Goal: Information Seeking & Learning: Learn about a topic

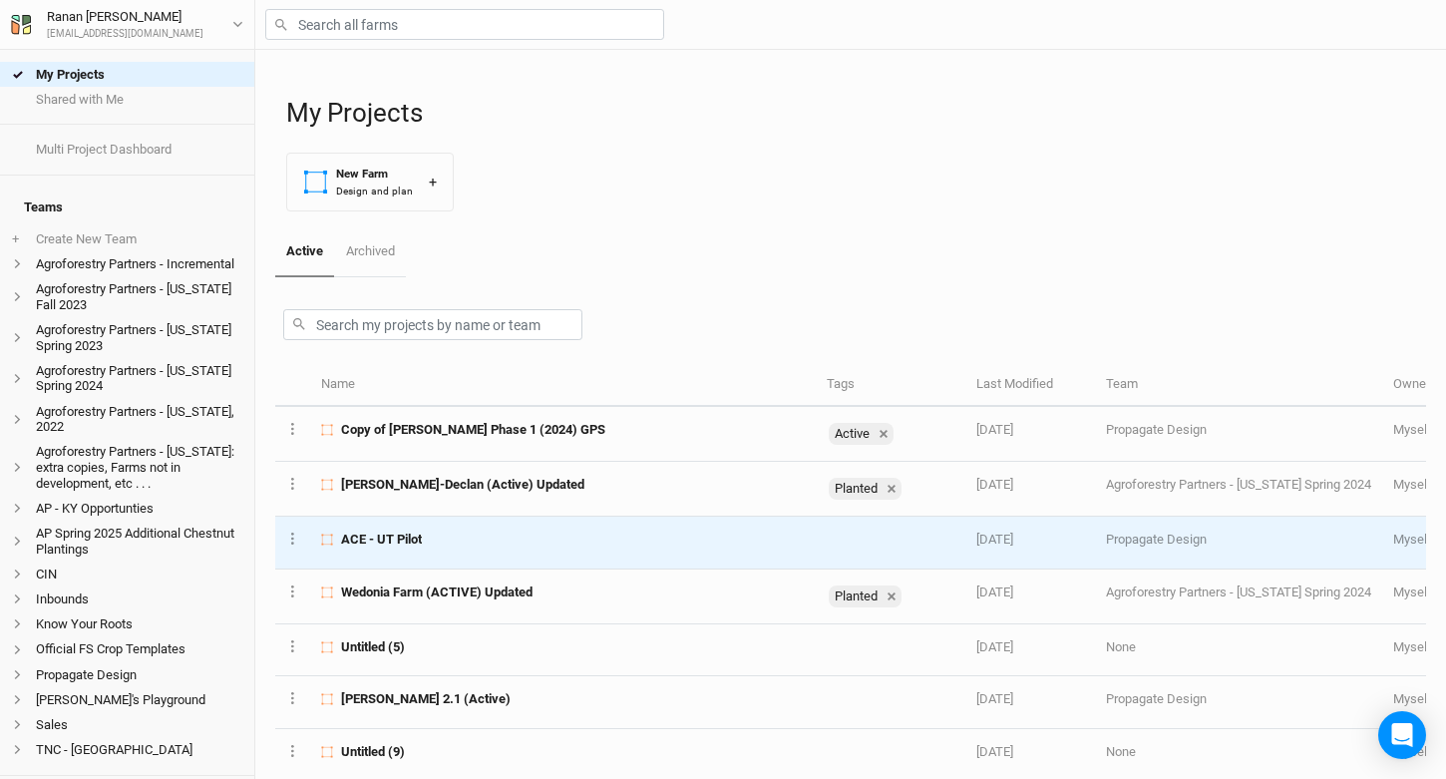
click at [420, 528] on td "ACE - UT Pilot" at bounding box center [562, 543] width 505 height 52
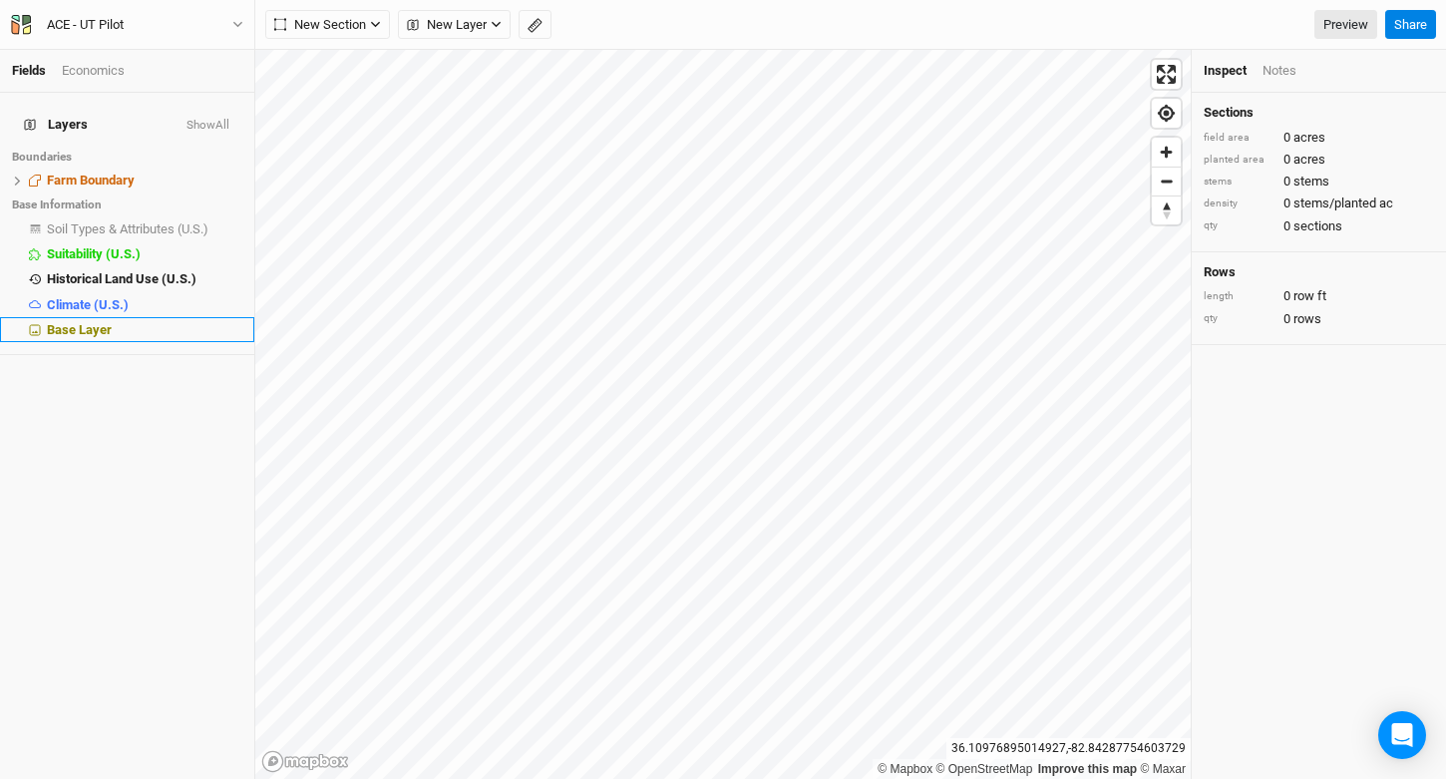
click at [115, 322] on div "Base Layer" at bounding box center [145, 330] width 196 height 16
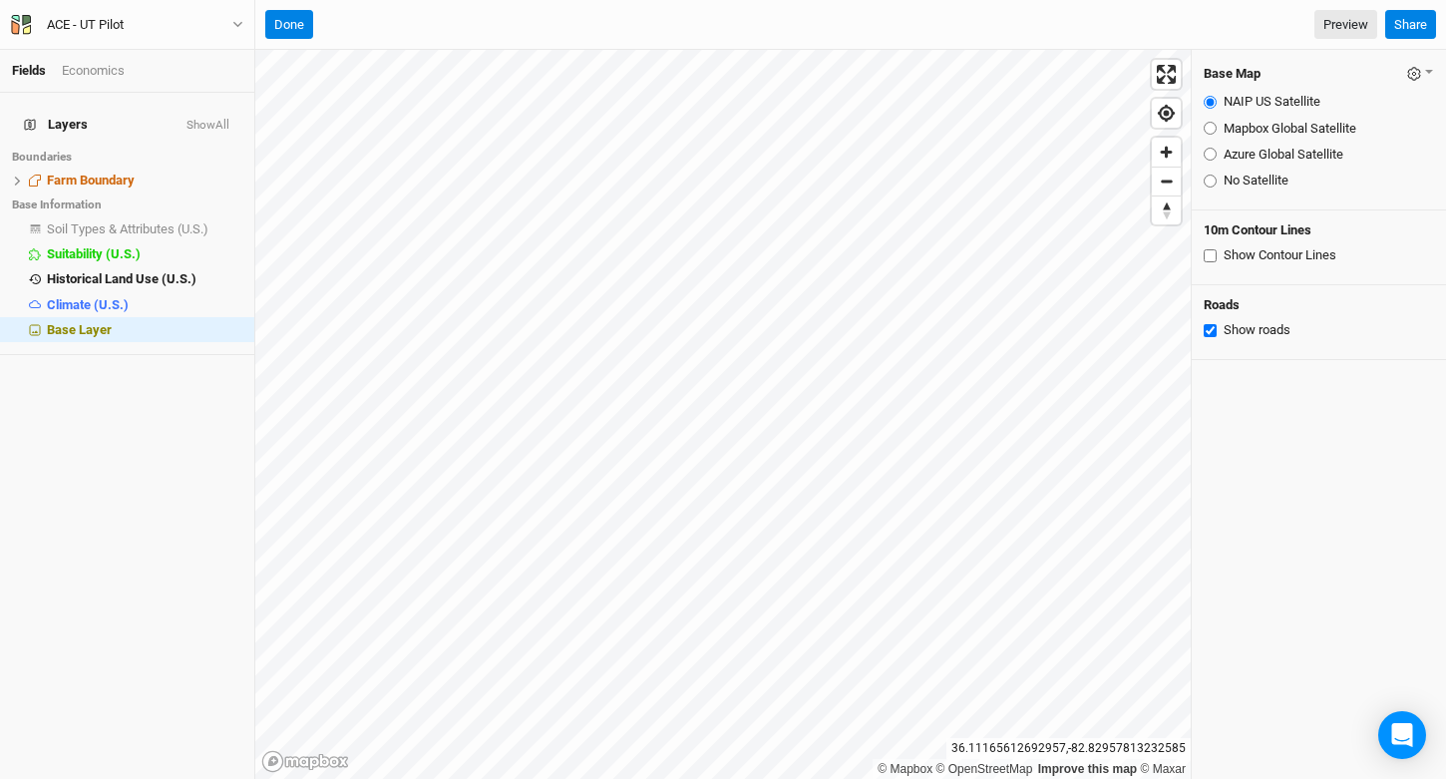
click at [1233, 126] on label "Mapbox Global Satellite" at bounding box center [1290, 129] width 133 height 18
click at [1217, 126] on input "Mapbox Global Satellite" at bounding box center [1210, 128] width 13 height 13
radio input "true"
click at [1268, 152] on label "Azure Global Satellite" at bounding box center [1284, 155] width 120 height 18
click at [1217, 152] on input "Azure Global Satellite" at bounding box center [1210, 154] width 13 height 13
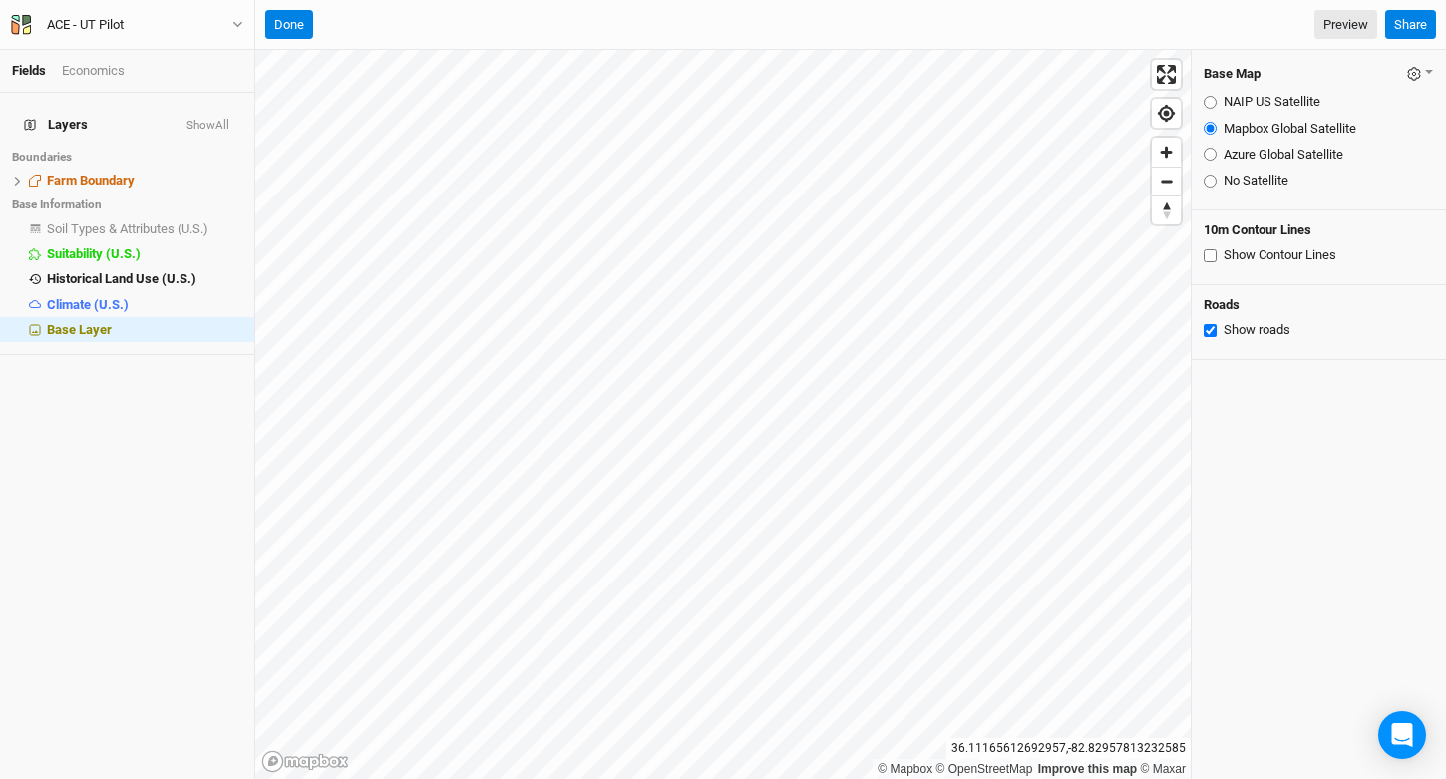
radio input "true"
click at [1256, 102] on label "NAIP US Satellite" at bounding box center [1272, 102] width 97 height 18
click at [1217, 102] on input "NAIP US Satellite" at bounding box center [1210, 102] width 13 height 13
radio input "true"
click at [1261, 128] on label "Mapbox Global Satellite" at bounding box center [1290, 129] width 133 height 18
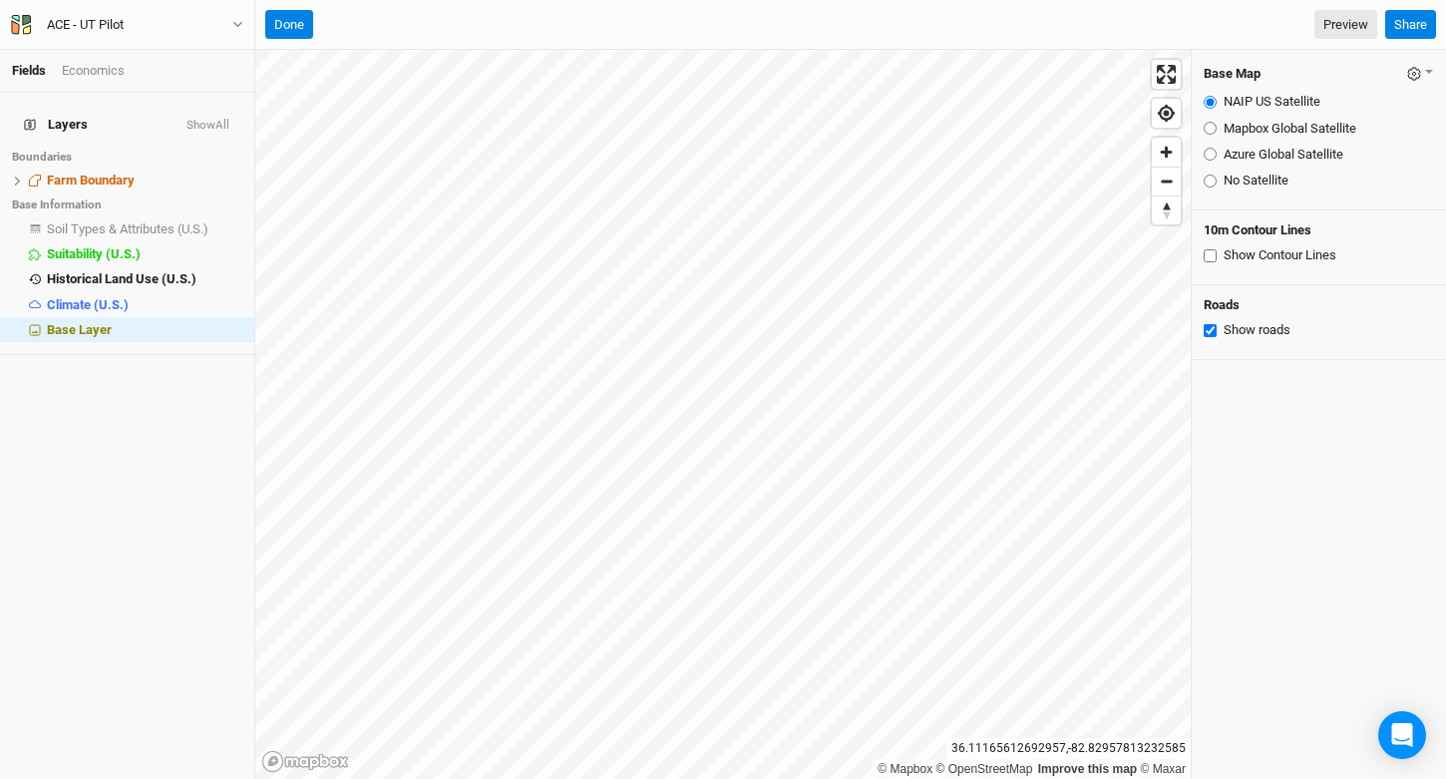
click at [1217, 128] on input "Mapbox Global Satellite" at bounding box center [1210, 128] width 13 height 13
radio input "true"
click at [1261, 151] on label "Azure Global Satellite" at bounding box center [1284, 155] width 120 height 18
click at [1217, 151] on input "Azure Global Satellite" at bounding box center [1210, 154] width 13 height 13
radio input "true"
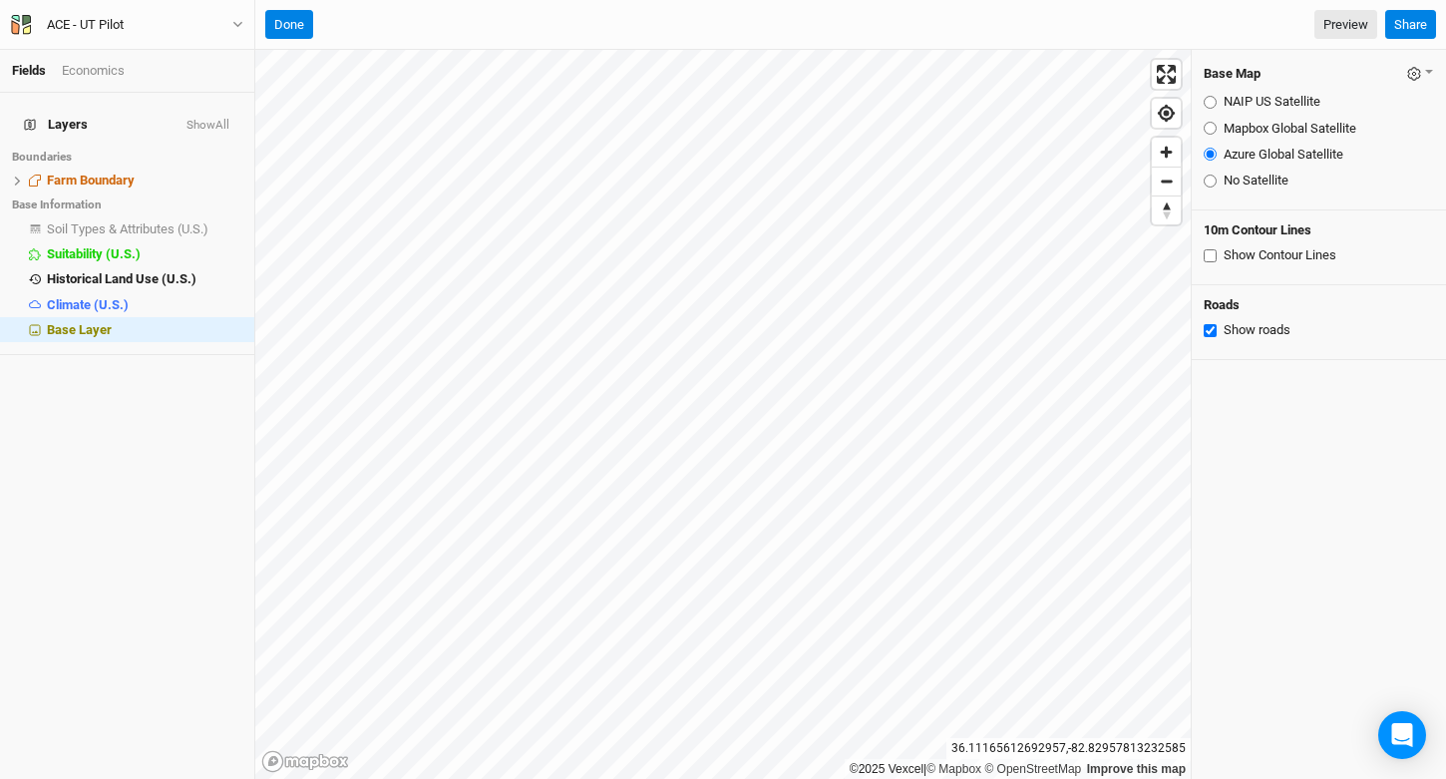
click at [1271, 128] on label "Mapbox Global Satellite" at bounding box center [1290, 129] width 133 height 18
click at [1217, 128] on input "Mapbox Global Satellite" at bounding box center [1210, 128] width 13 height 13
radio input "true"
click at [1271, 100] on label "NAIP US Satellite" at bounding box center [1272, 102] width 97 height 18
click at [1217, 100] on input "NAIP US Satellite" at bounding box center [1210, 102] width 13 height 13
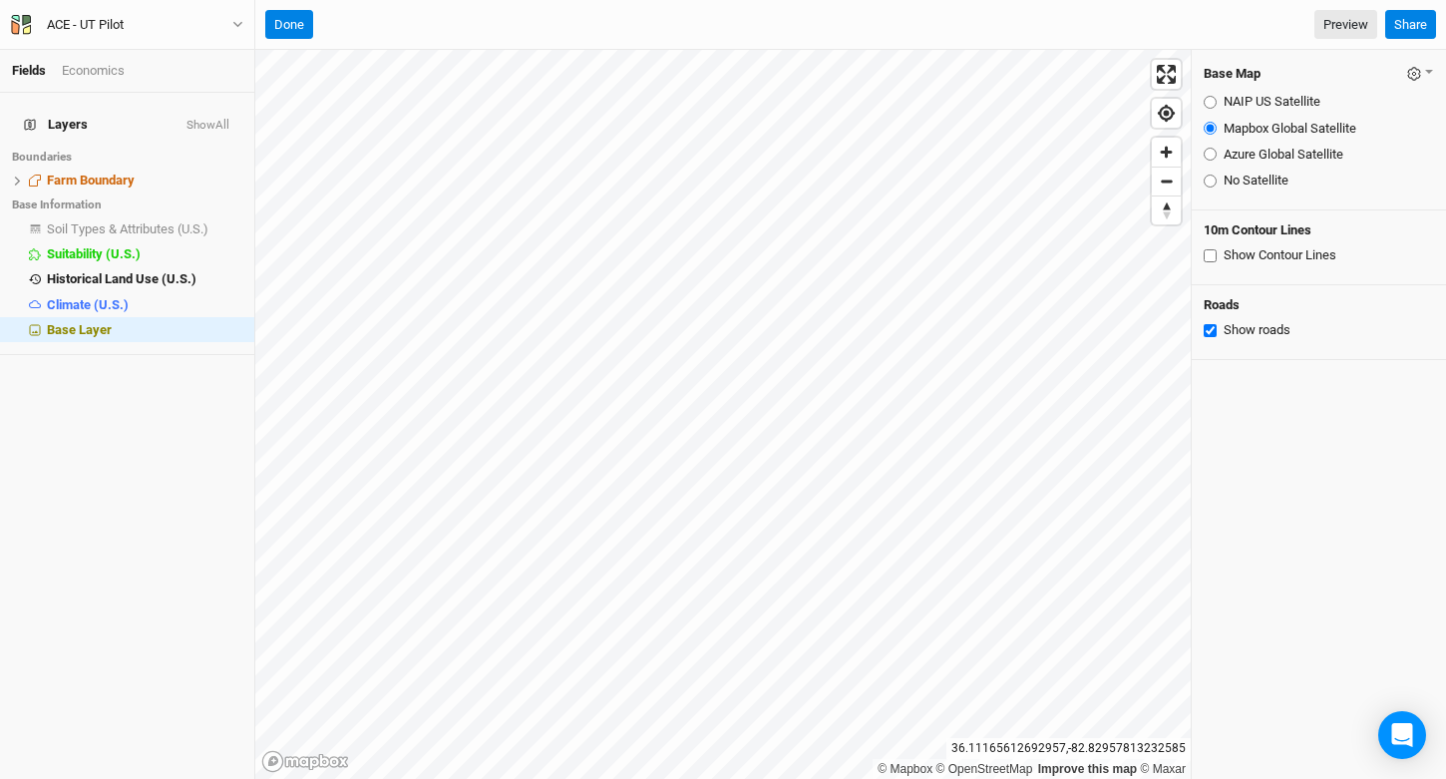
radio input "true"
click at [1264, 126] on label "Mapbox Global Satellite" at bounding box center [1290, 129] width 133 height 18
click at [1217, 126] on input "Mapbox Global Satellite" at bounding box center [1210, 128] width 13 height 13
radio input "true"
click at [1263, 153] on label "Azure Global Satellite" at bounding box center [1284, 155] width 120 height 18
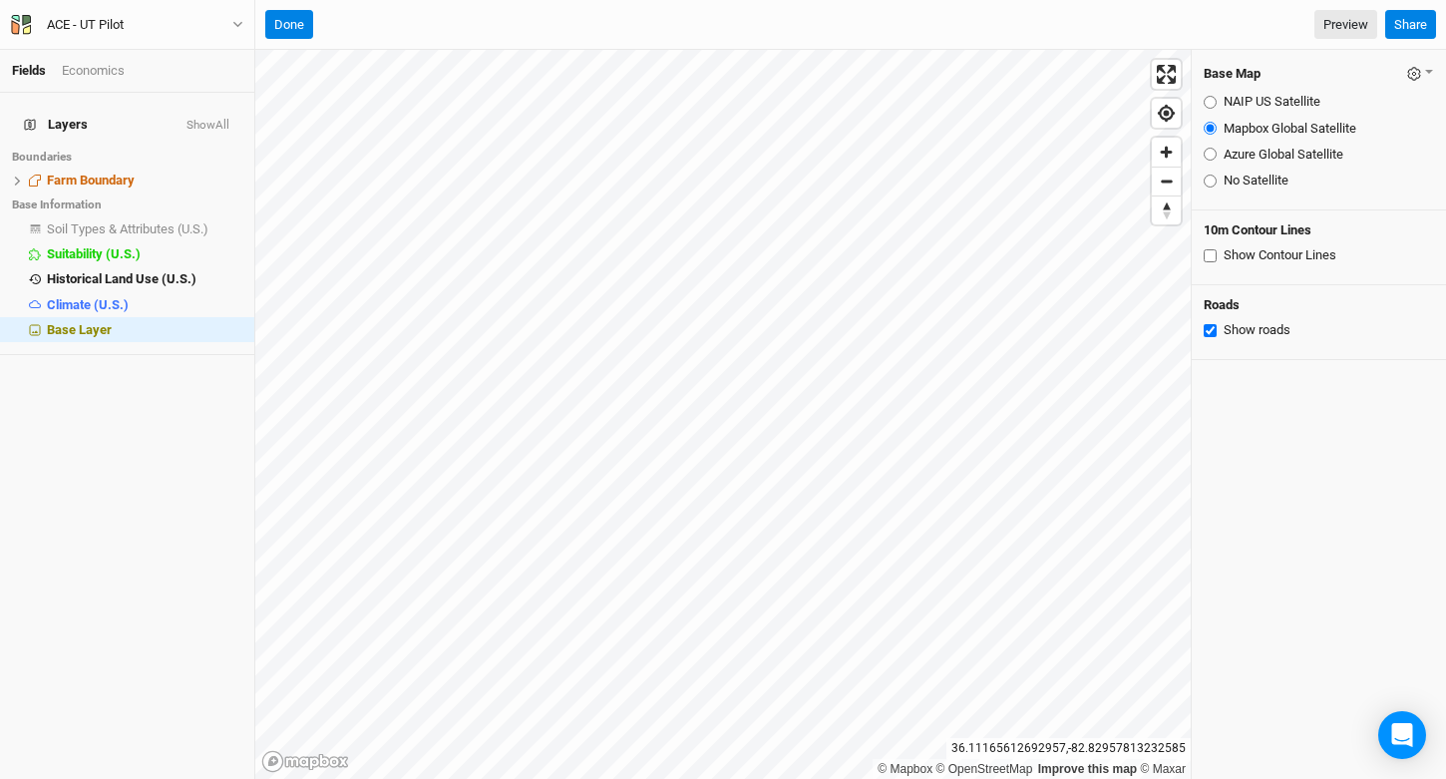
click at [1217, 153] on input "Azure Global Satellite" at bounding box center [1210, 154] width 13 height 13
radio input "true"
click at [299, 29] on button "Done" at bounding box center [289, 25] width 48 height 30
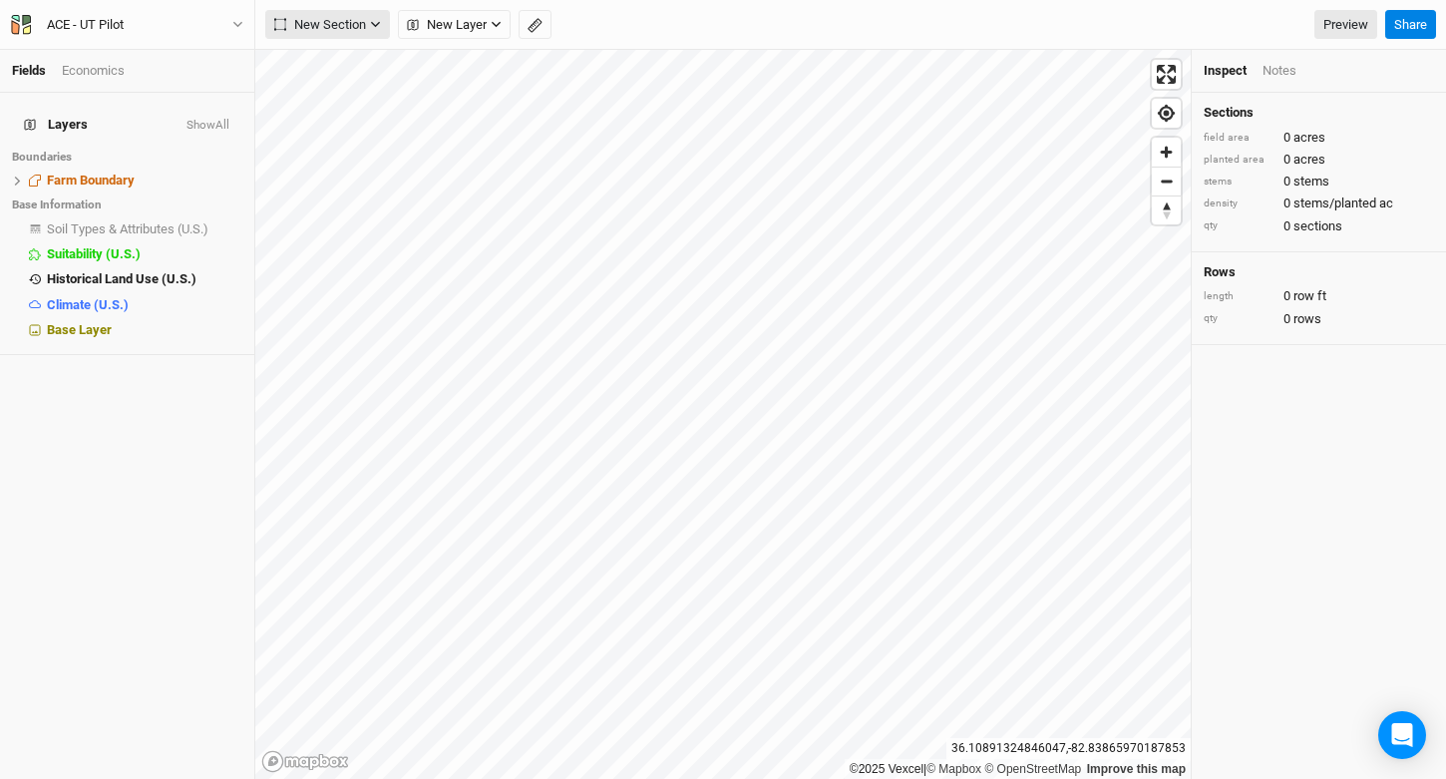
click at [353, 29] on span "New Section" at bounding box center [320, 25] width 92 height 20
click at [471, 15] on span "New Layer" at bounding box center [447, 25] width 80 height 20
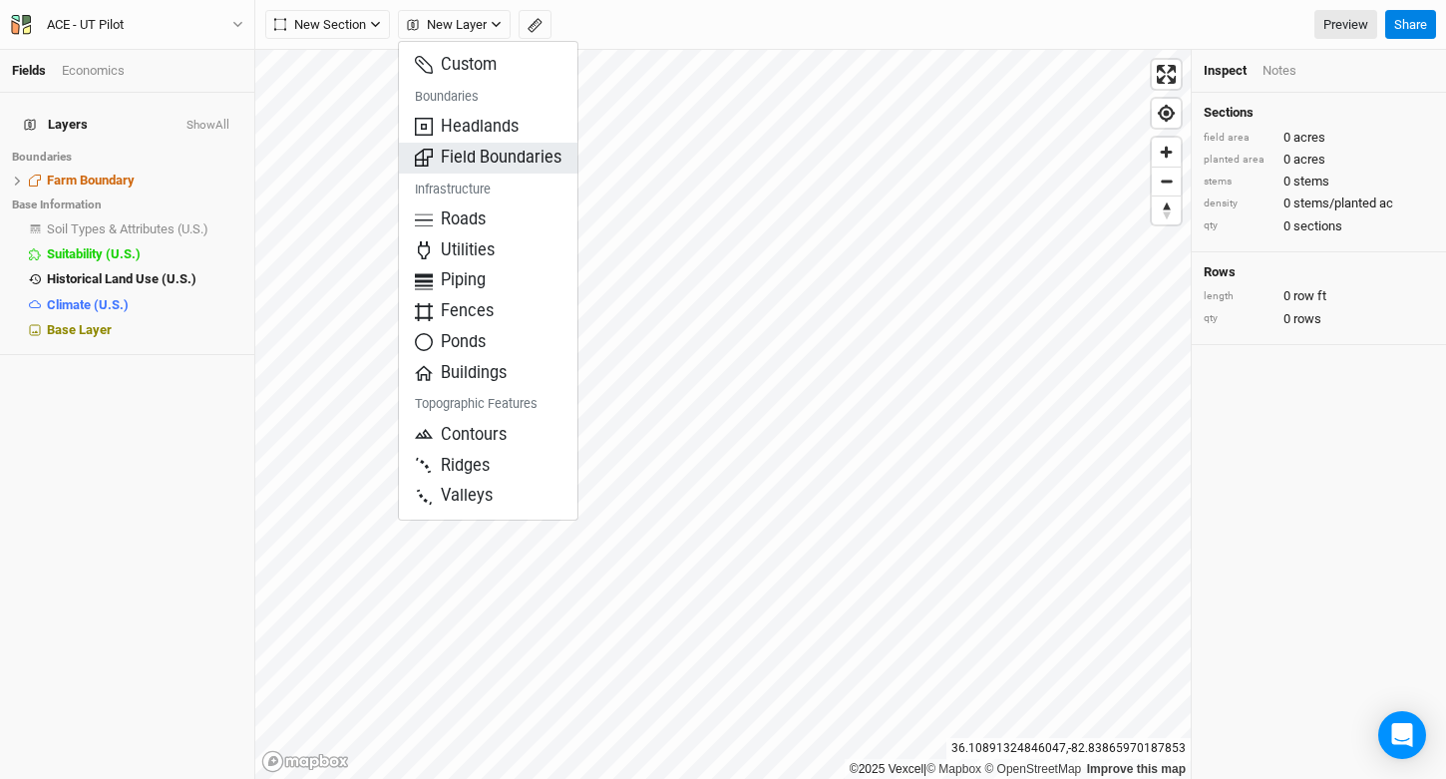
click at [493, 164] on span "Field Boundaries" at bounding box center [488, 158] width 147 height 23
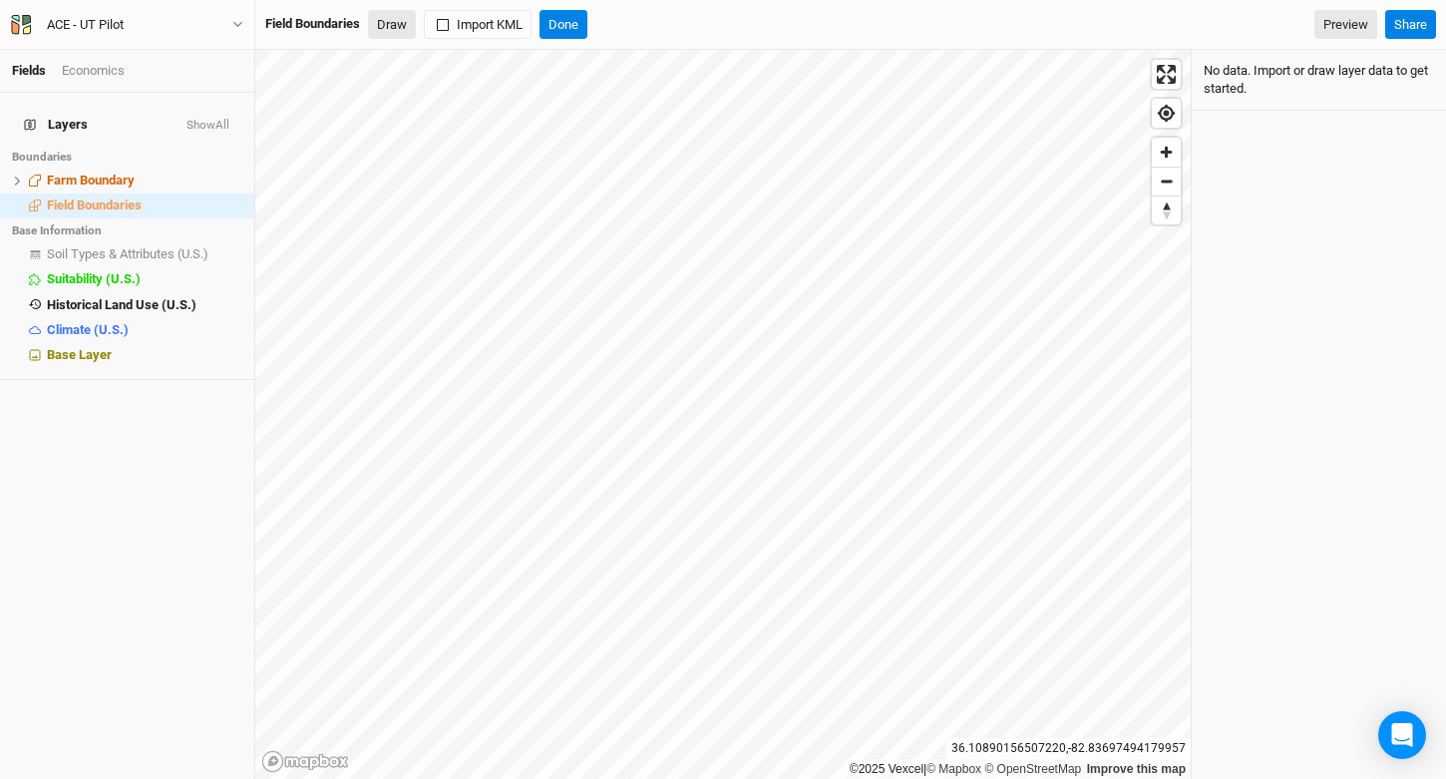
click at [394, 24] on button "Draw" at bounding box center [392, 25] width 48 height 30
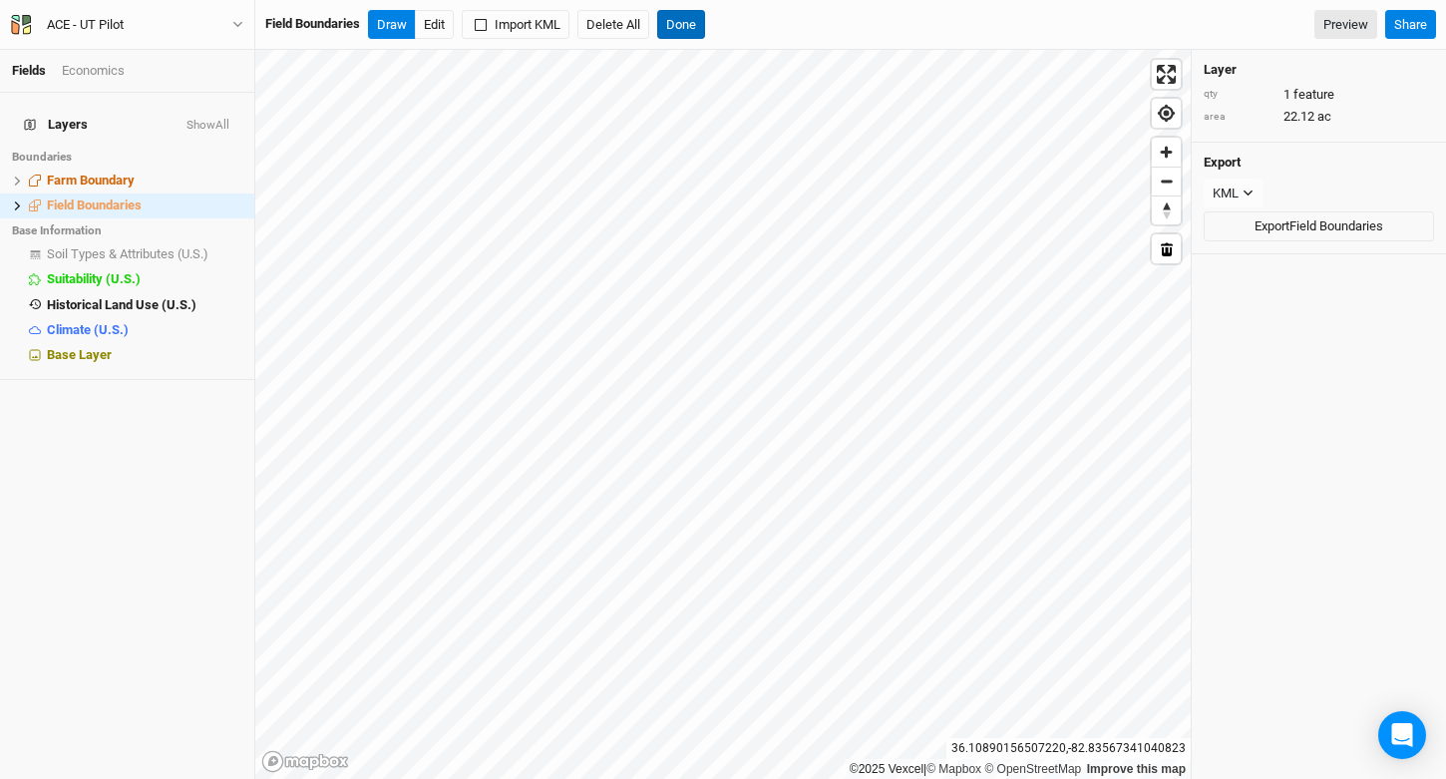
click at [690, 32] on button "Done" at bounding box center [681, 25] width 48 height 30
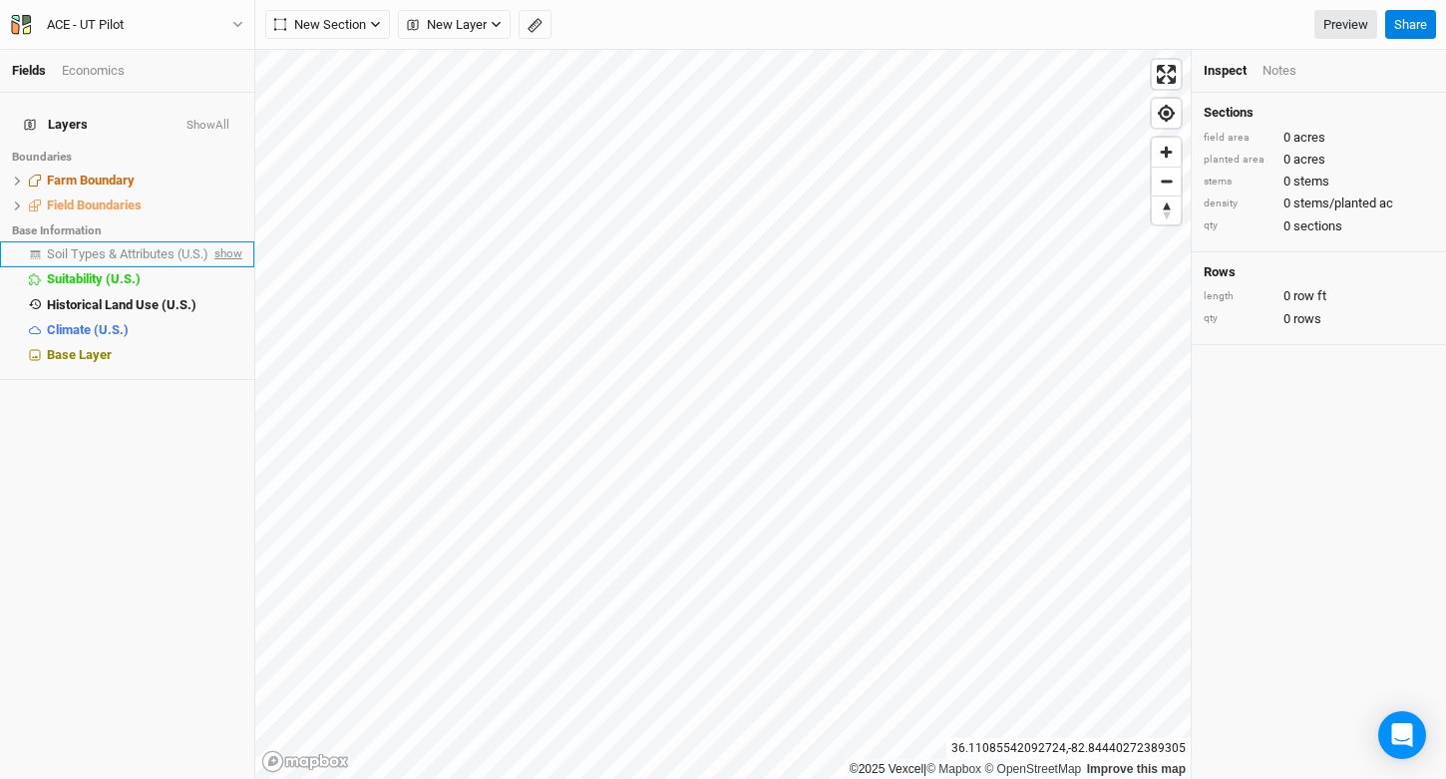
click at [210, 242] on span "show" at bounding box center [226, 254] width 32 height 25
click at [132, 246] on span "Soil Types & Attributes (U.S.)" at bounding box center [131, 253] width 169 height 15
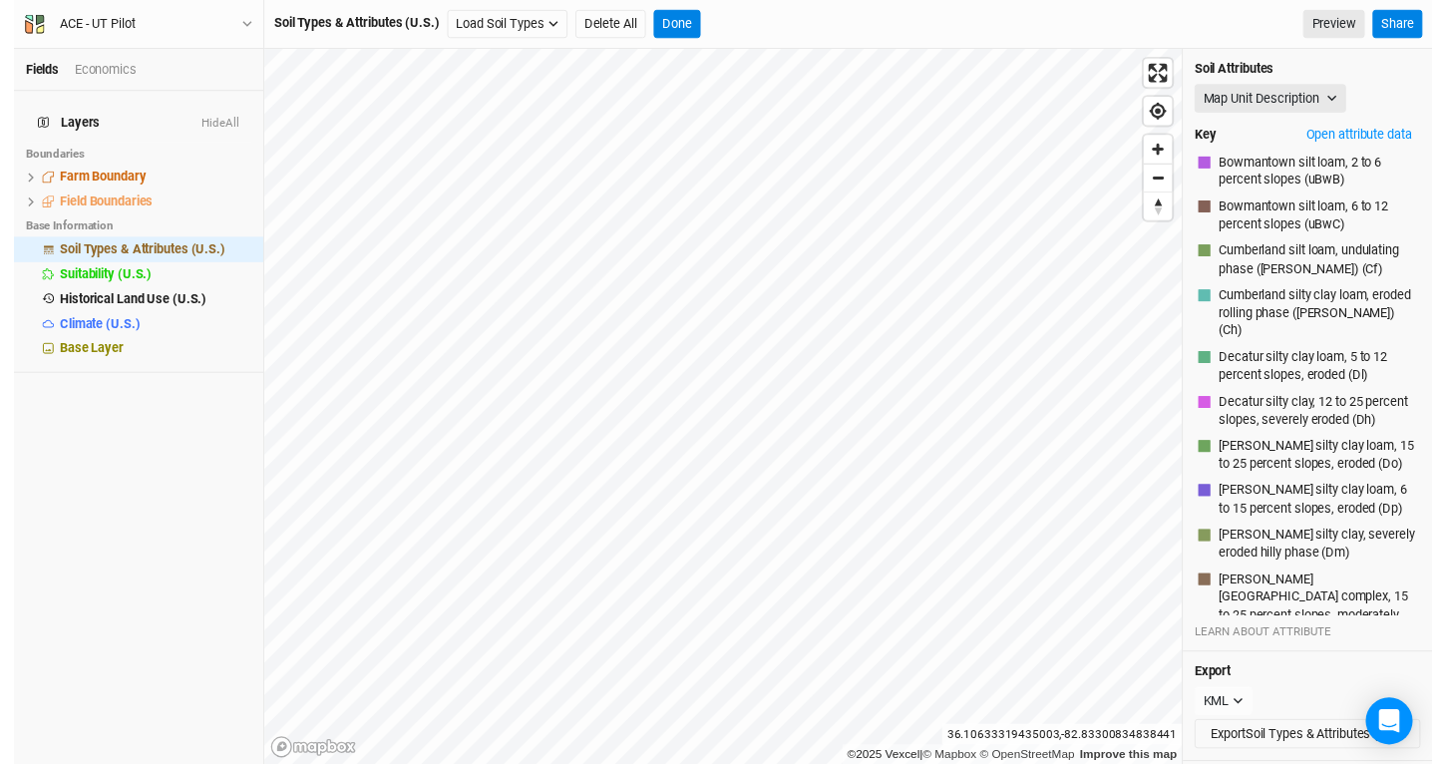
scroll to position [763, 0]
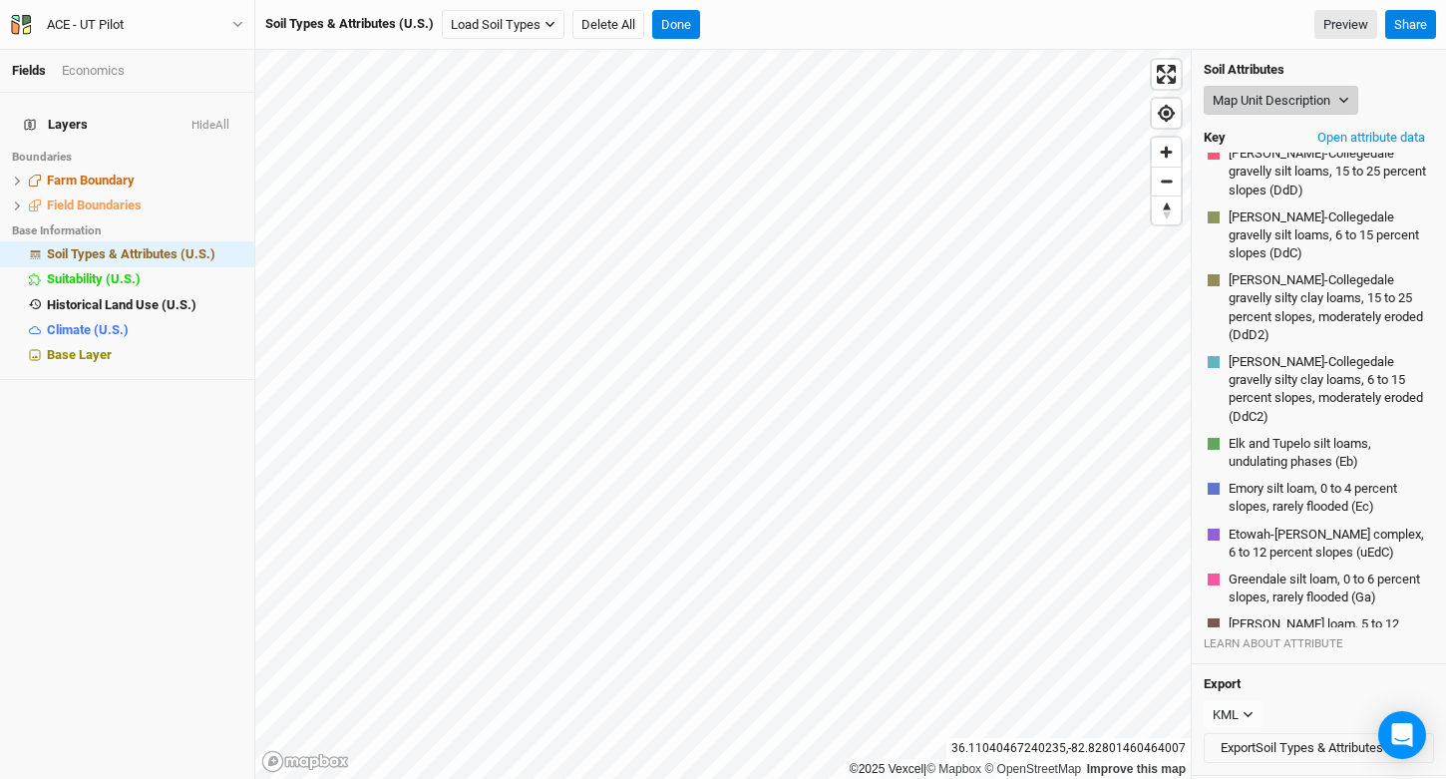
click at [1293, 110] on button "Map Unit Description" at bounding box center [1281, 101] width 155 height 30
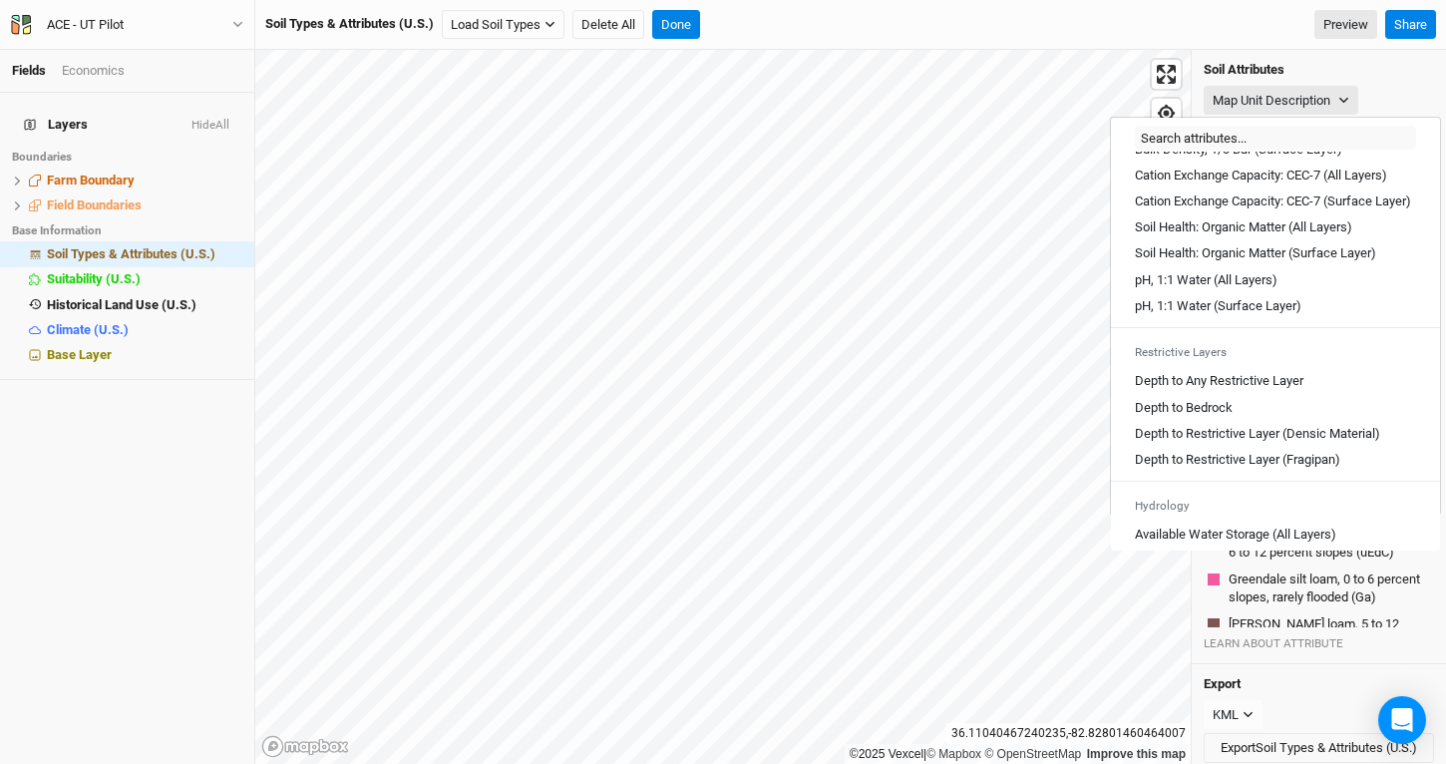
scroll to position [403, 0]
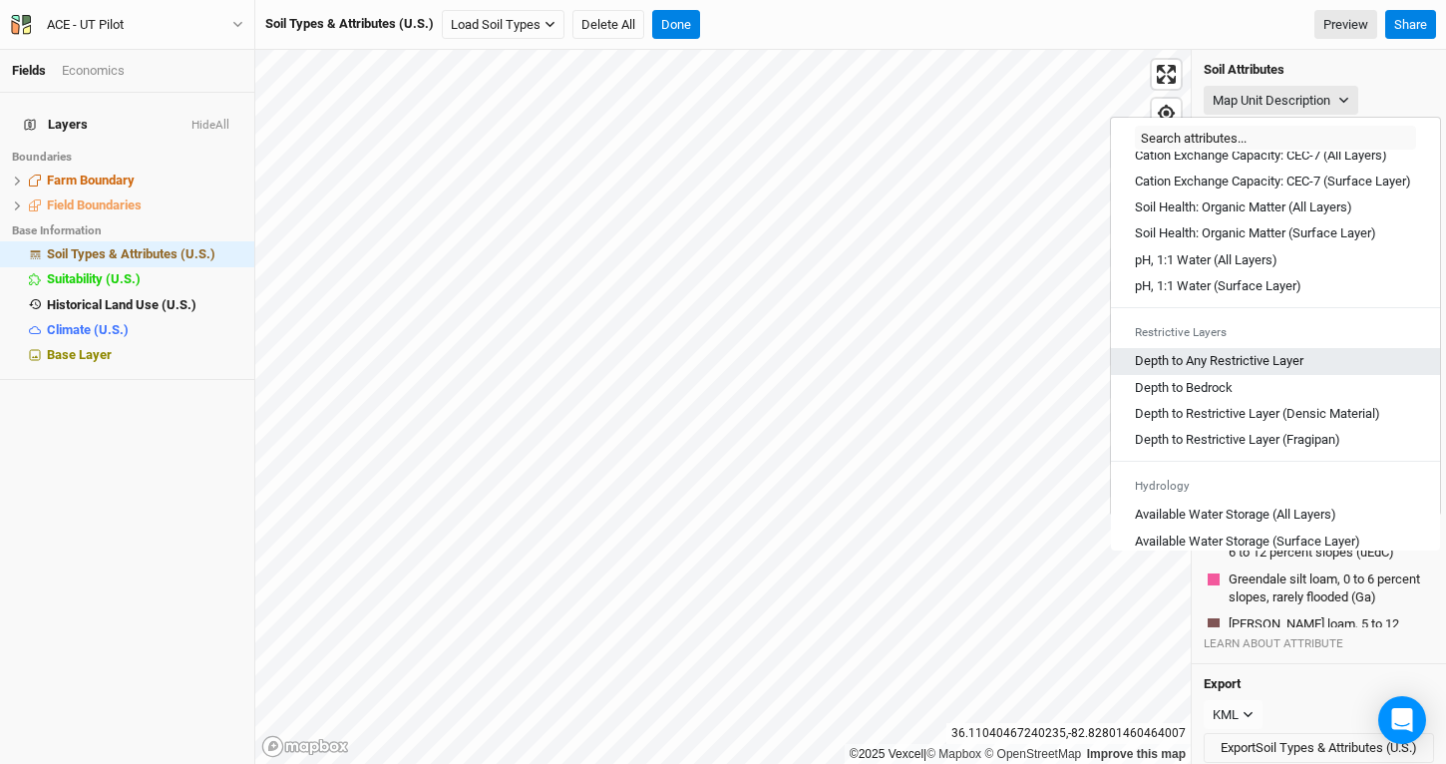
click at [1188, 370] on Layer "Depth to Any Restrictive Layer" at bounding box center [1219, 361] width 169 height 18
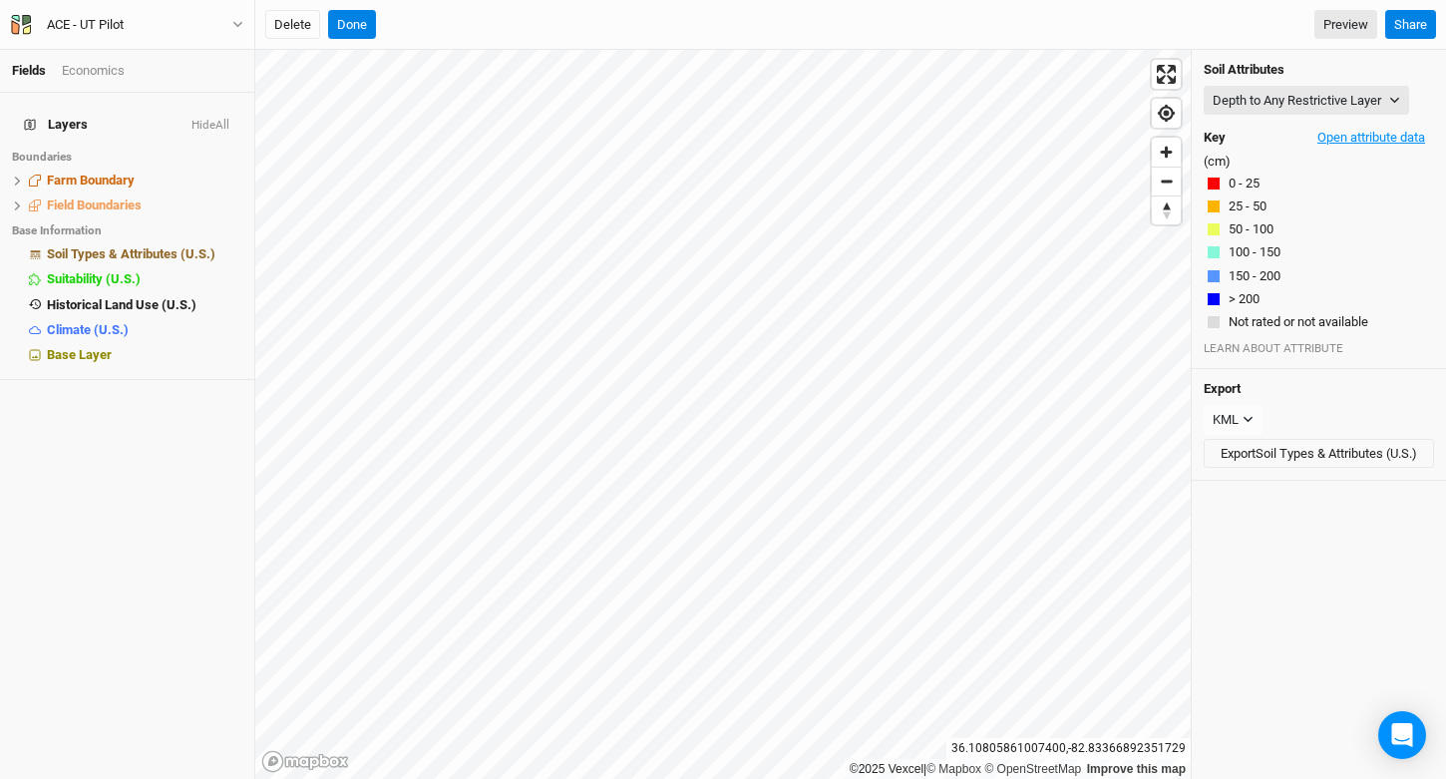
click at [1365, 143] on button "Open attribute data" at bounding box center [1372, 138] width 126 height 30
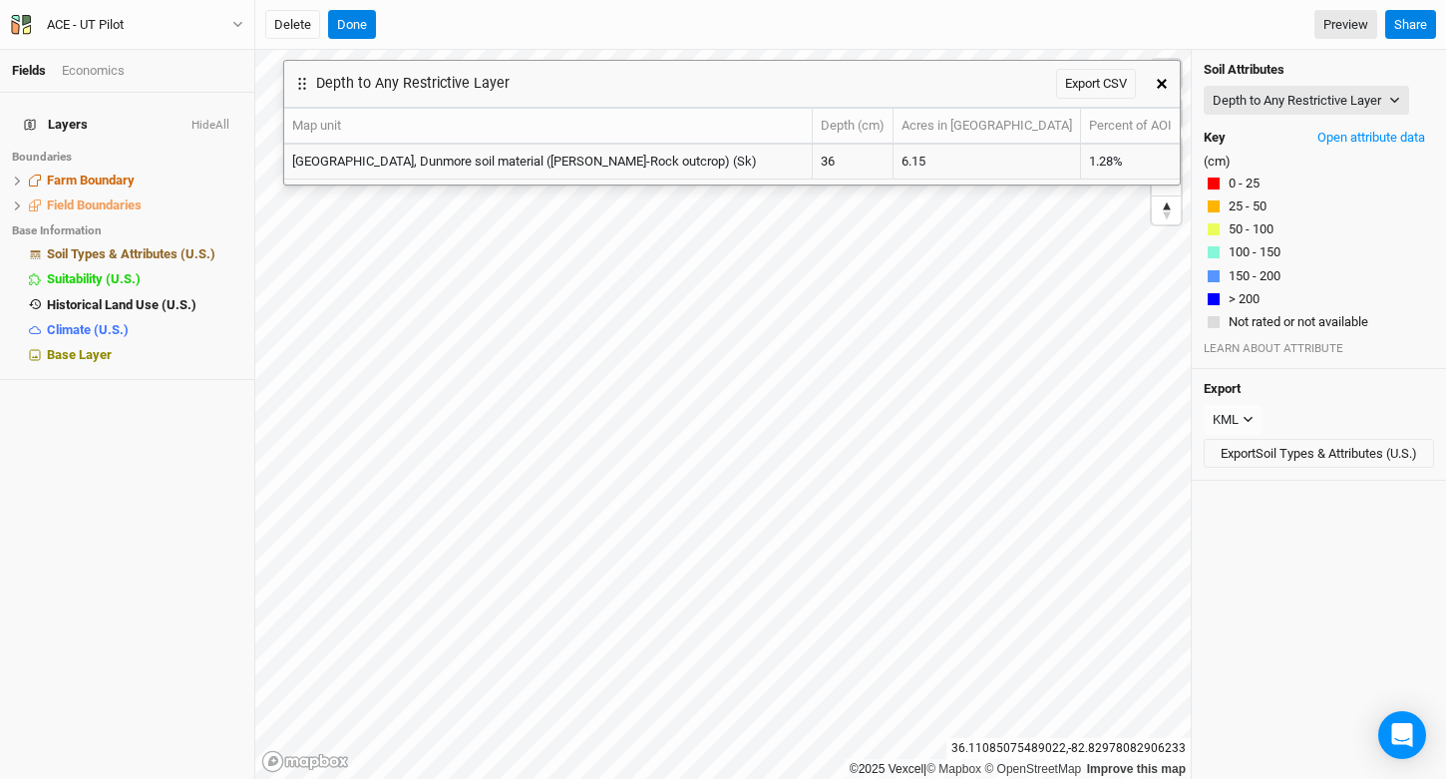
click at [1165, 83] on icon "button" at bounding box center [1162, 84] width 10 height 10
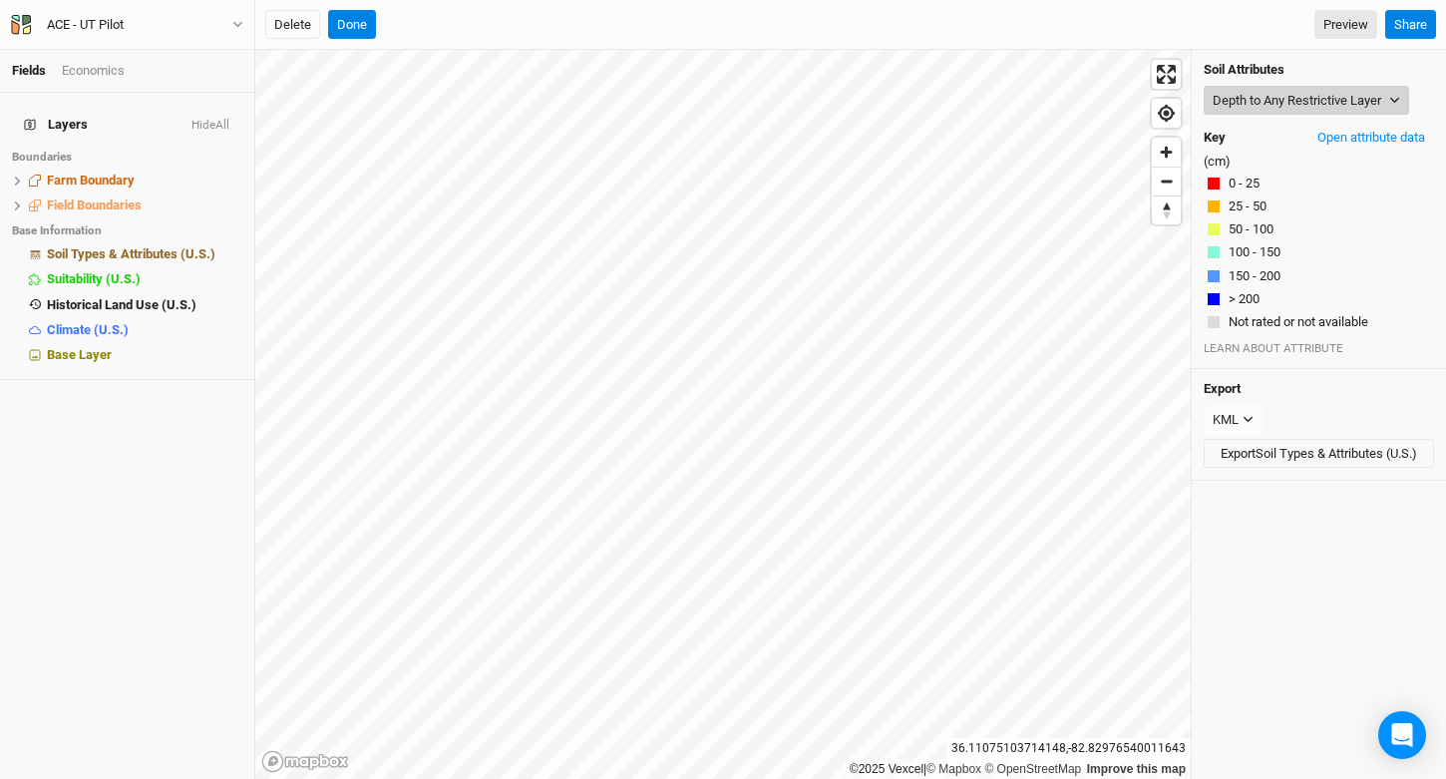
click at [1311, 109] on button "Depth to Any Restrictive Layer" at bounding box center [1306, 101] width 205 height 30
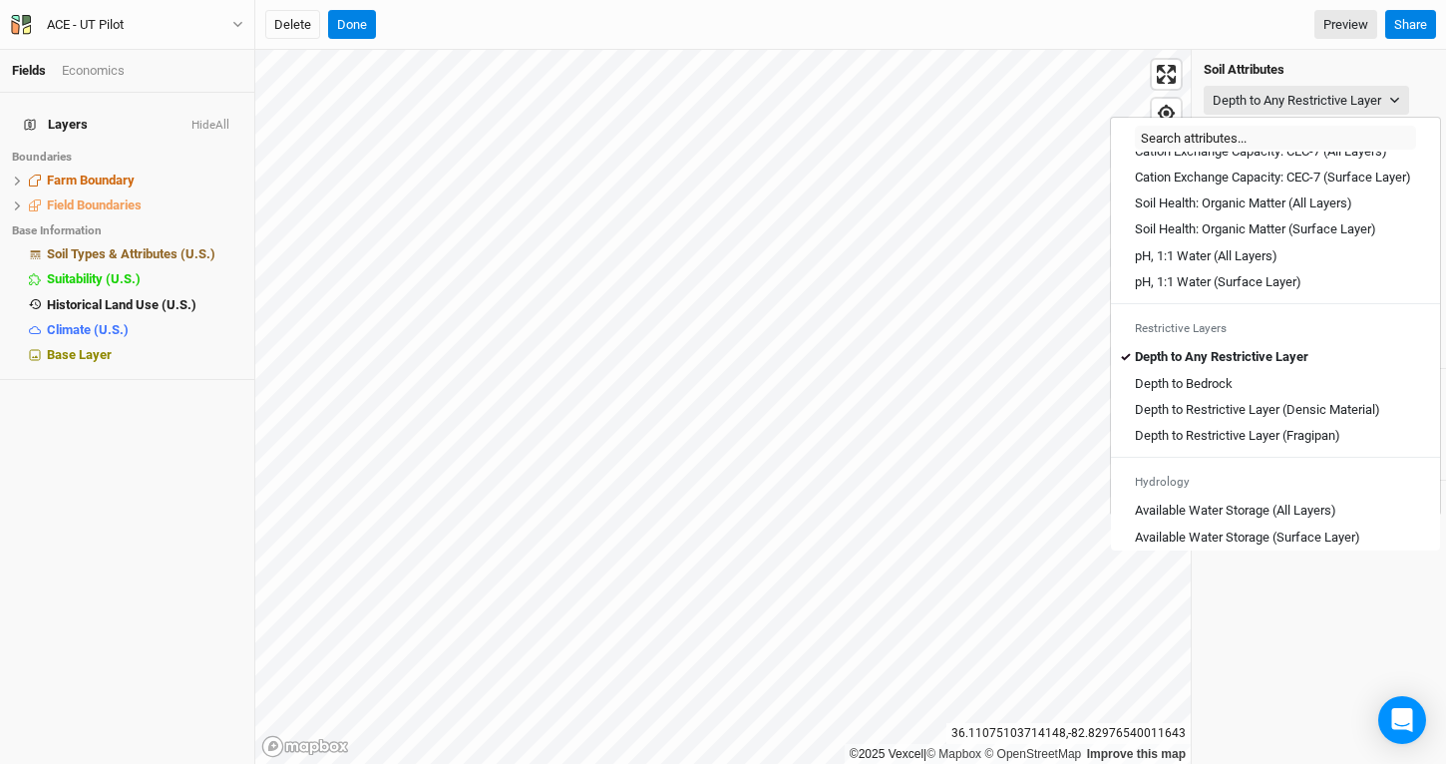
scroll to position [433, 0]
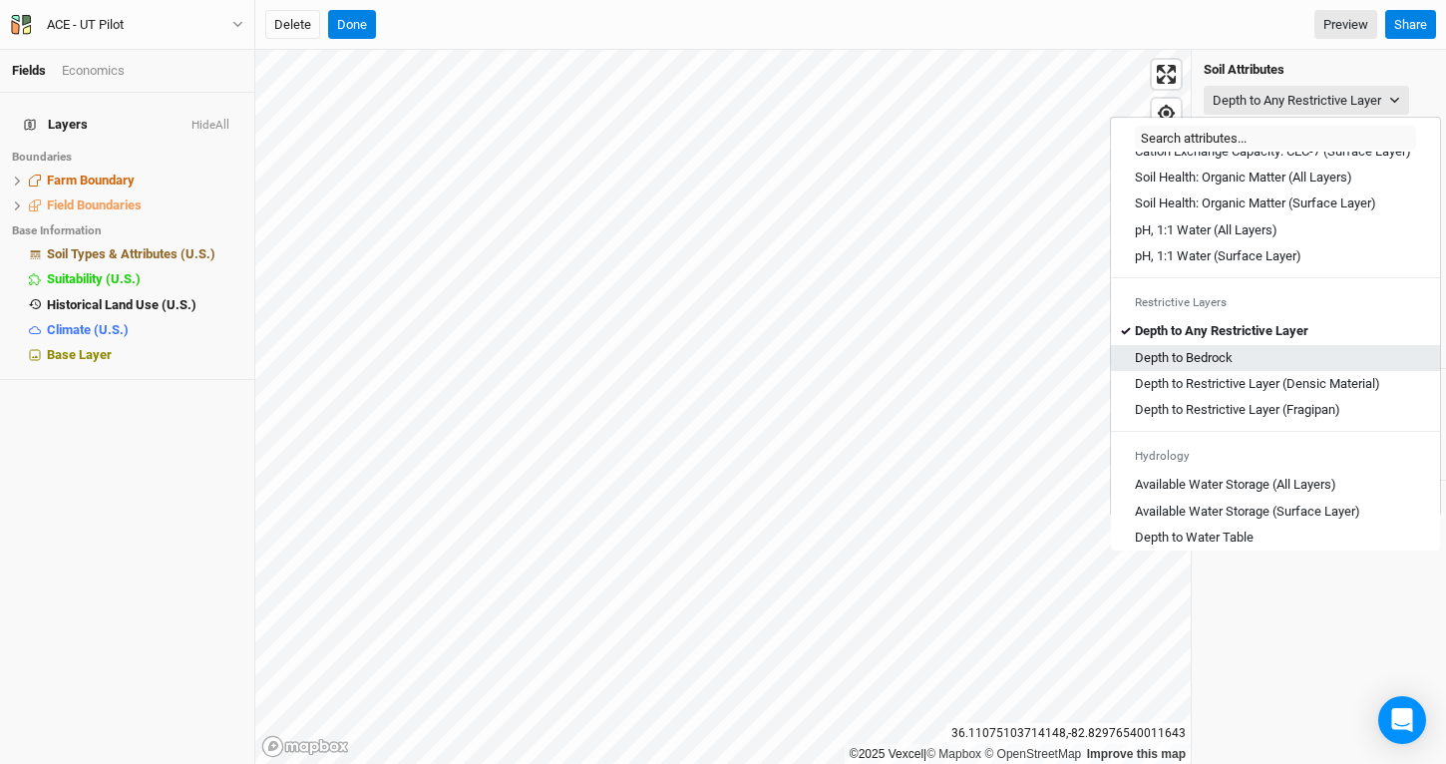
click at [1263, 367] on div "Depth to Bedrock" at bounding box center [1275, 358] width 281 height 18
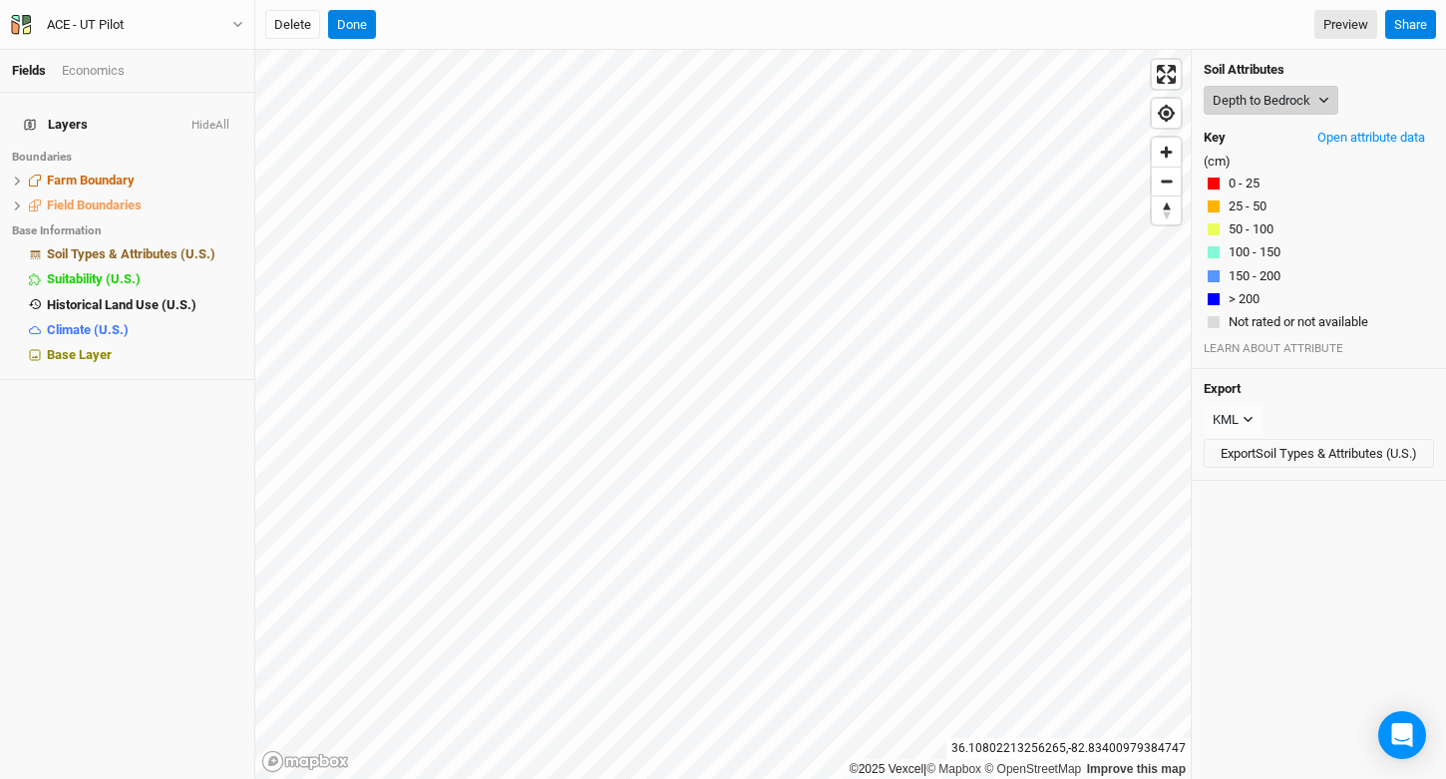
click at [1303, 105] on button "Depth to Bedrock" at bounding box center [1271, 101] width 135 height 30
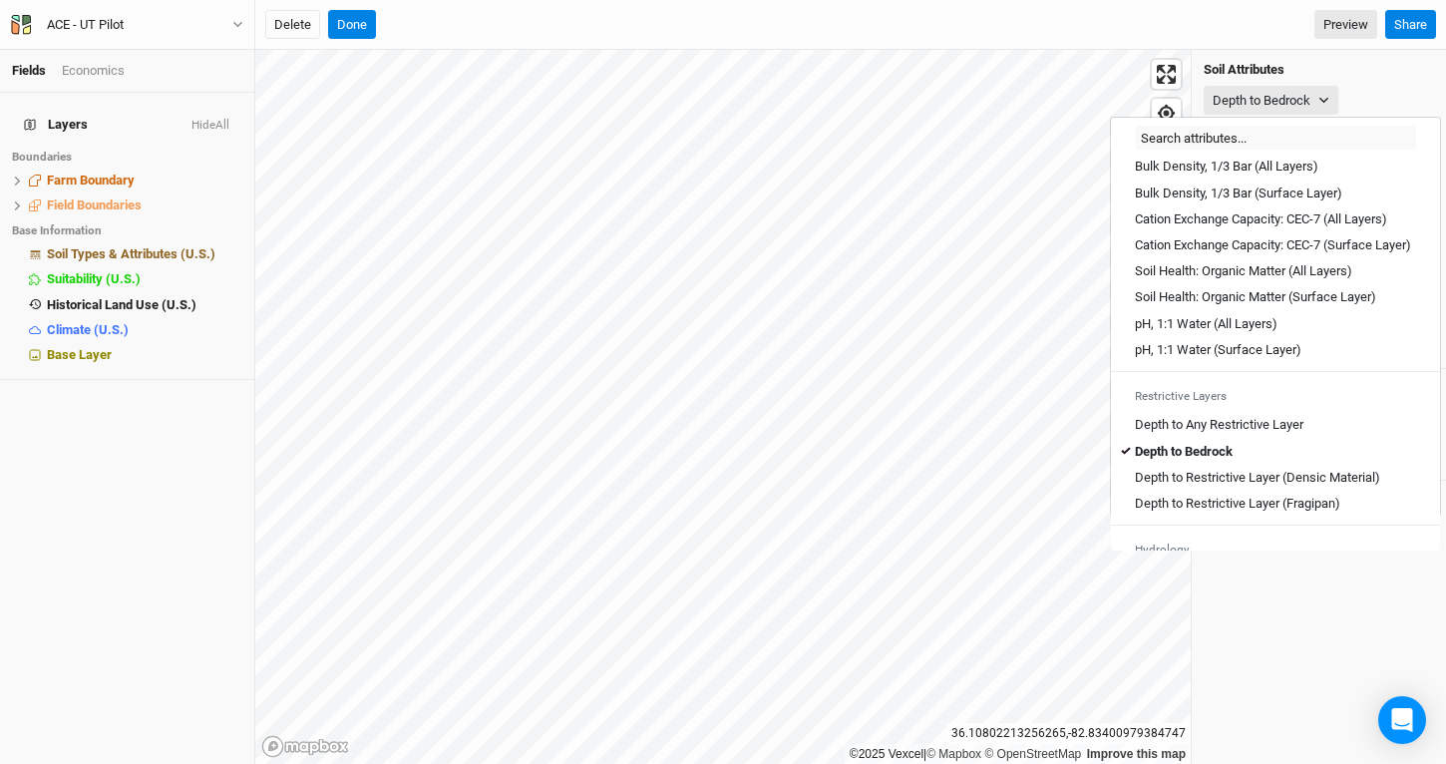
scroll to position [352, 0]
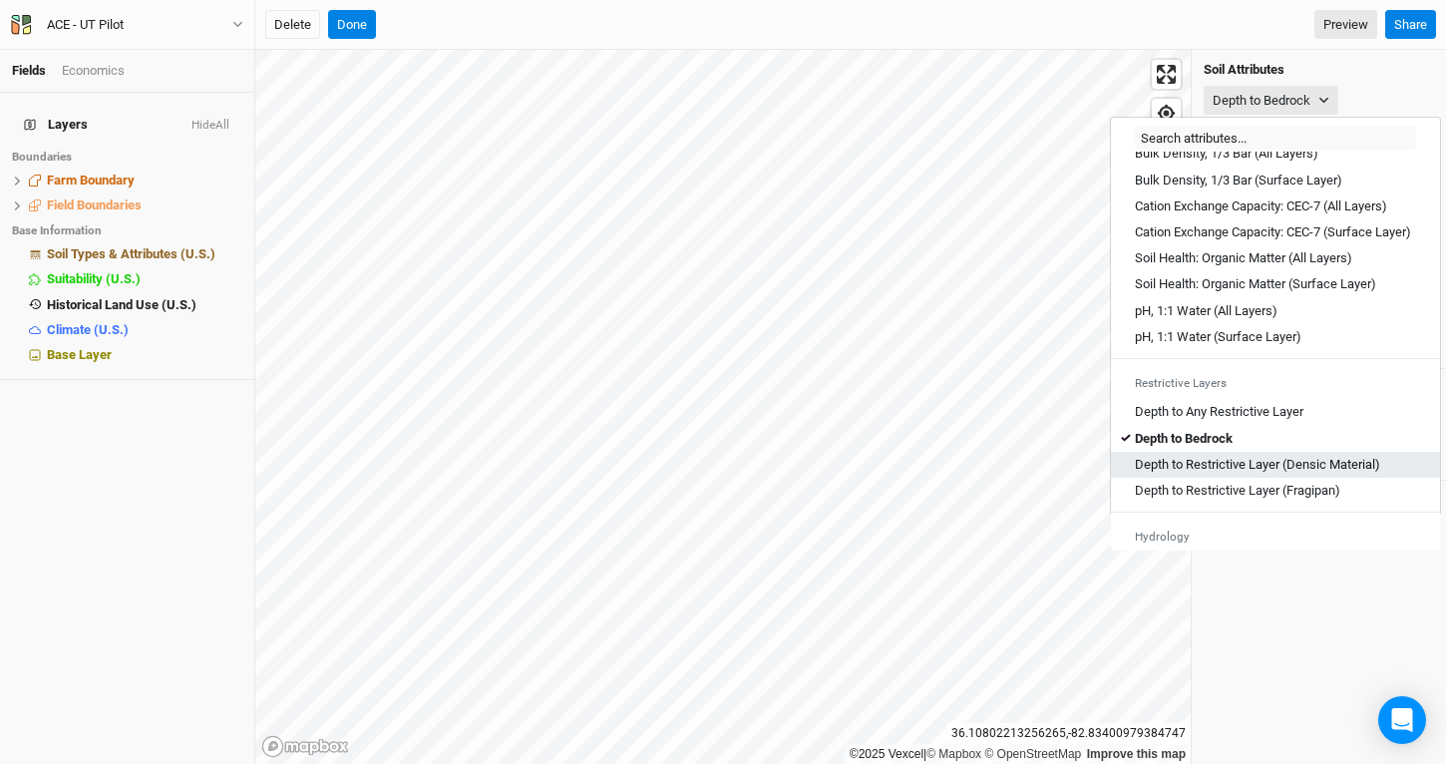
click at [1233, 474] on Material\) "Depth to Restrictive Layer (Densic Material)" at bounding box center [1257, 465] width 245 height 18
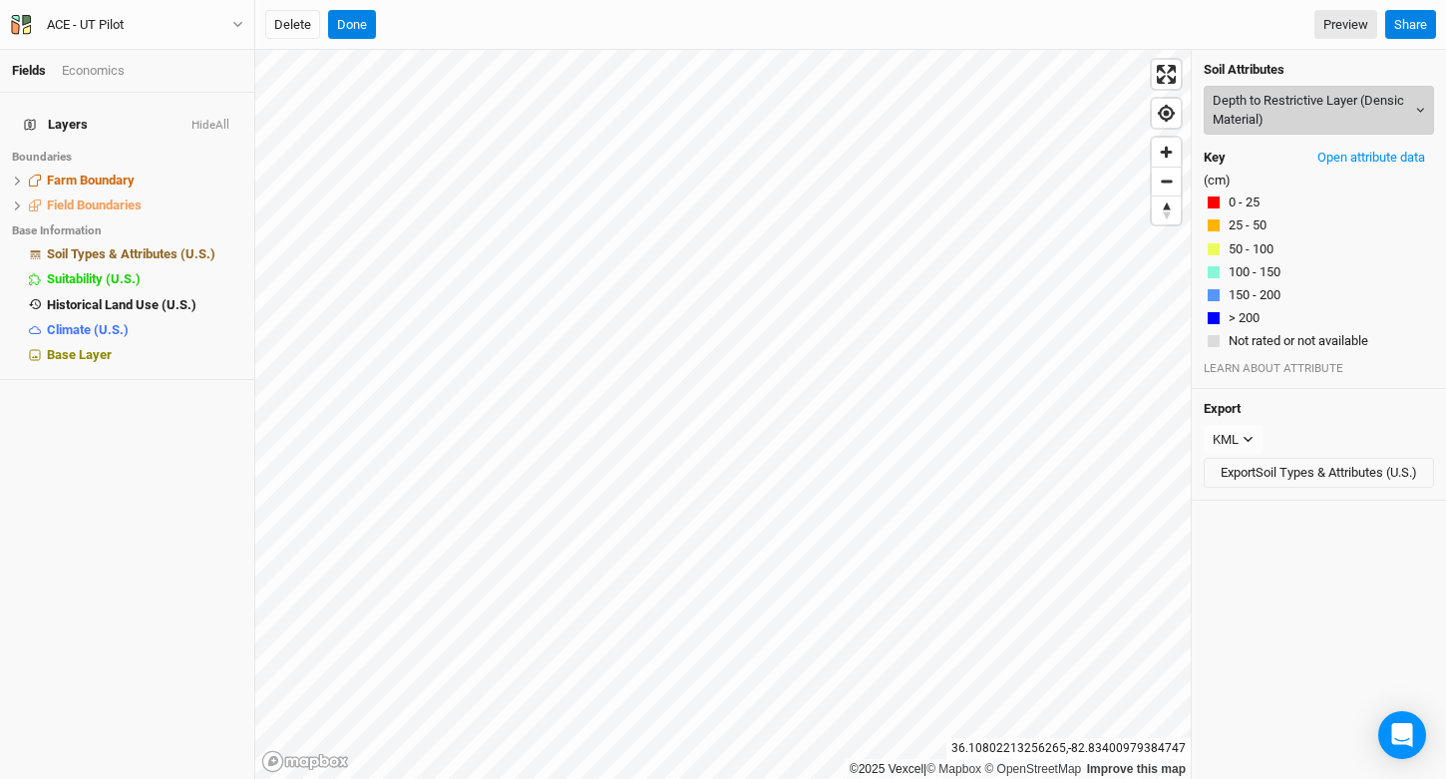
click at [1270, 109] on button "Depth to Restrictive Layer (Densic Material)" at bounding box center [1319, 110] width 230 height 49
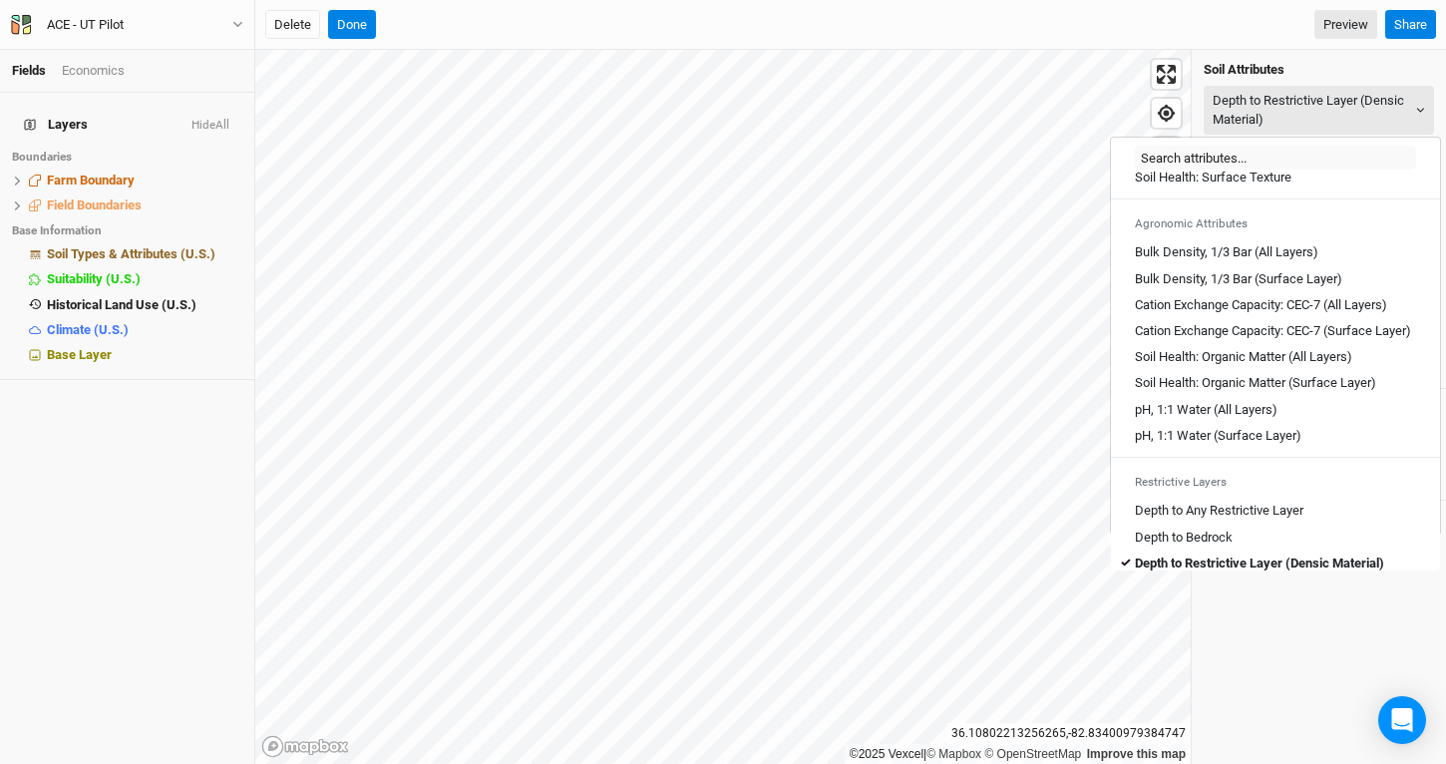
scroll to position [465, 0]
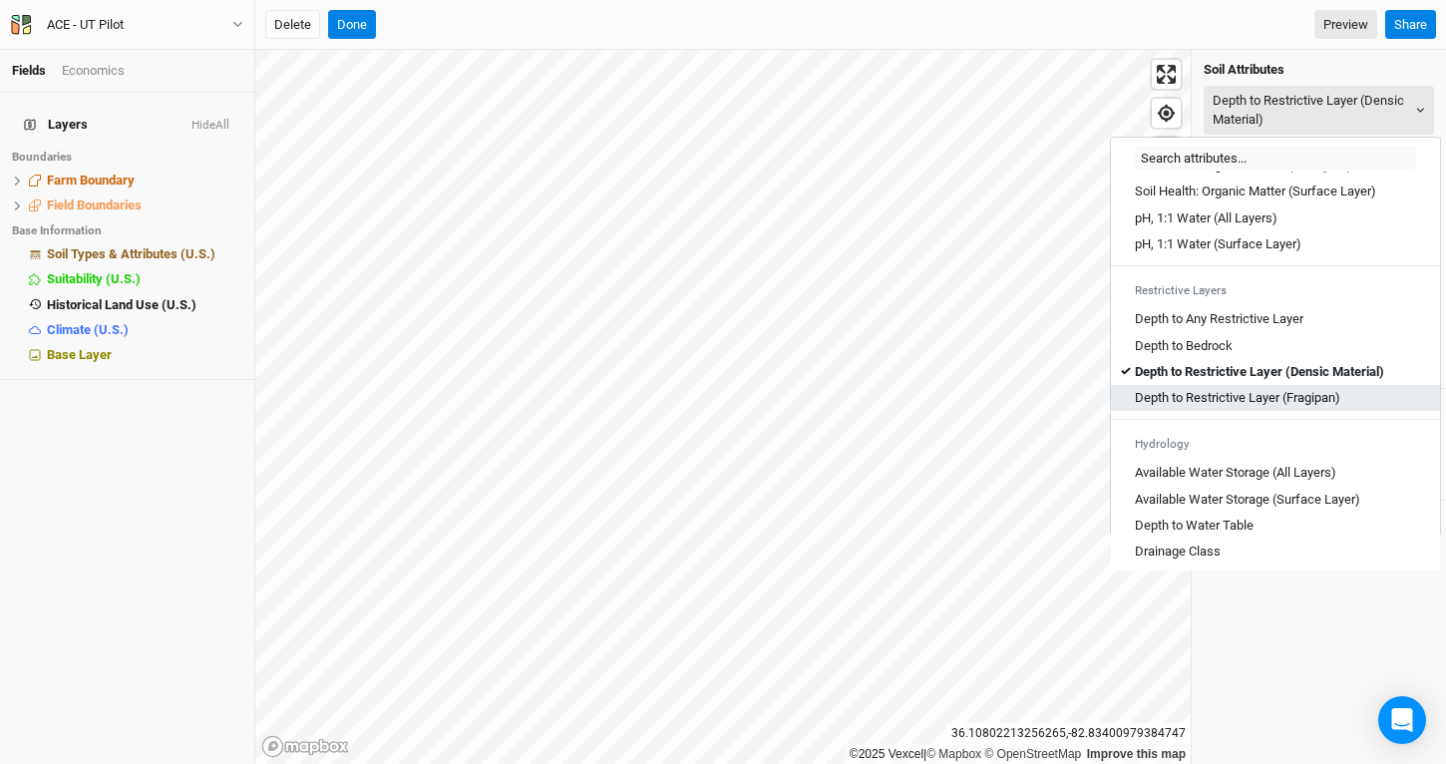
click at [1204, 411] on link "Depth to Restrictive Layer (Fragipan)" at bounding box center [1275, 398] width 329 height 26
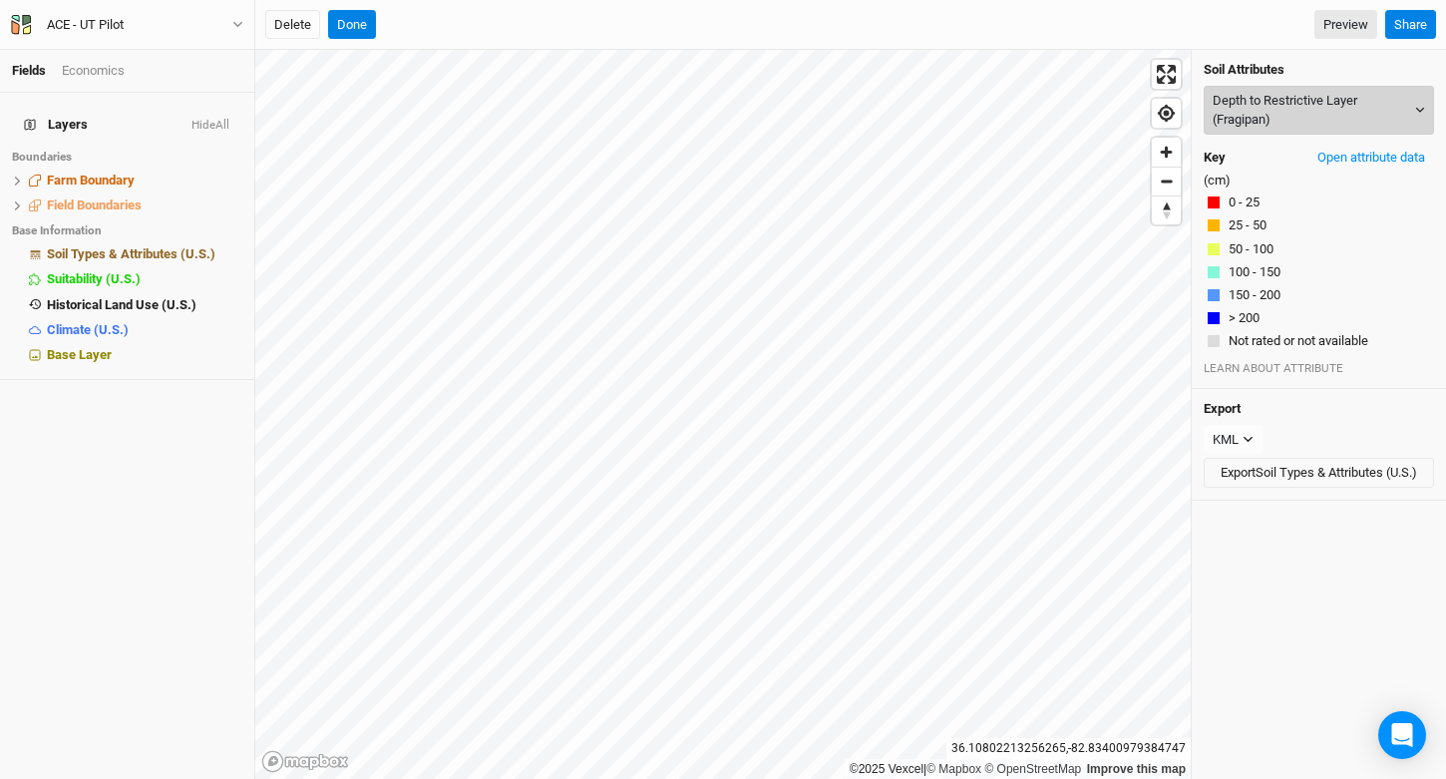
click at [1263, 97] on button "Depth to Restrictive Layer (Fragipan)" at bounding box center [1319, 110] width 230 height 49
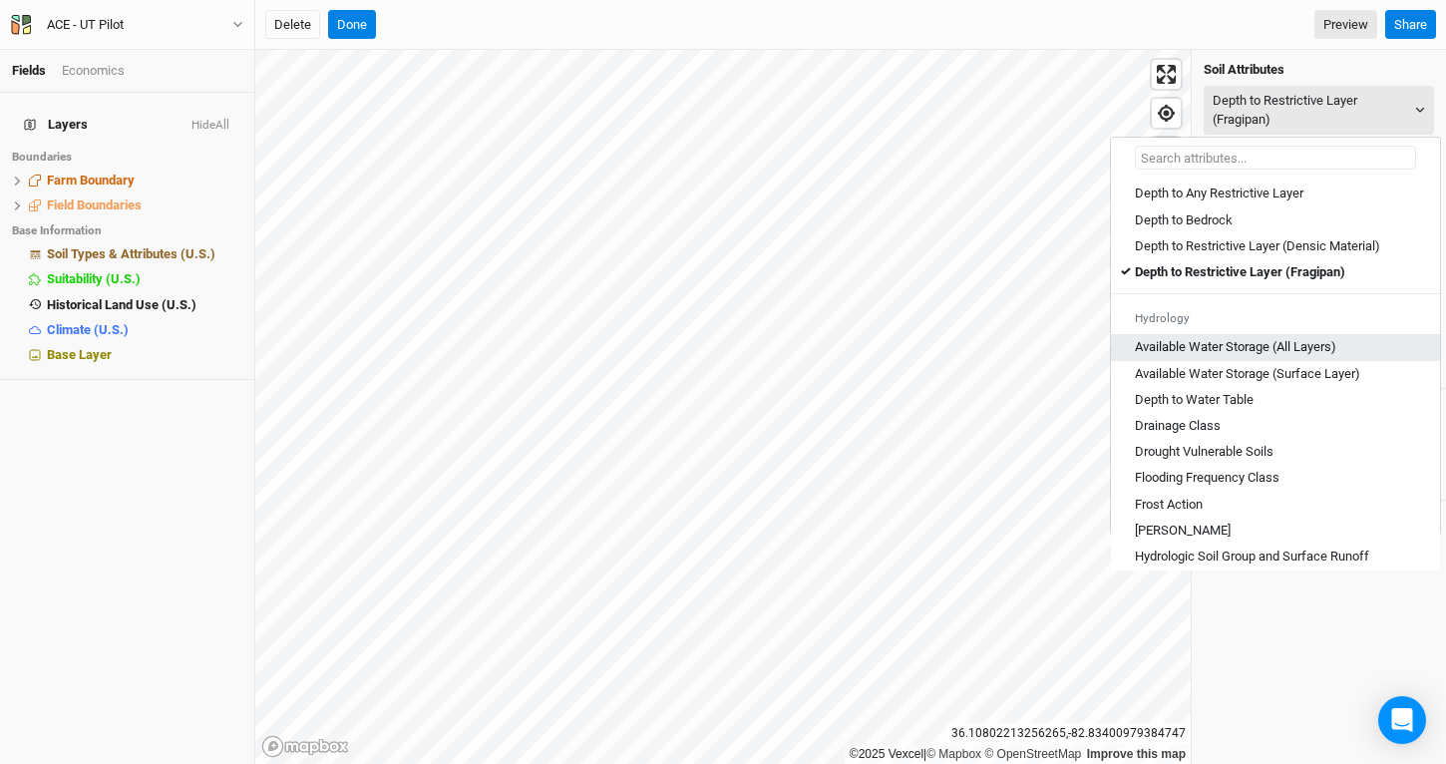
scroll to position [592, 0]
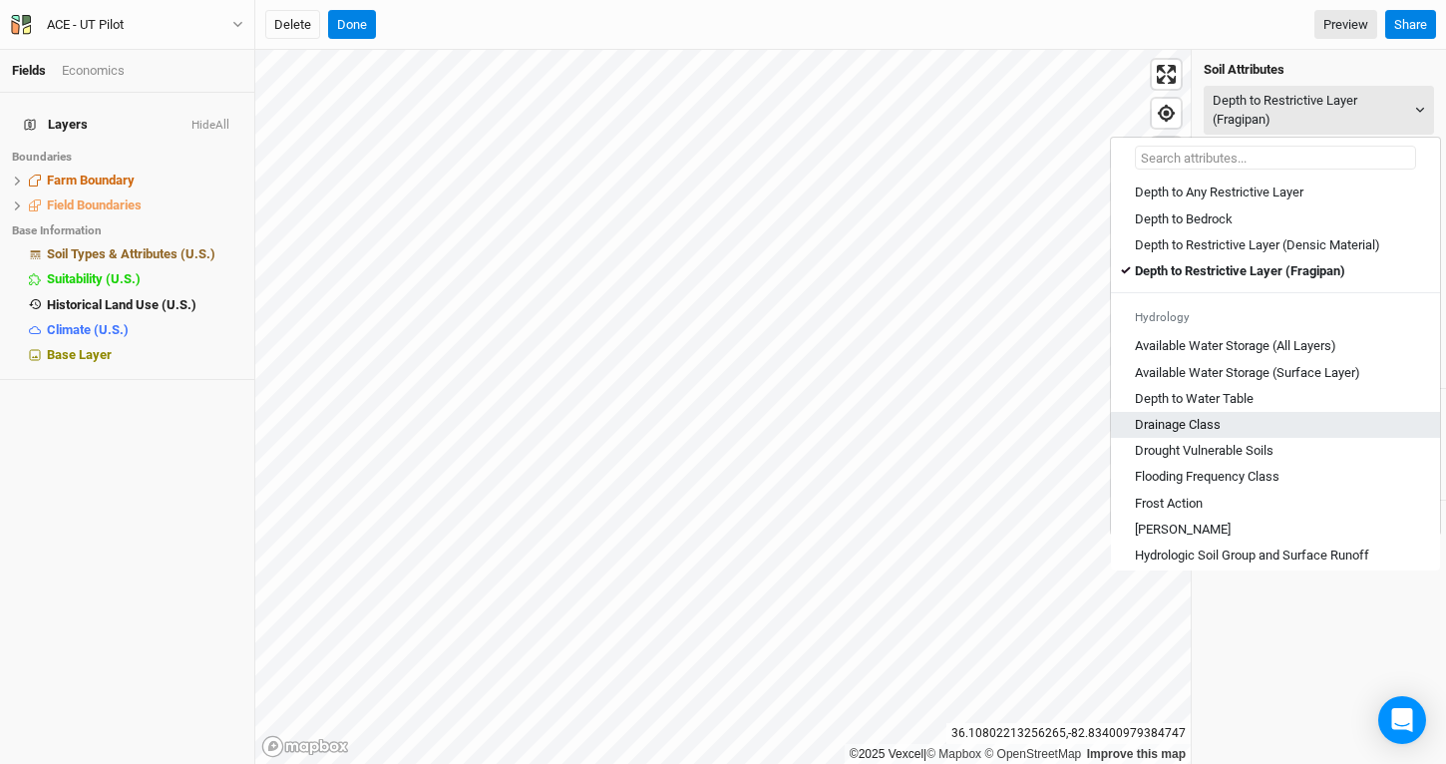
click at [1222, 434] on div "Drainage Class" at bounding box center [1275, 425] width 281 height 18
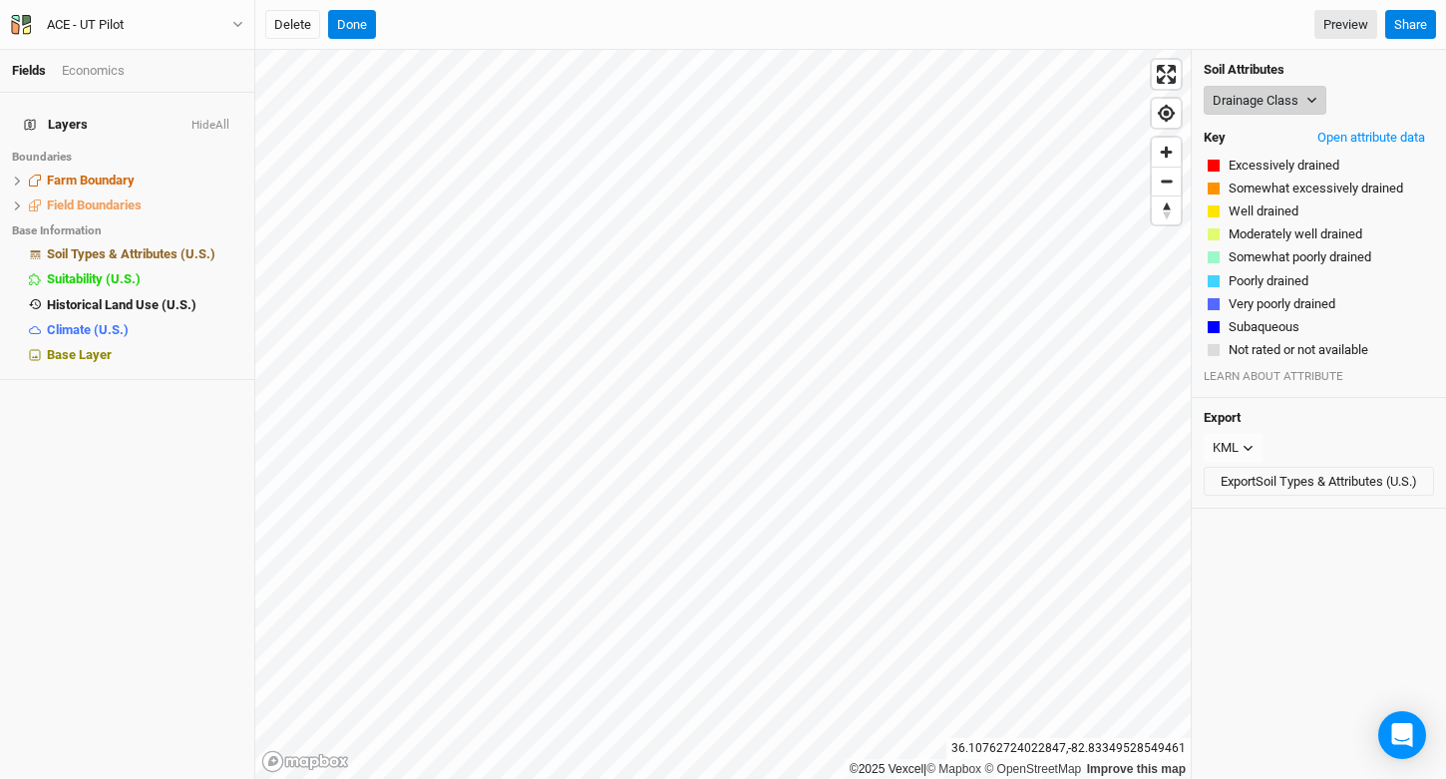
click at [1284, 97] on button "Drainage Class" at bounding box center [1265, 101] width 123 height 30
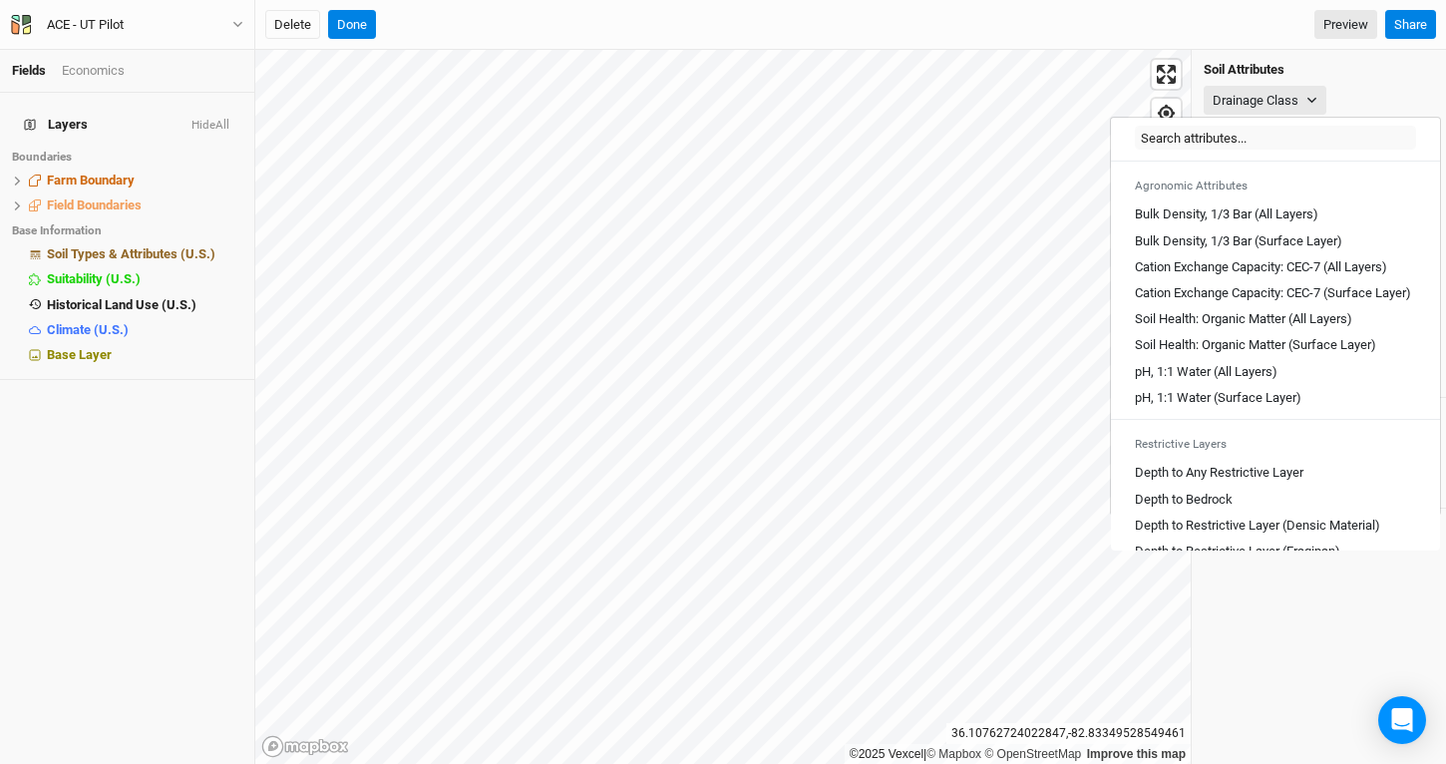
scroll to position [303, 0]
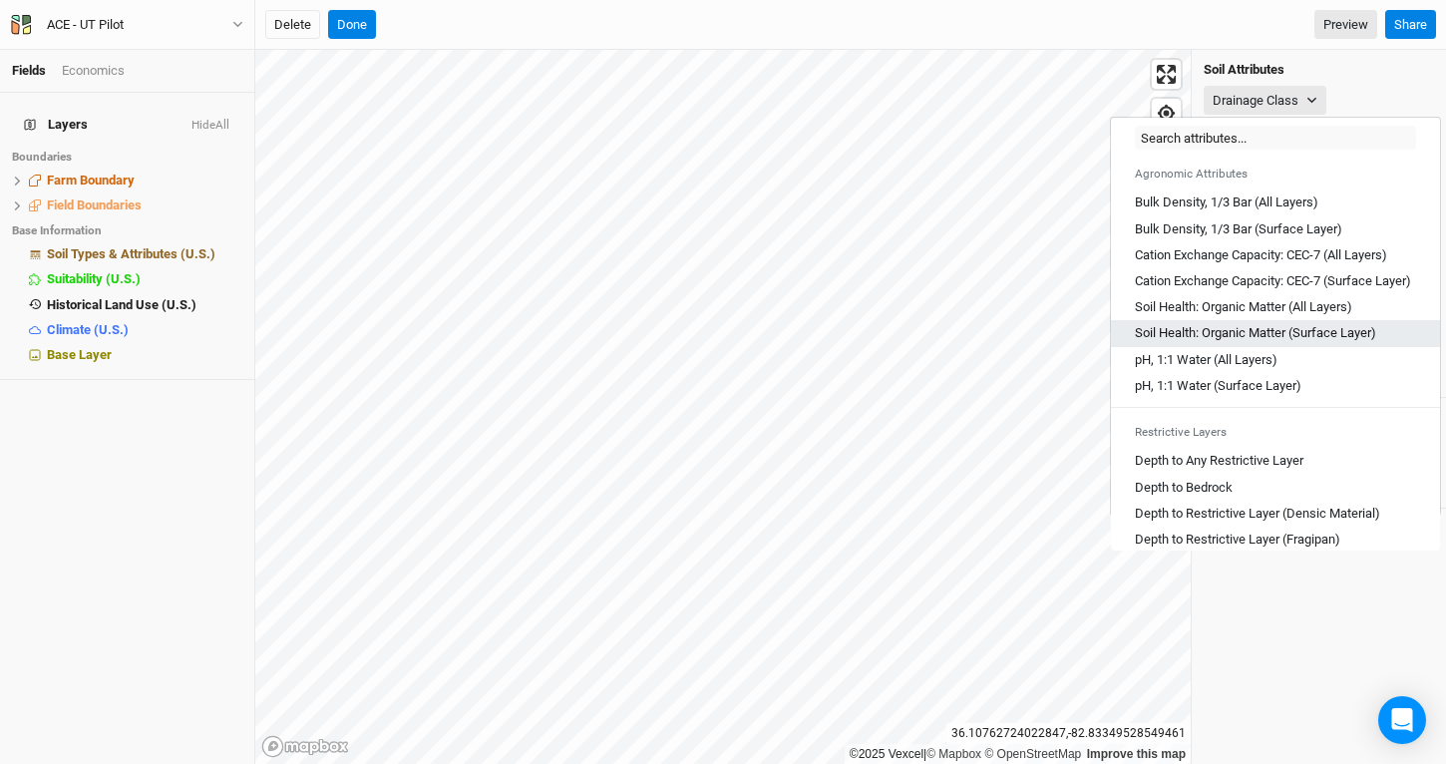
click at [1265, 342] on Layer\) "Soil Health: Organic Matter (Surface Layer)" at bounding box center [1255, 333] width 241 height 18
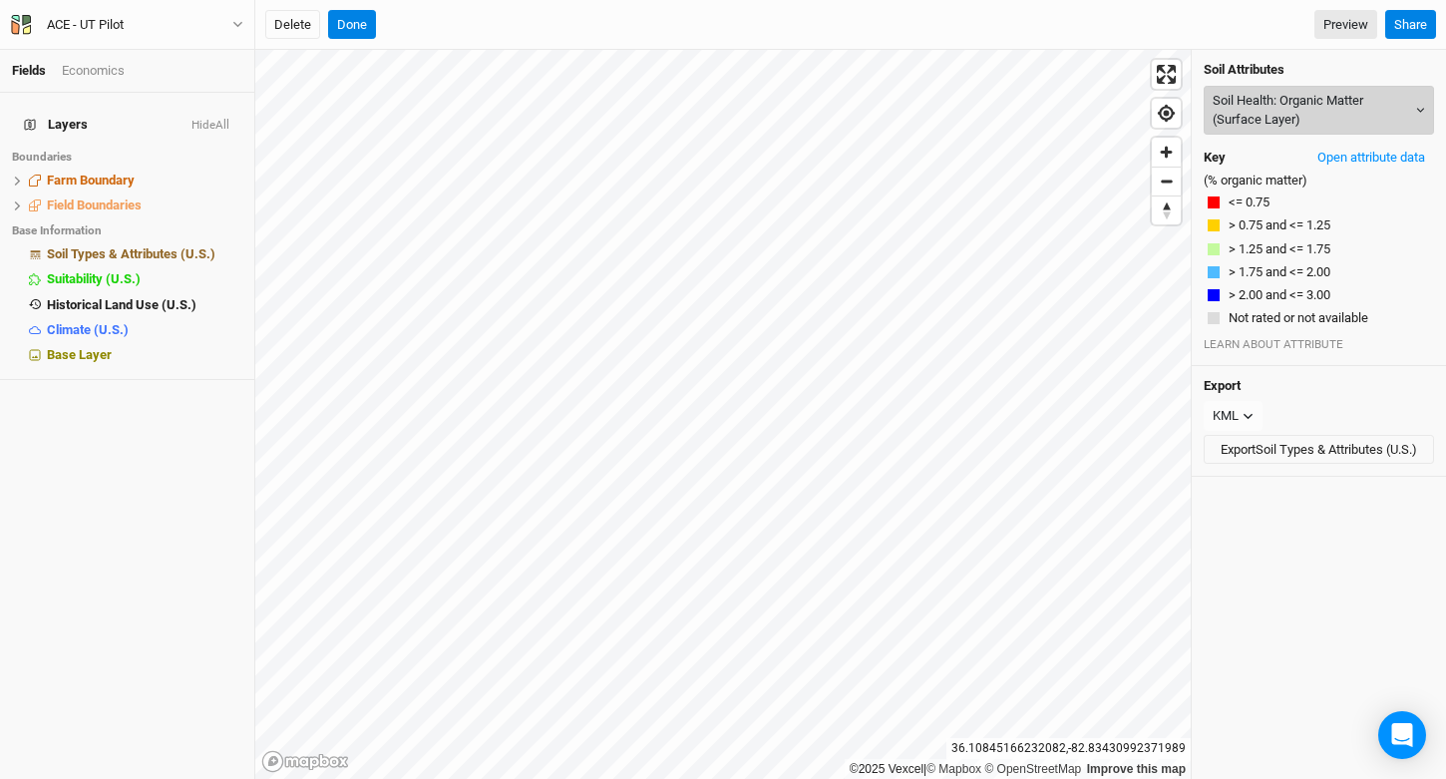
click at [1362, 115] on button "Soil Health: Organic Matter (Surface Layer)" at bounding box center [1319, 110] width 230 height 49
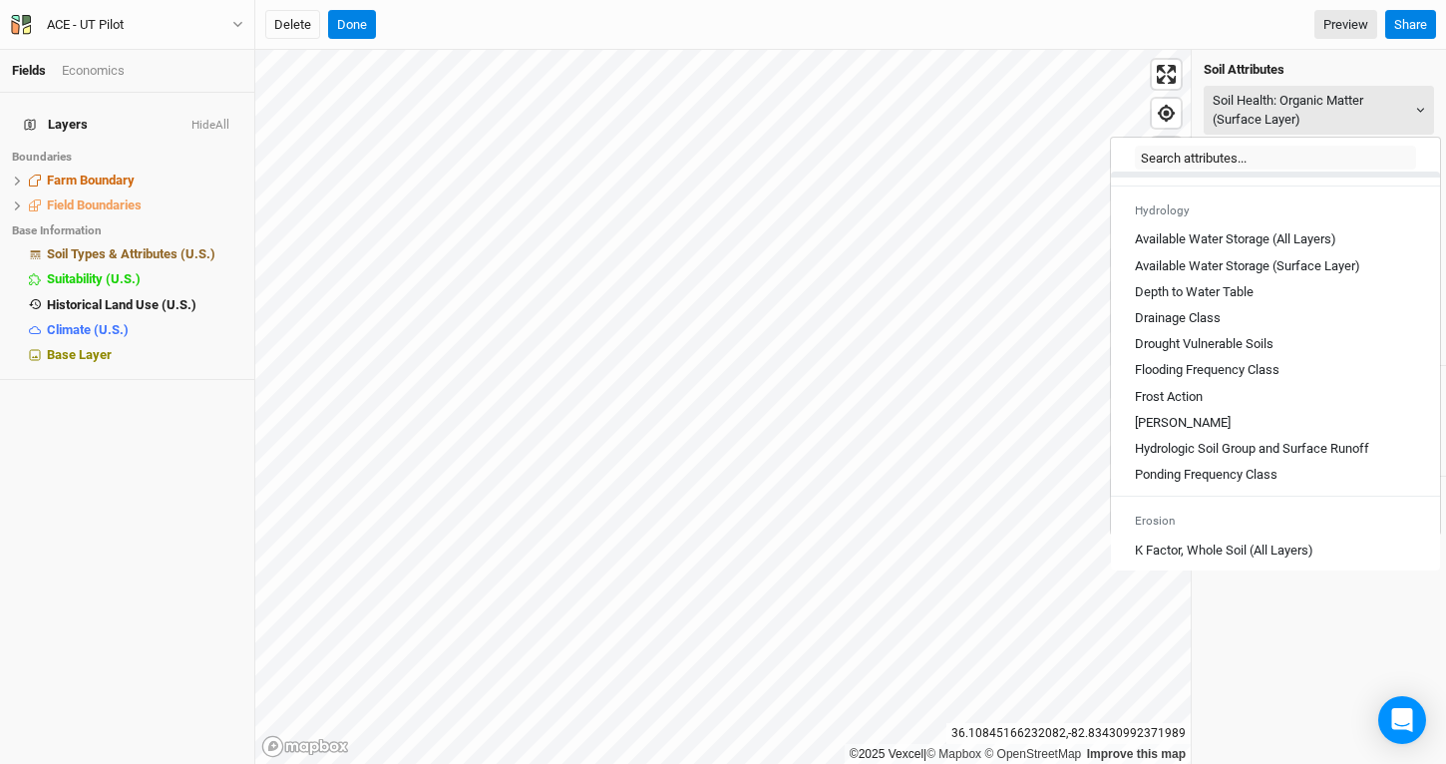
scroll to position [699, 0]
click at [1324, 300] on div "Depth to Water Table" at bounding box center [1275, 291] width 281 height 18
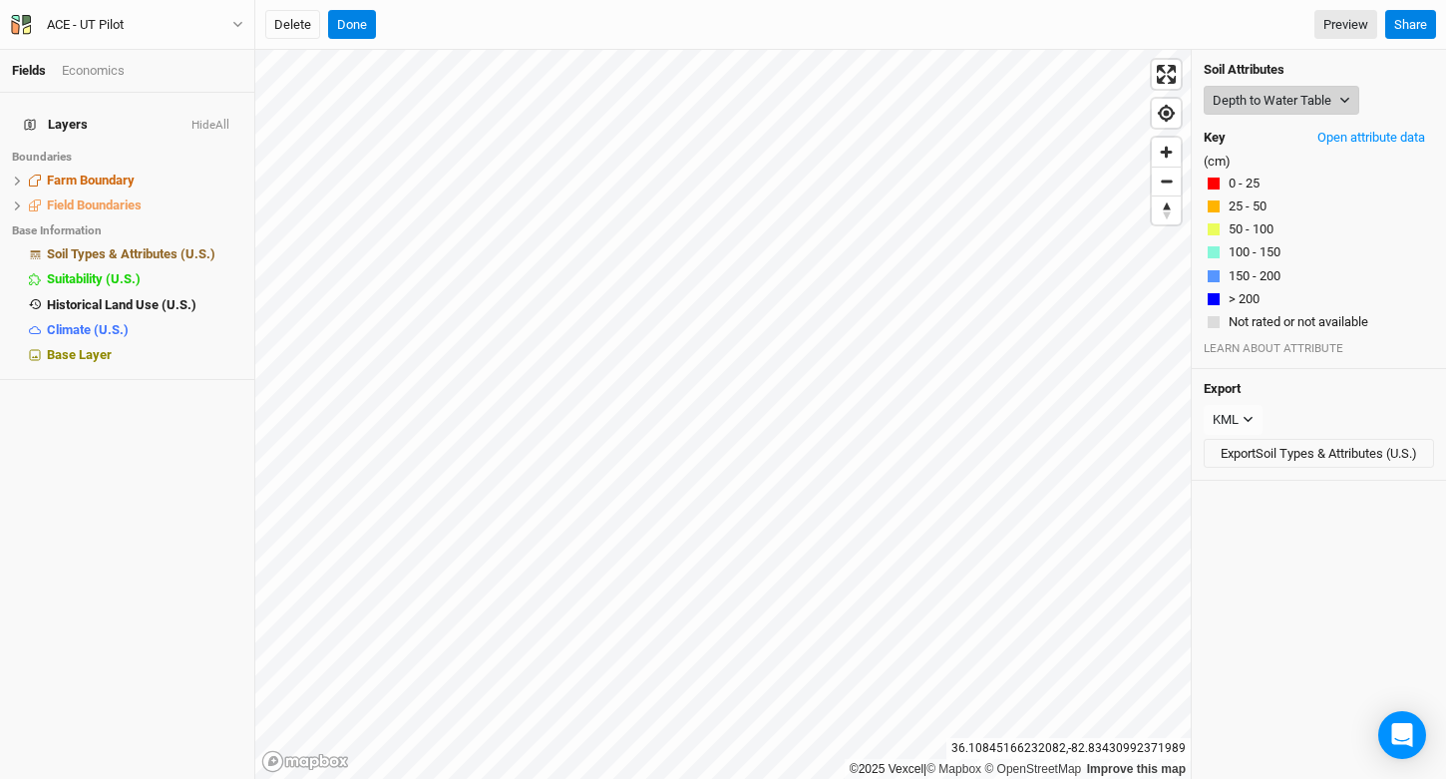
click at [1300, 99] on button "Depth to Water Table" at bounding box center [1282, 101] width 156 height 30
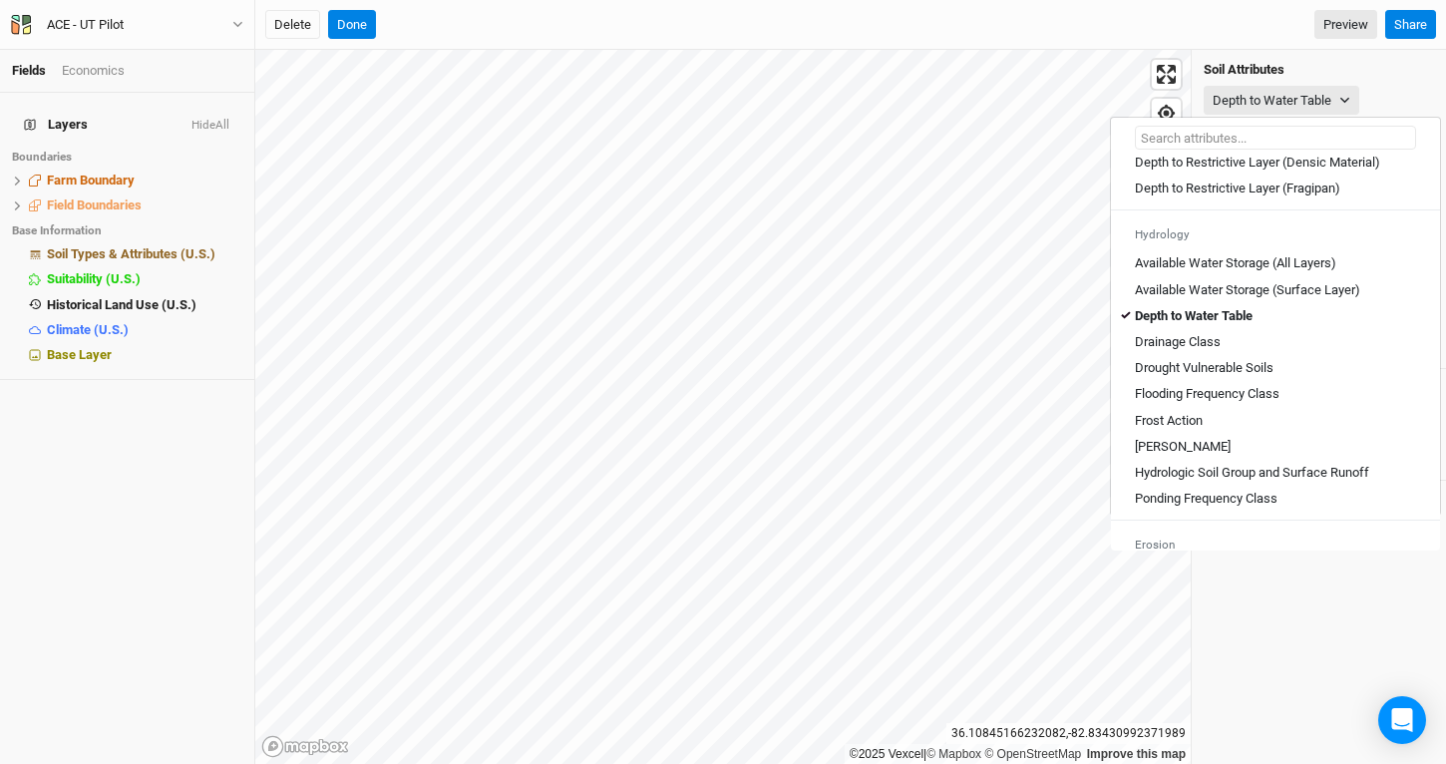
scroll to position [661, 0]
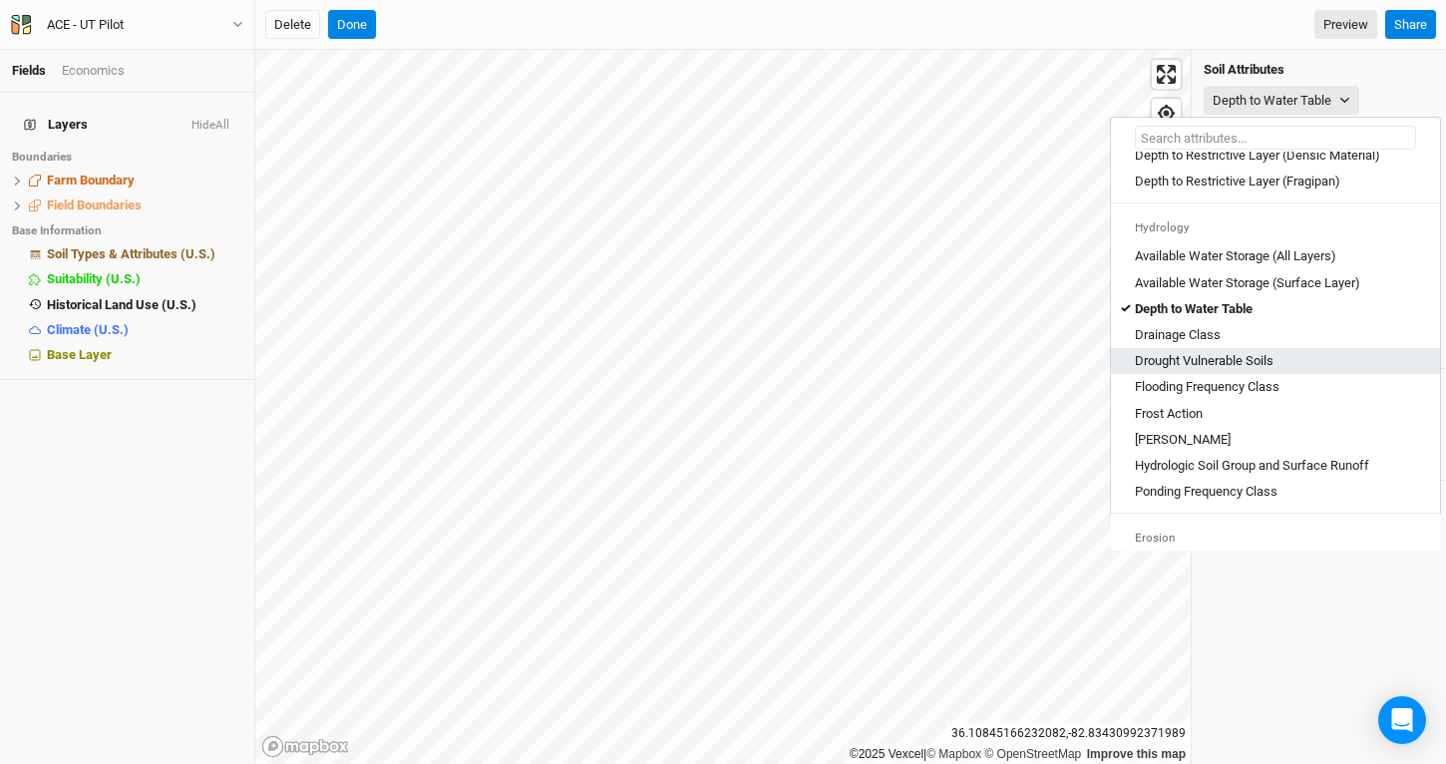
click at [1305, 367] on link "Drought Vulnerable Soils" at bounding box center [1275, 361] width 329 height 26
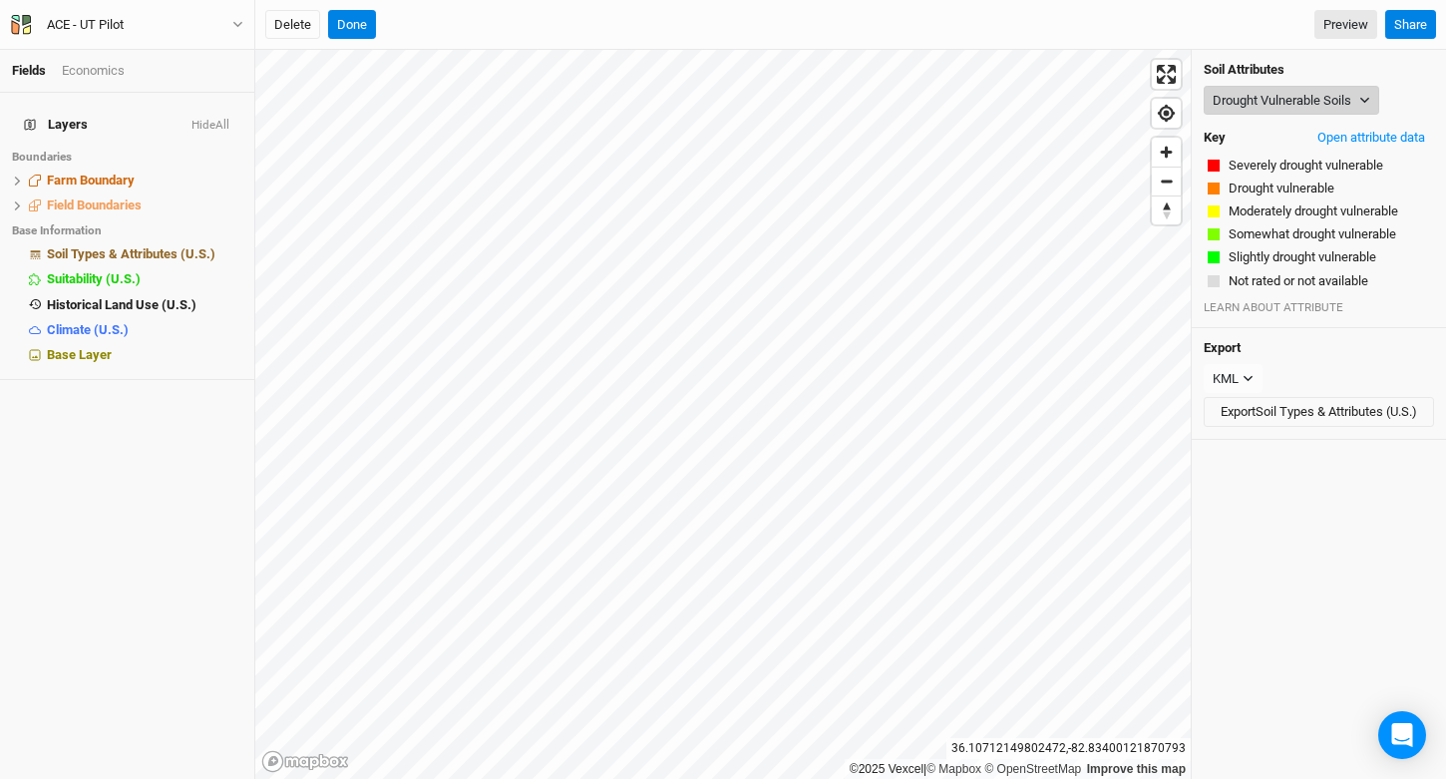
click at [1303, 96] on button "Drought Vulnerable Soils" at bounding box center [1292, 101] width 176 height 30
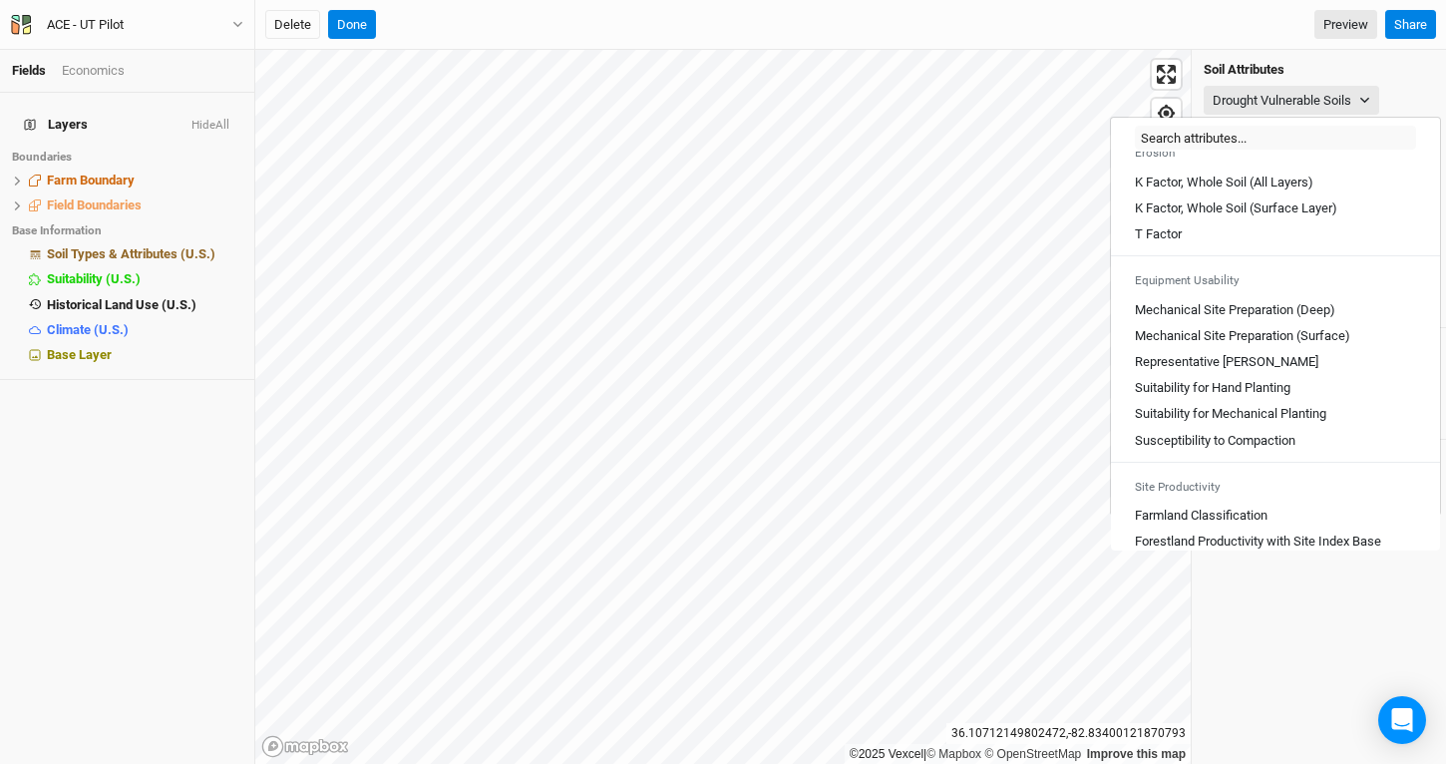
scroll to position [1057, 0]
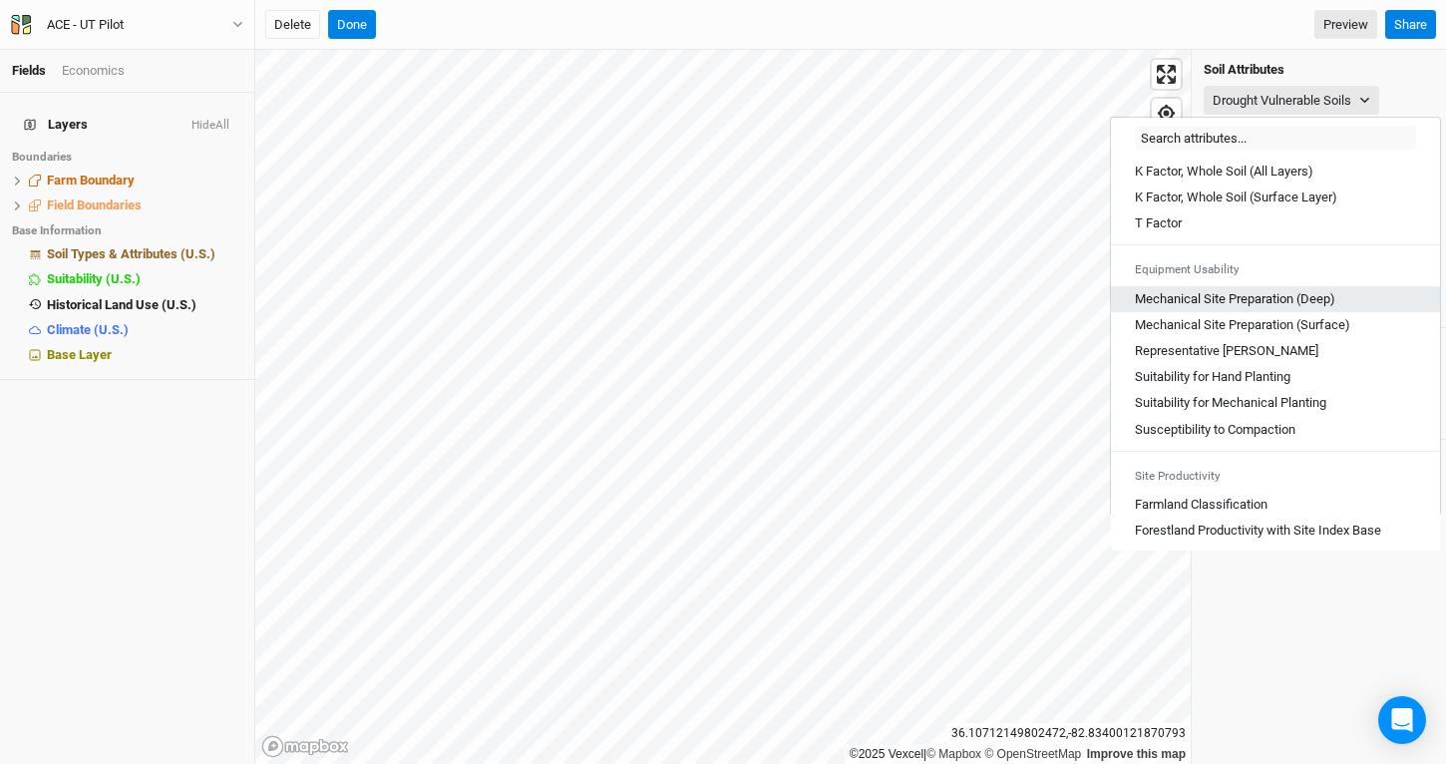
click at [1307, 308] on \(Deep\) "Mechanical Site Preparation (Deep)" at bounding box center [1235, 299] width 200 height 18
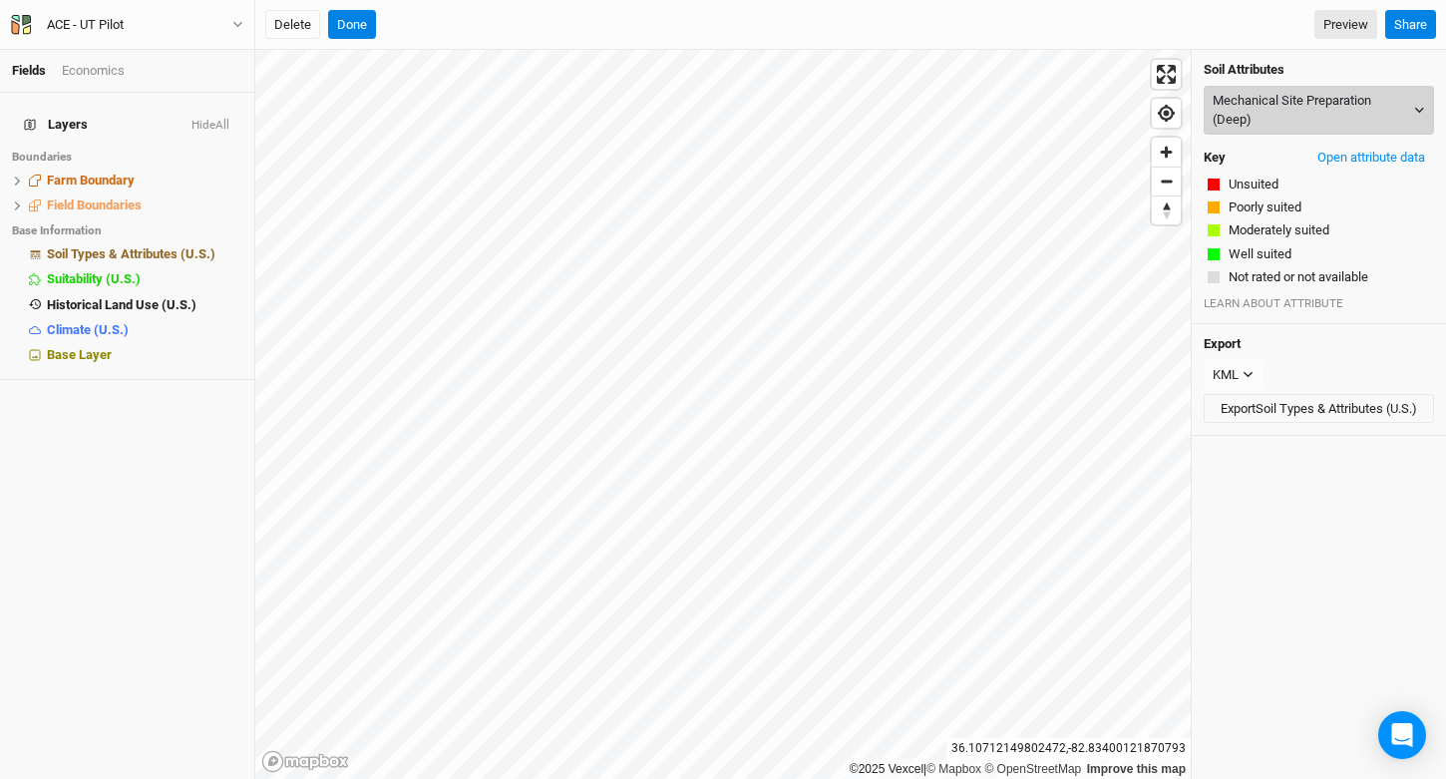
click at [1288, 112] on button "Mechanical Site Preparation (Deep)" at bounding box center [1319, 110] width 230 height 49
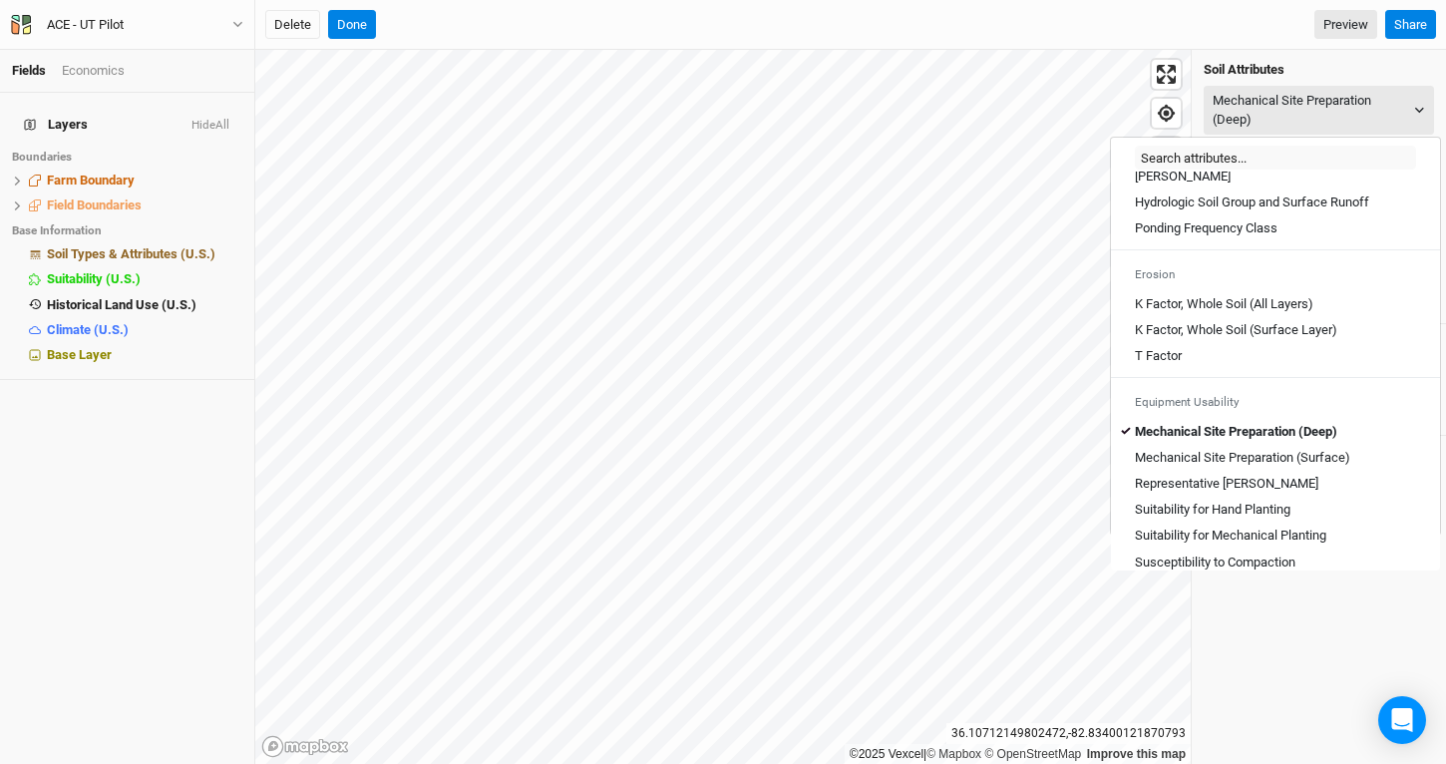
scroll to position [960, 0]
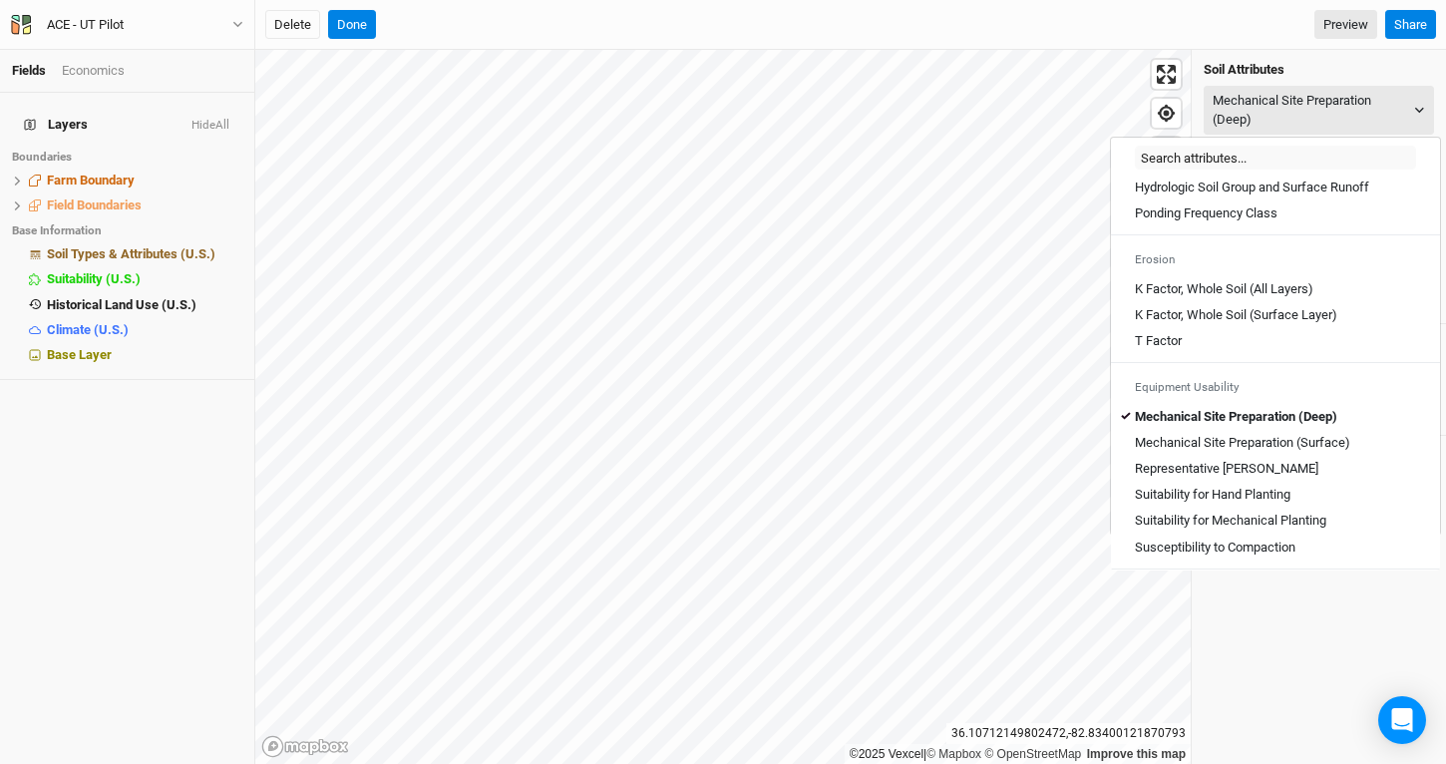
click at [1313, 452] on \(Surface\) "Mechanical Site Preparation (Surface)" at bounding box center [1242, 443] width 215 height 18
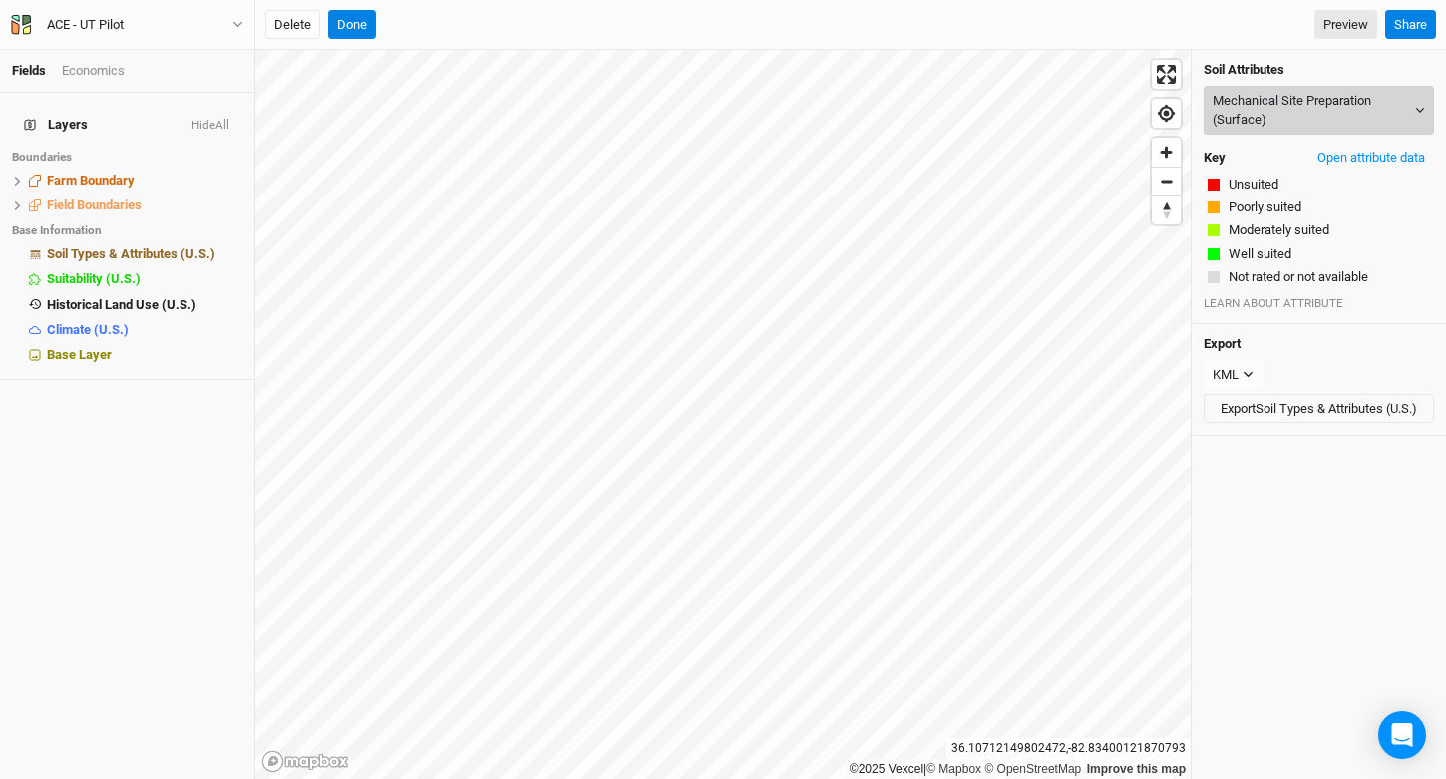
click at [1276, 121] on button "Mechanical Site Preparation (Surface)" at bounding box center [1319, 110] width 230 height 49
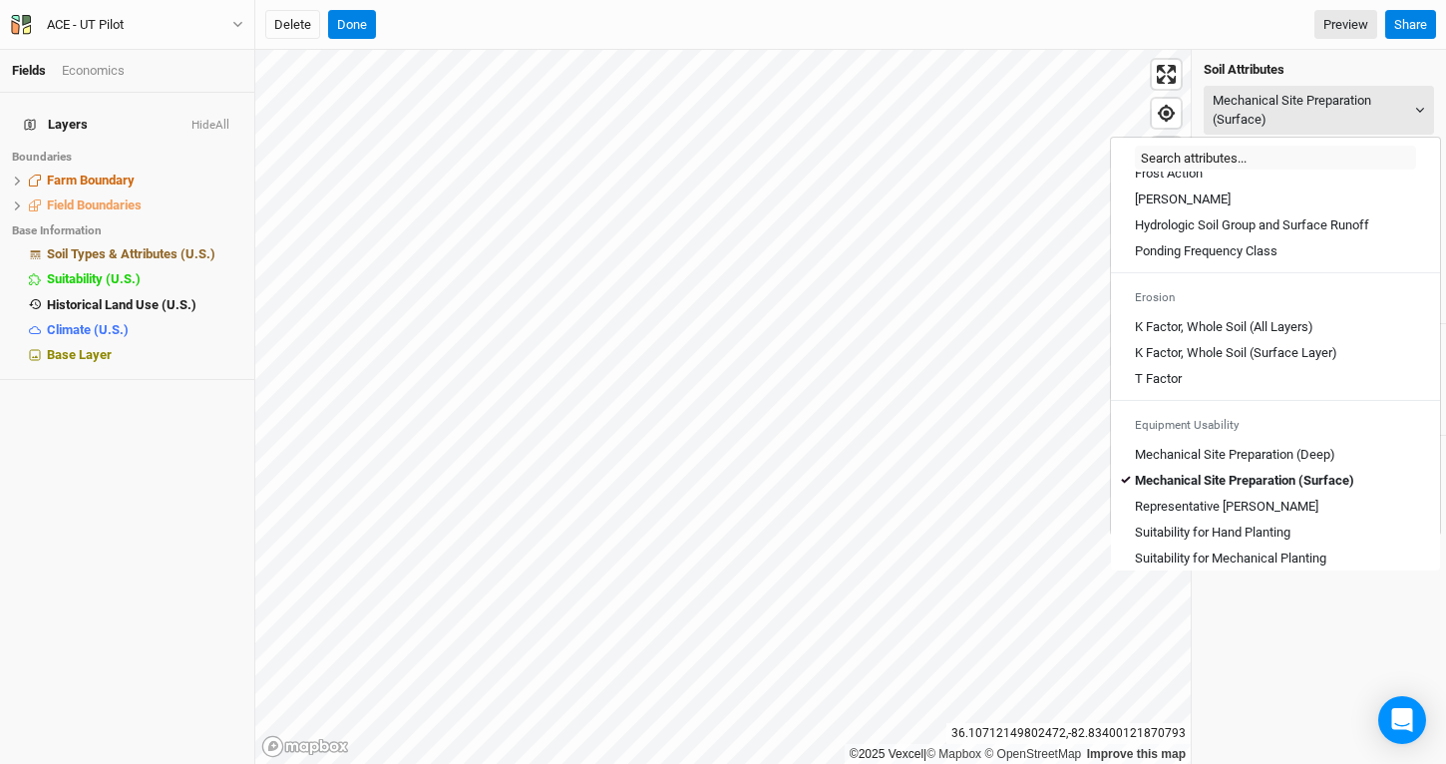
scroll to position [1039, 0]
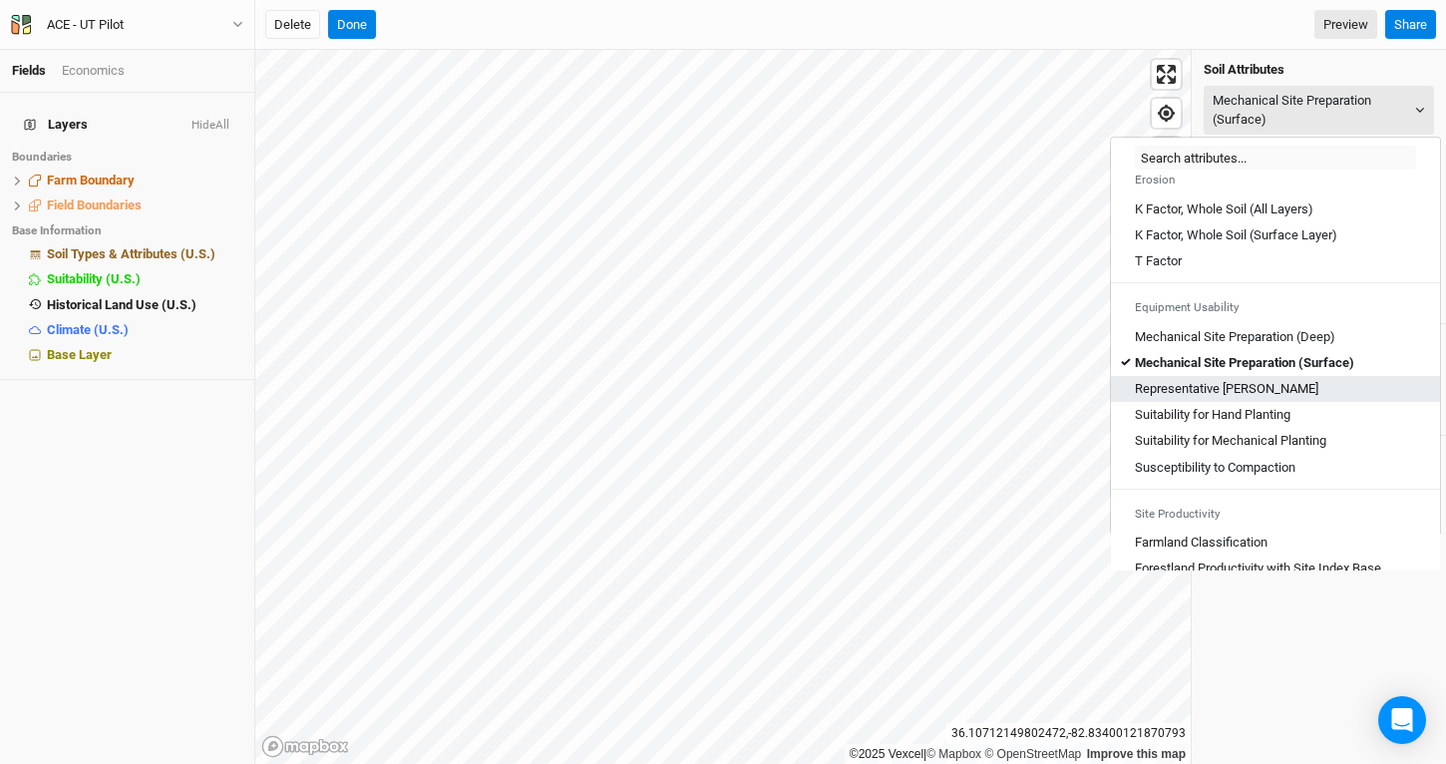
click at [1284, 398] on div "Representative [PERSON_NAME]" at bounding box center [1275, 389] width 281 height 18
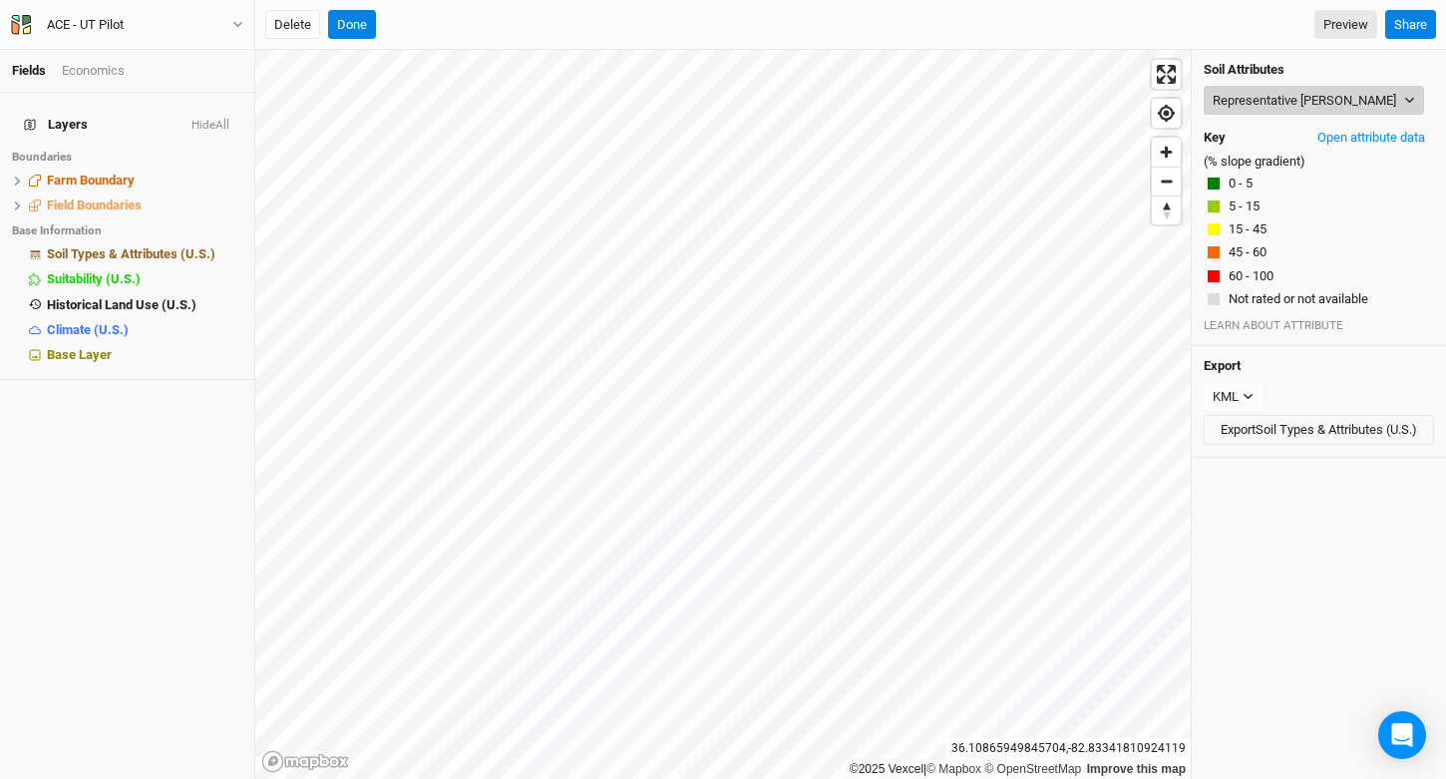
click at [1253, 108] on button "Representative [PERSON_NAME]" at bounding box center [1314, 101] width 220 height 30
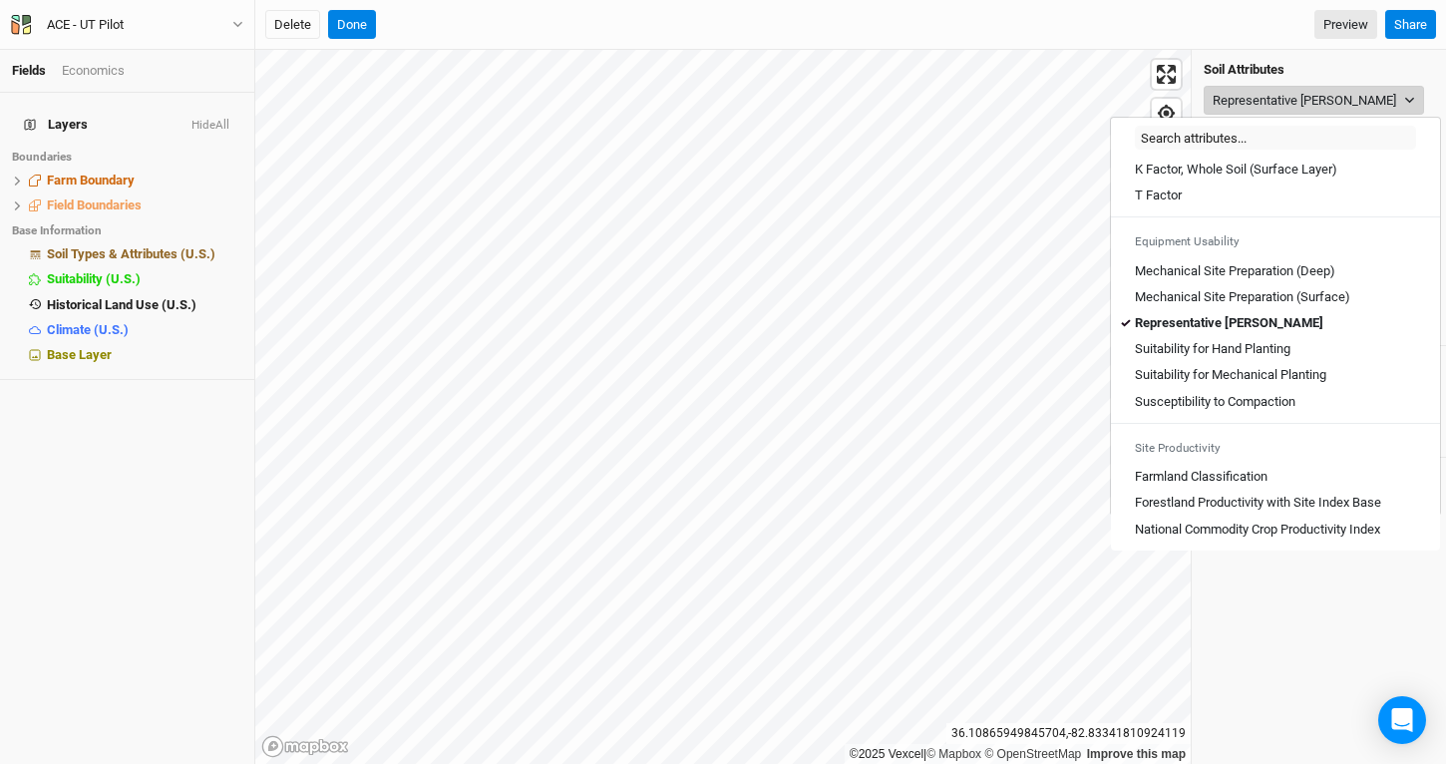
scroll to position [1103, 0]
click at [1280, 338] on link "Suitability for Hand Planting" at bounding box center [1275, 349] width 329 height 26
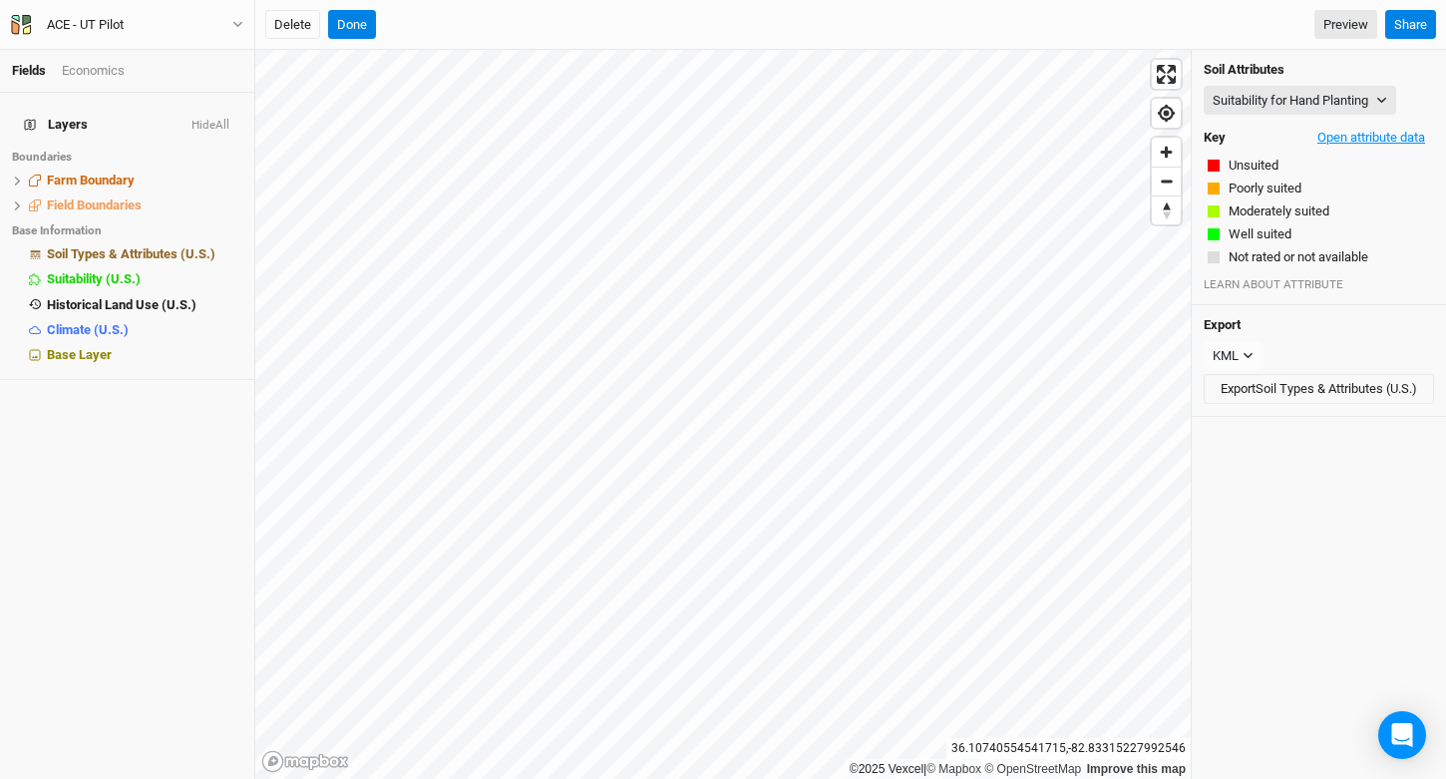
click at [1331, 142] on button "Open attribute data" at bounding box center [1372, 138] width 126 height 30
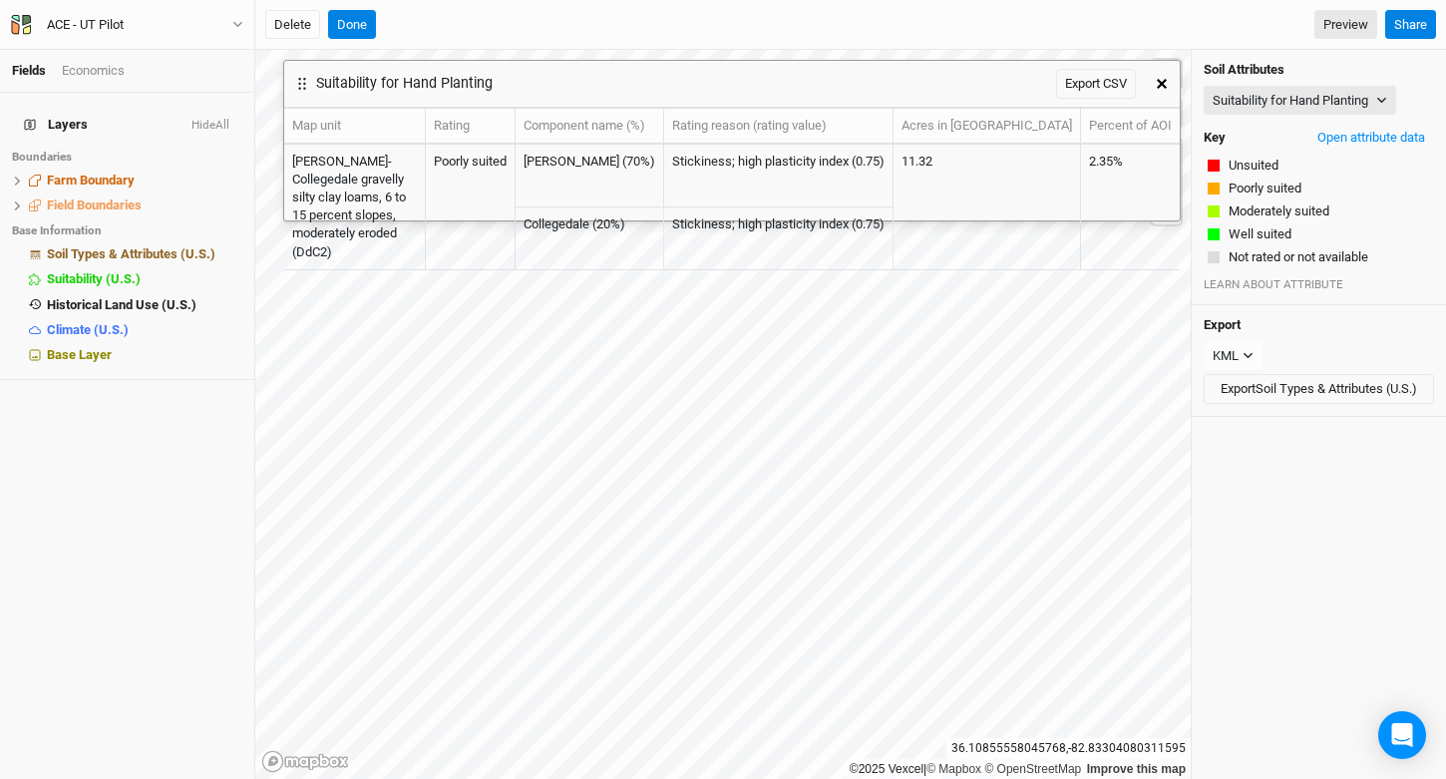
click at [1163, 80] on icon "button" at bounding box center [1162, 84] width 10 height 10
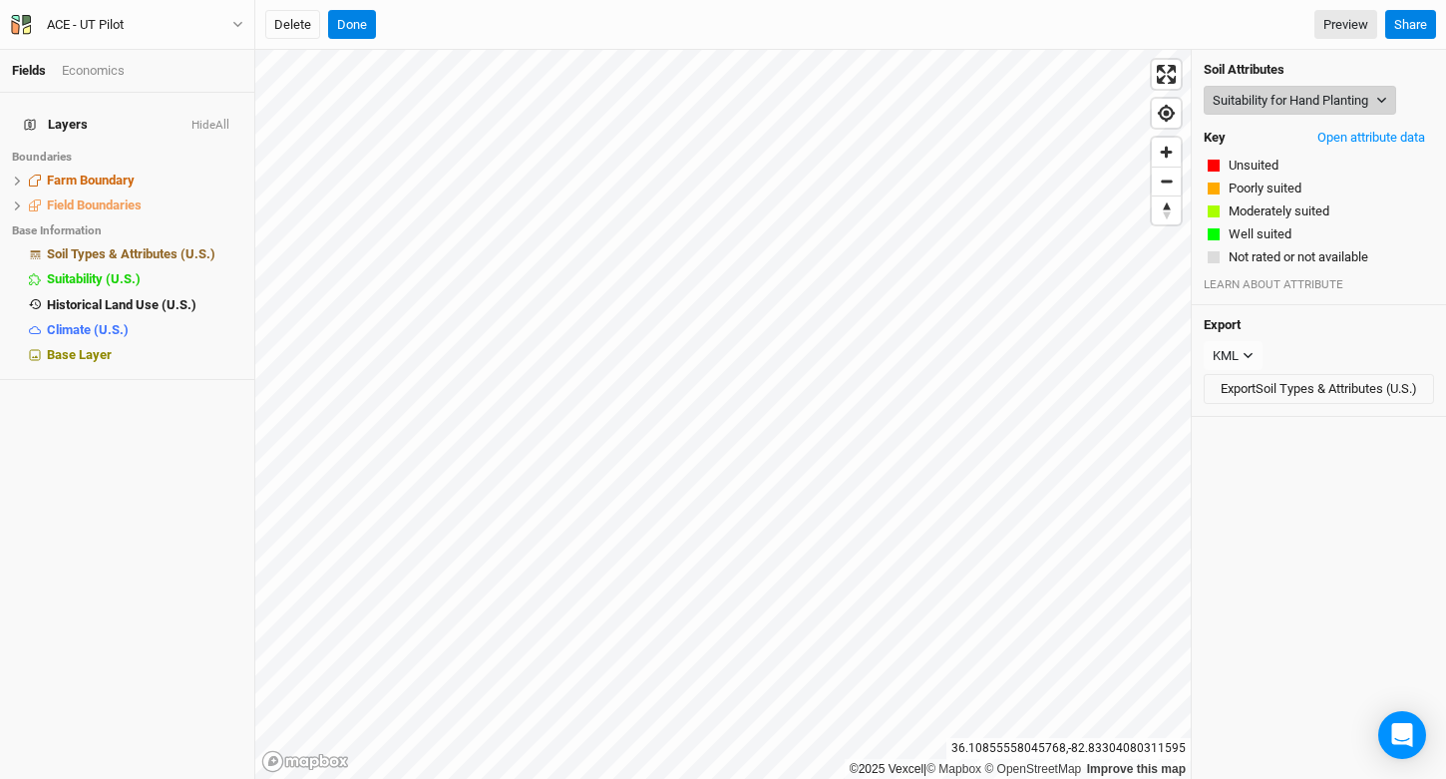
click at [1276, 108] on button "Suitability for Hand Planting" at bounding box center [1300, 101] width 193 height 30
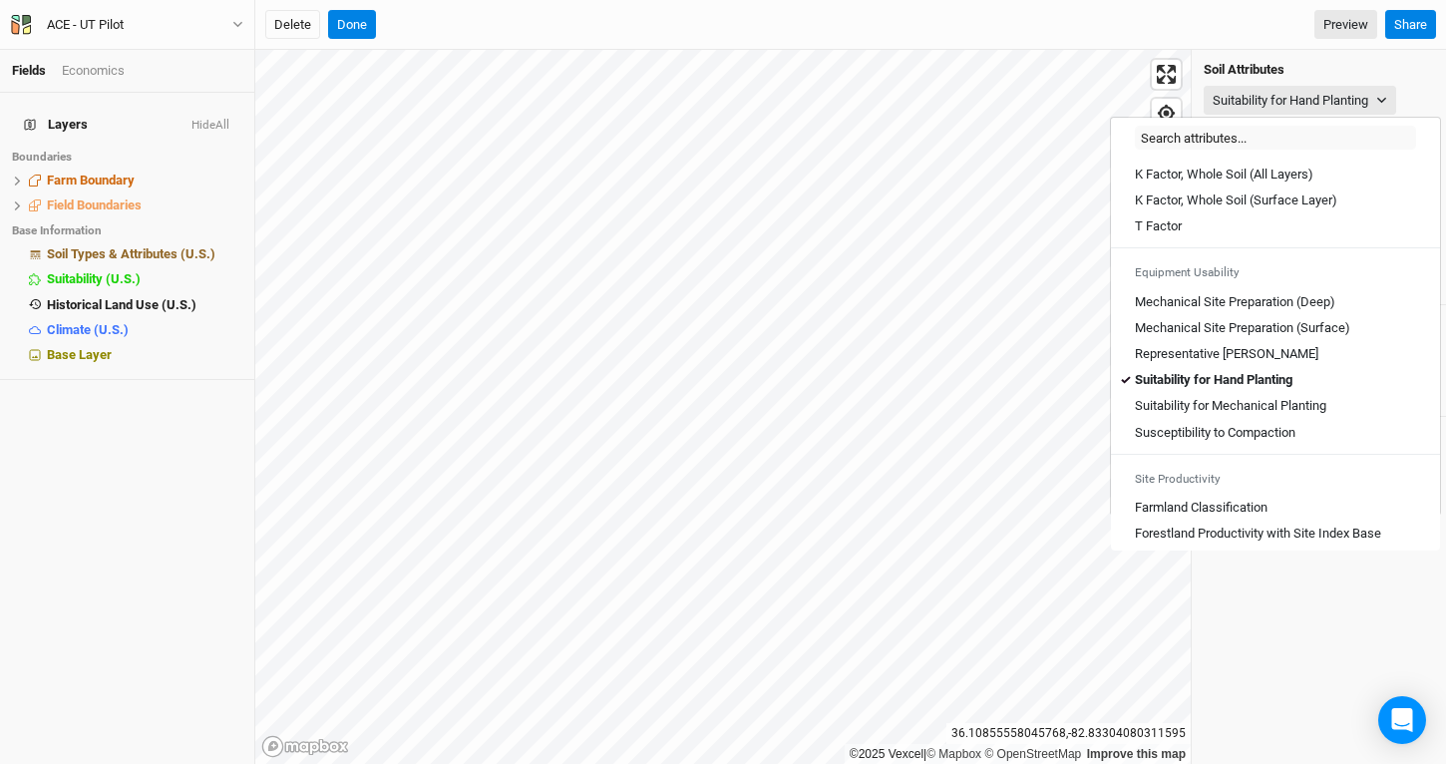
scroll to position [1053, 0]
click at [1279, 416] on Planting "Suitability for Mechanical Planting" at bounding box center [1231, 407] width 192 height 18
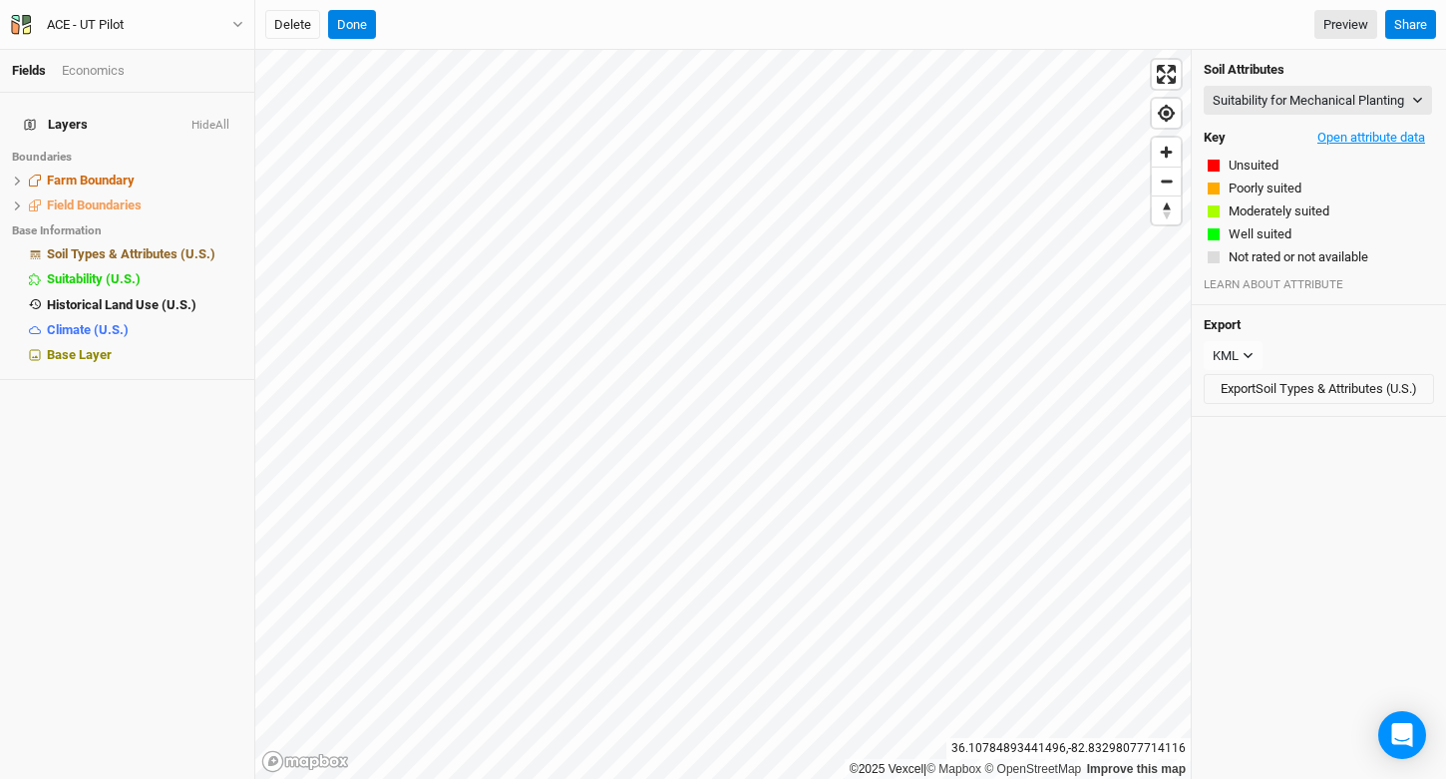
click at [1311, 144] on button "Open attribute data" at bounding box center [1372, 138] width 126 height 30
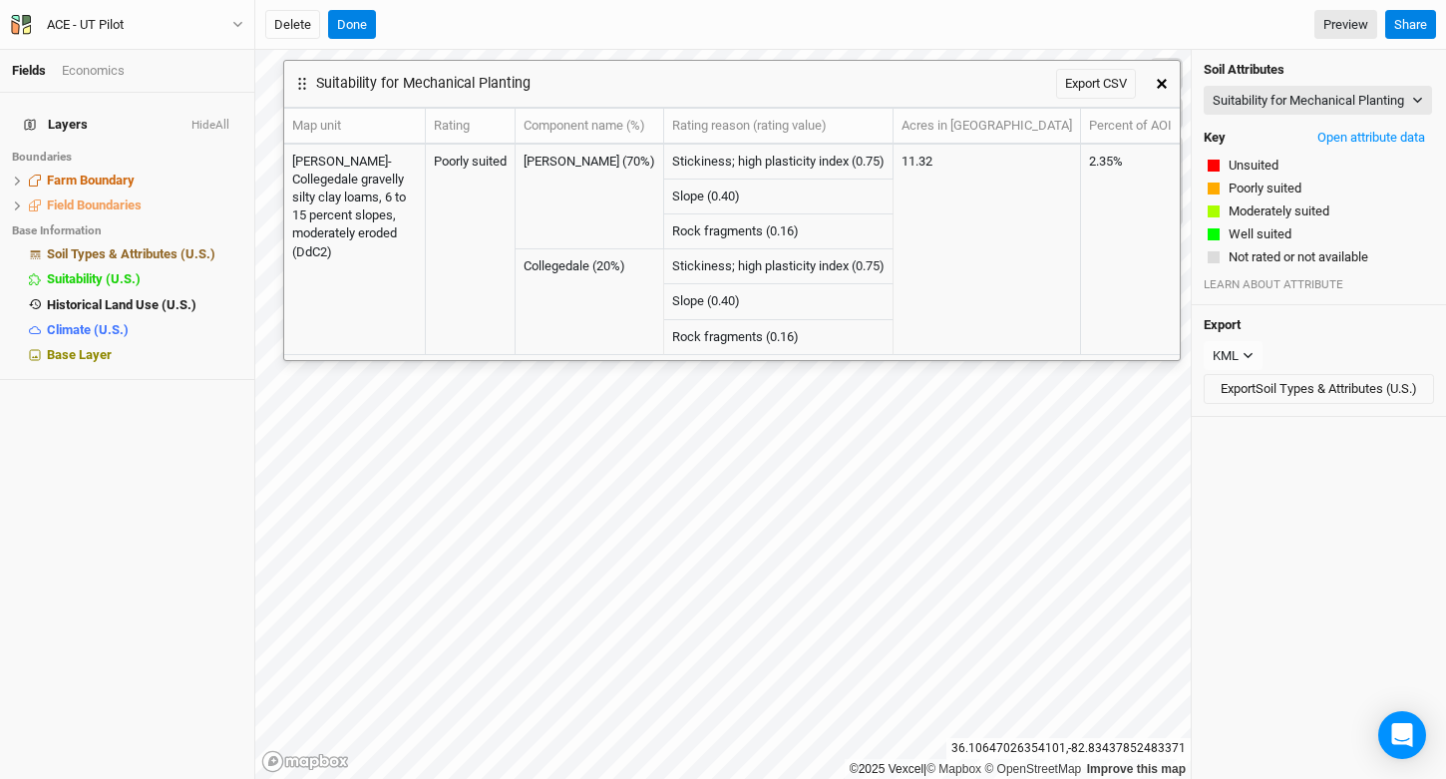
click at [1170, 75] on button "button" at bounding box center [1162, 84] width 36 height 36
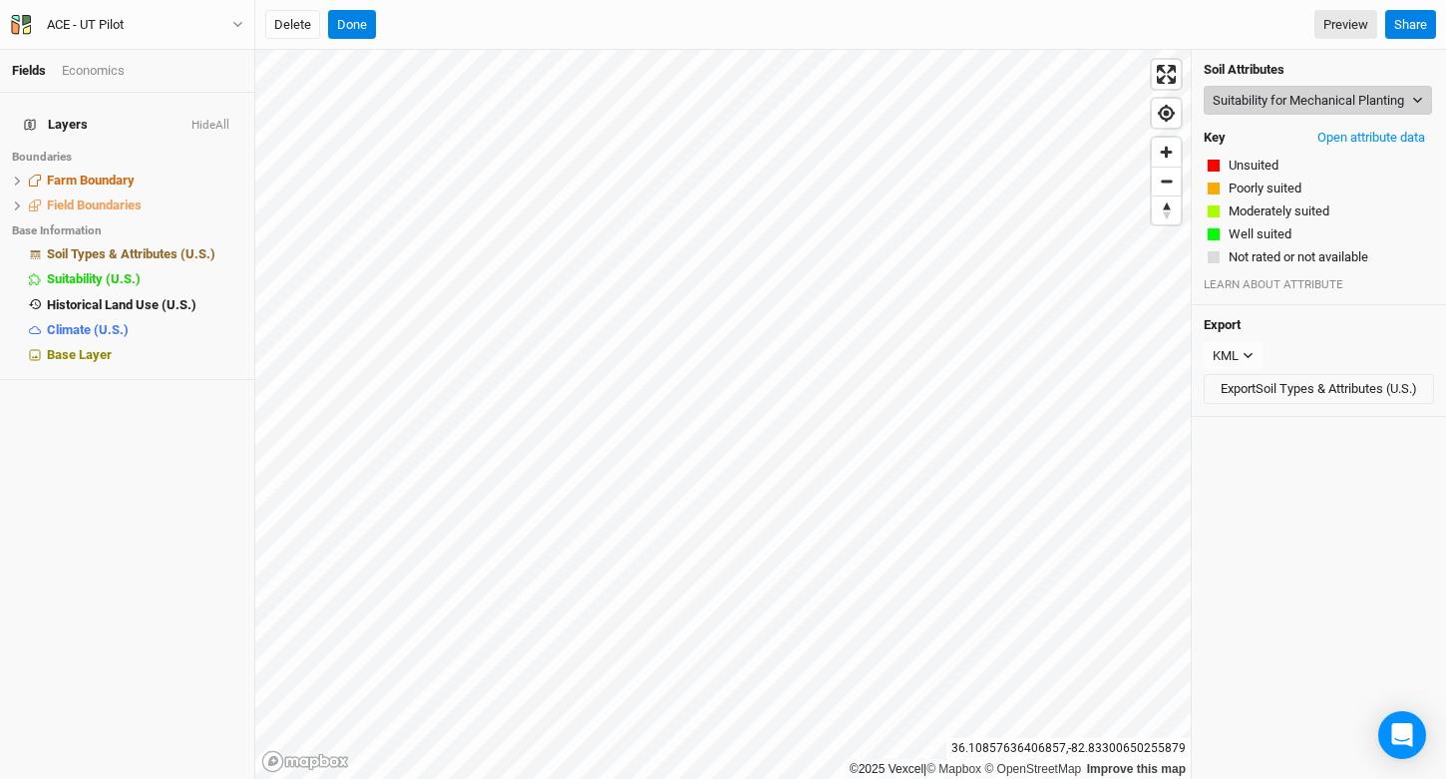
click at [1308, 116] on button "Suitability for Mechanical Planting" at bounding box center [1318, 101] width 228 height 30
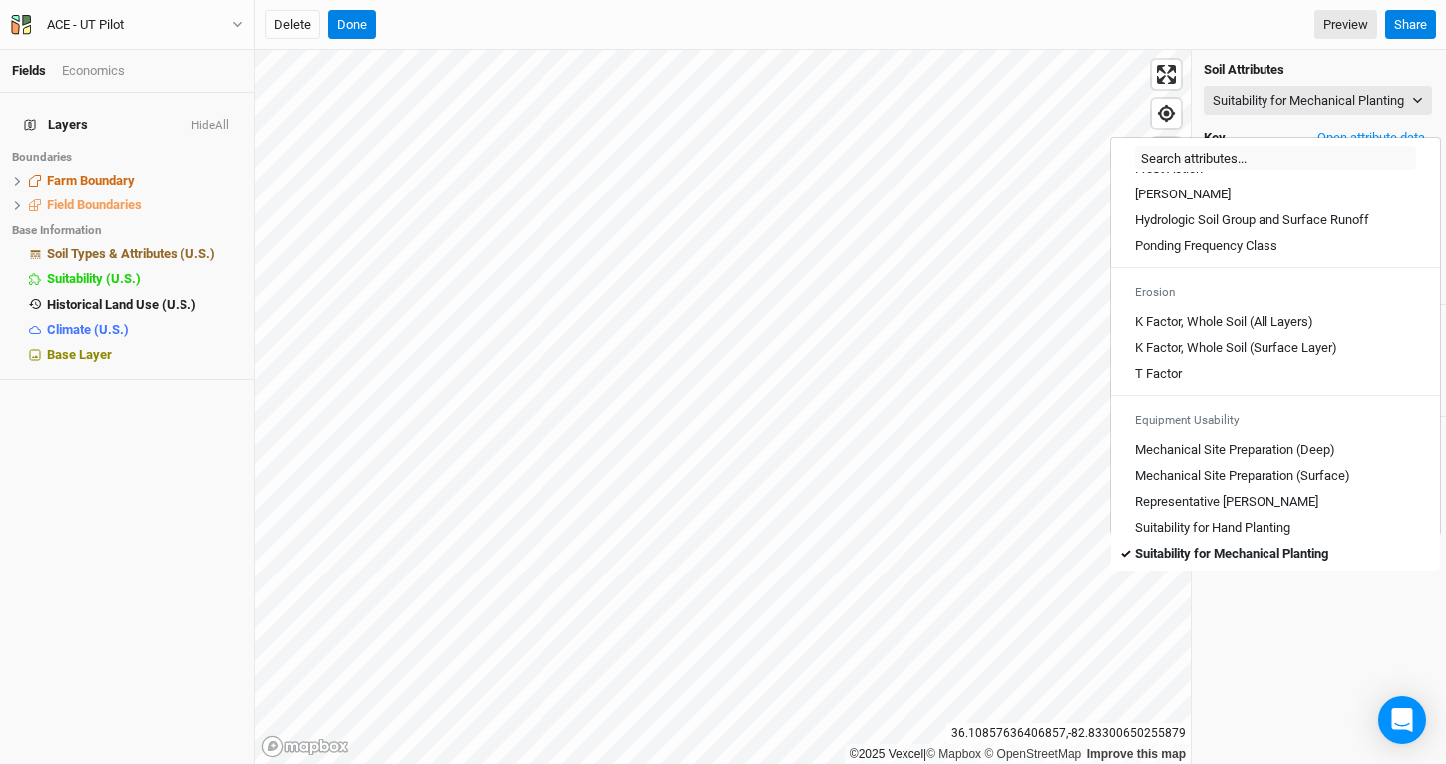
scroll to position [1103, 0]
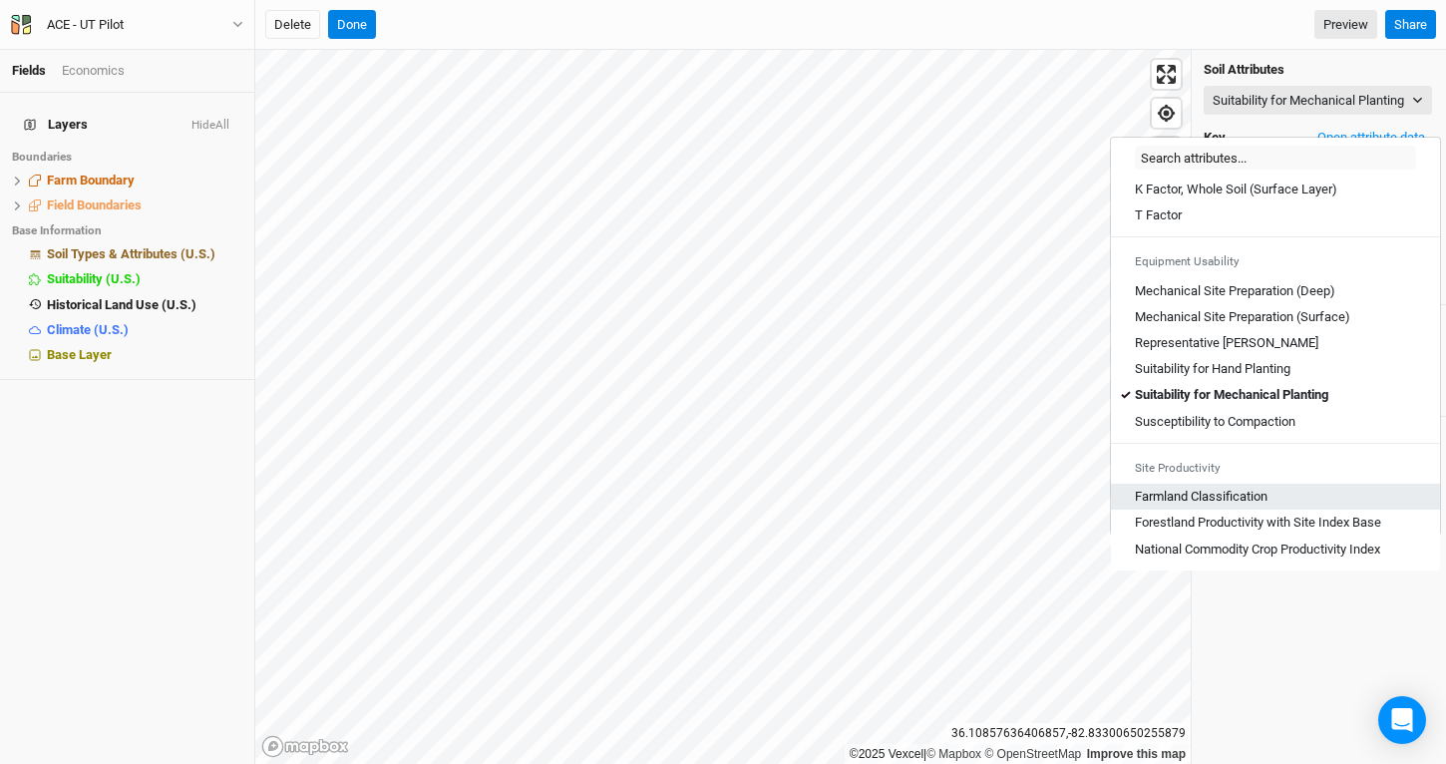
click at [1268, 488] on Classification "Farmland Classification" at bounding box center [1201, 497] width 133 height 18
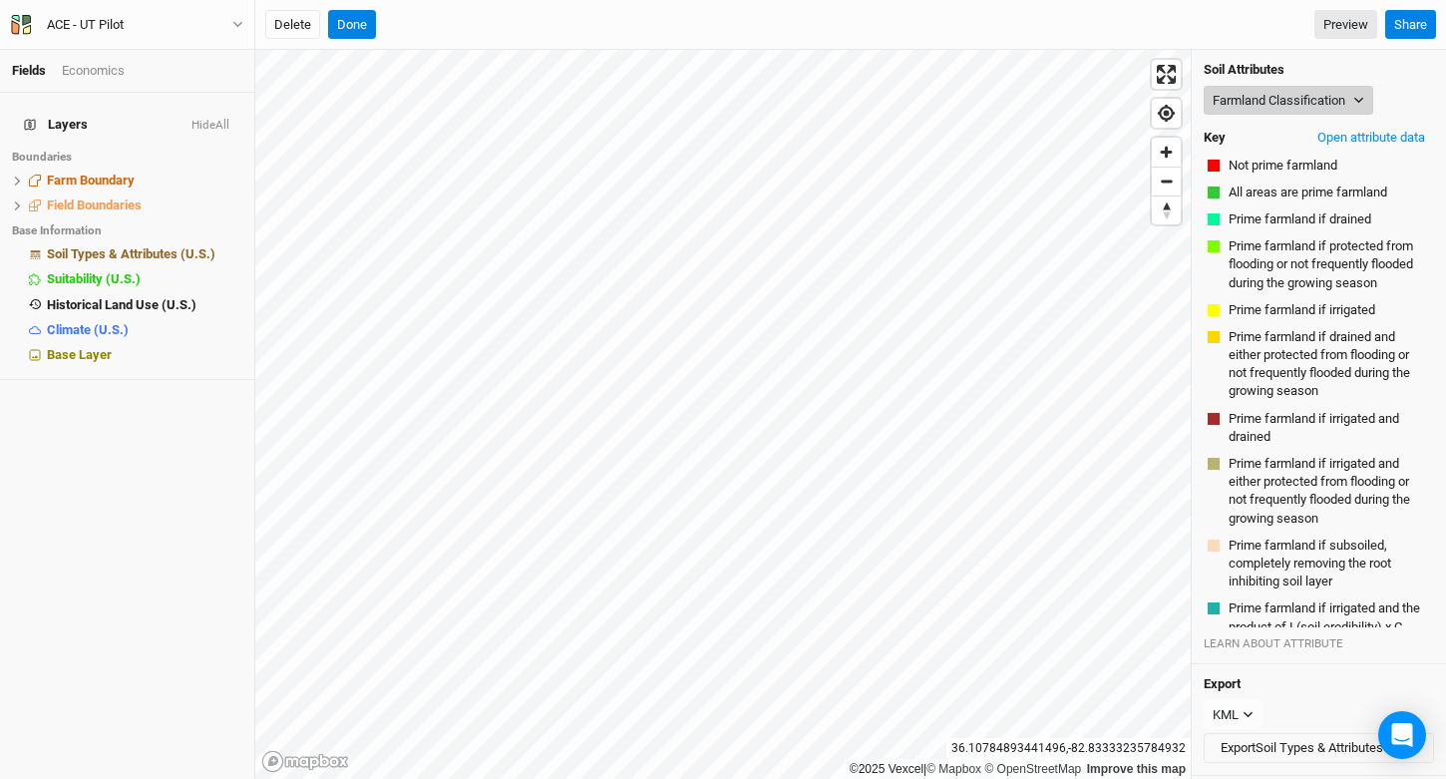
click at [1340, 98] on button "Farmland Classification" at bounding box center [1289, 101] width 170 height 30
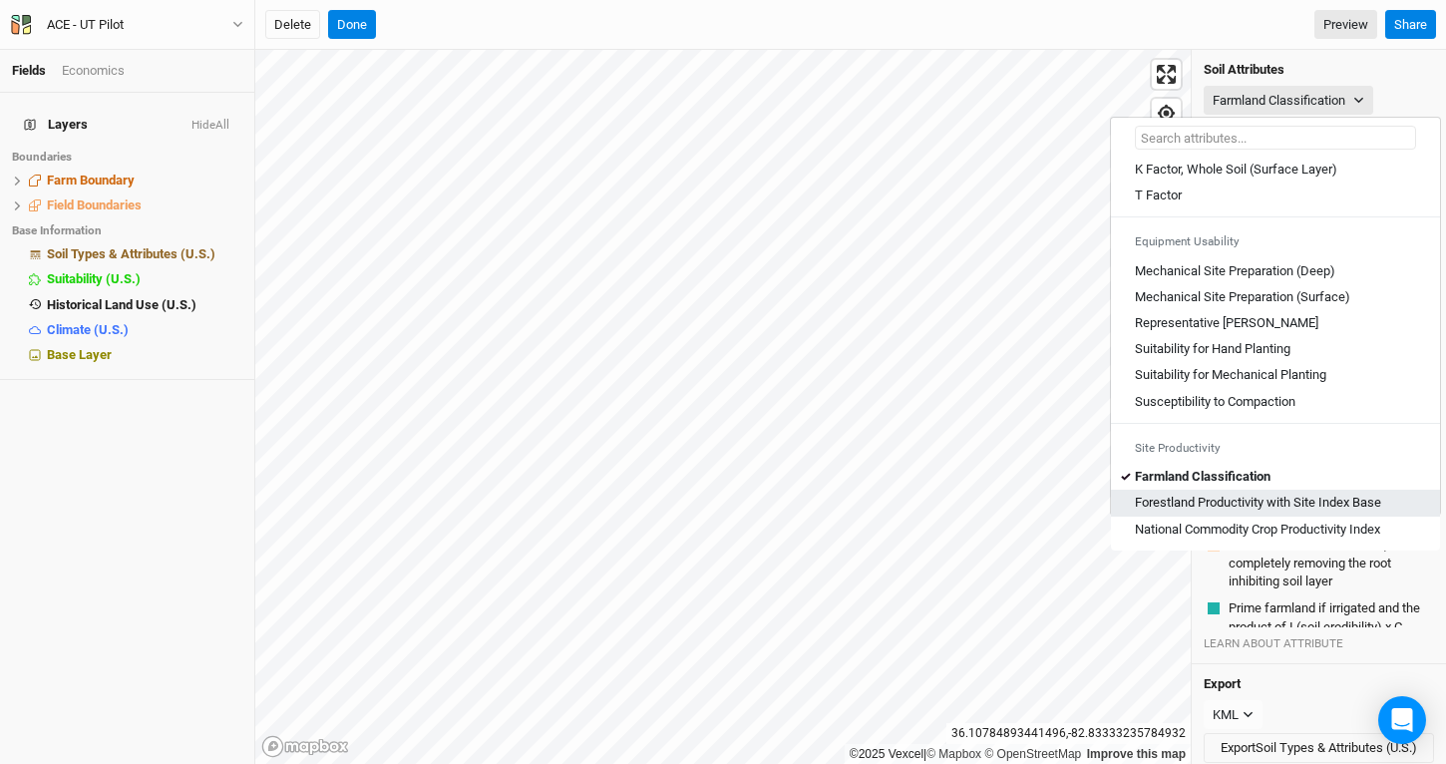
click at [1231, 499] on Base "Forestland Productivity with Site Index Base" at bounding box center [1258, 503] width 246 height 18
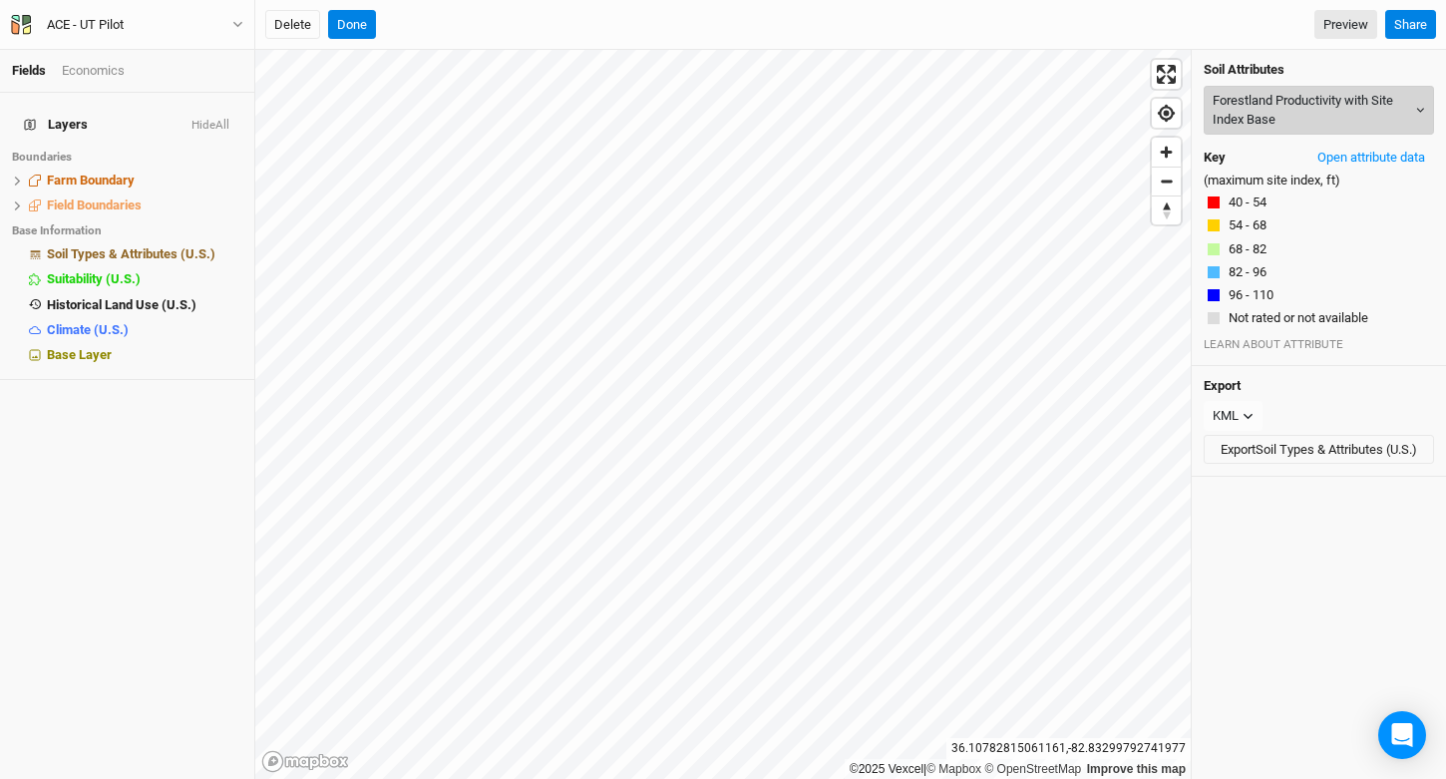
click at [1302, 113] on button "Forestland Productivity with Site Index Base" at bounding box center [1319, 110] width 230 height 49
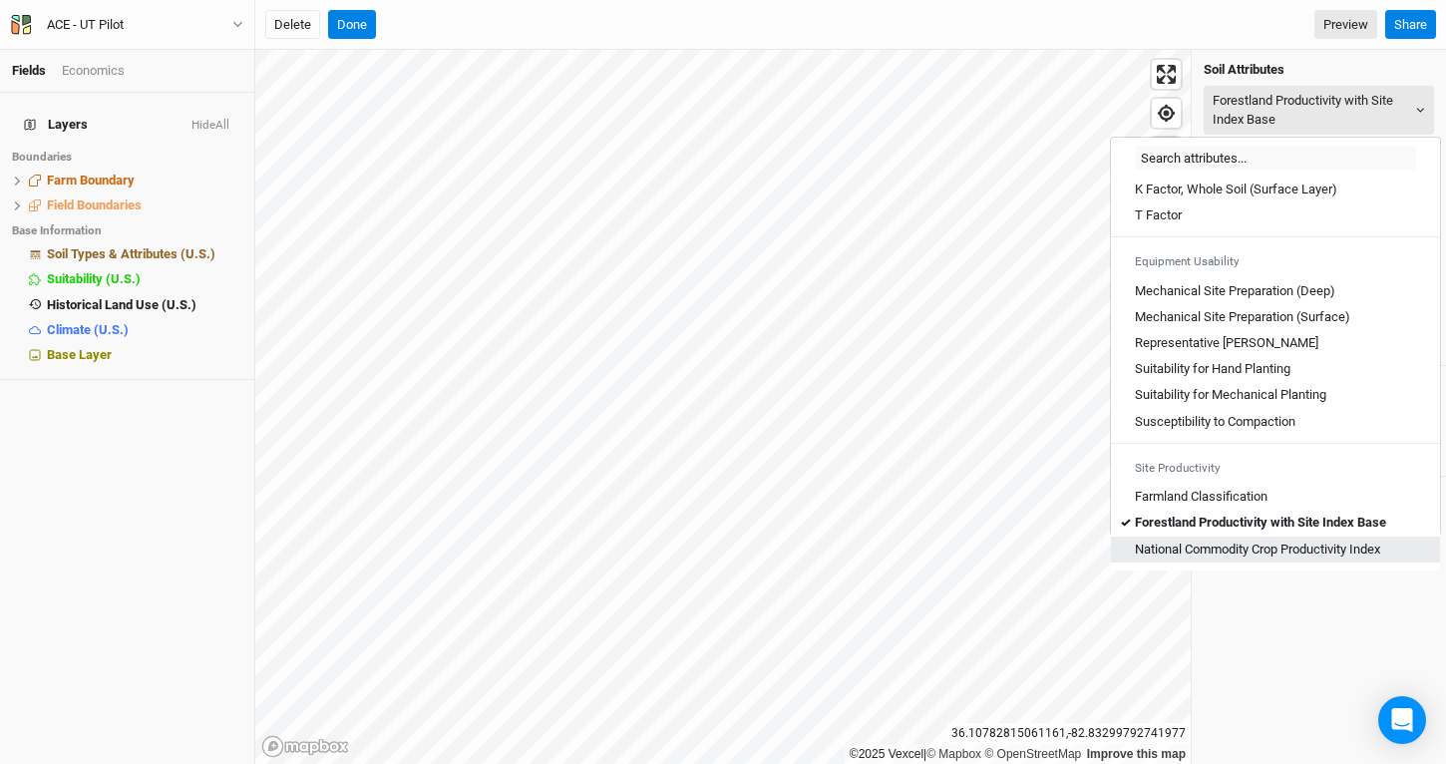
click at [1266, 545] on Index "National Commodity Crop Productivity Index" at bounding box center [1257, 550] width 245 height 18
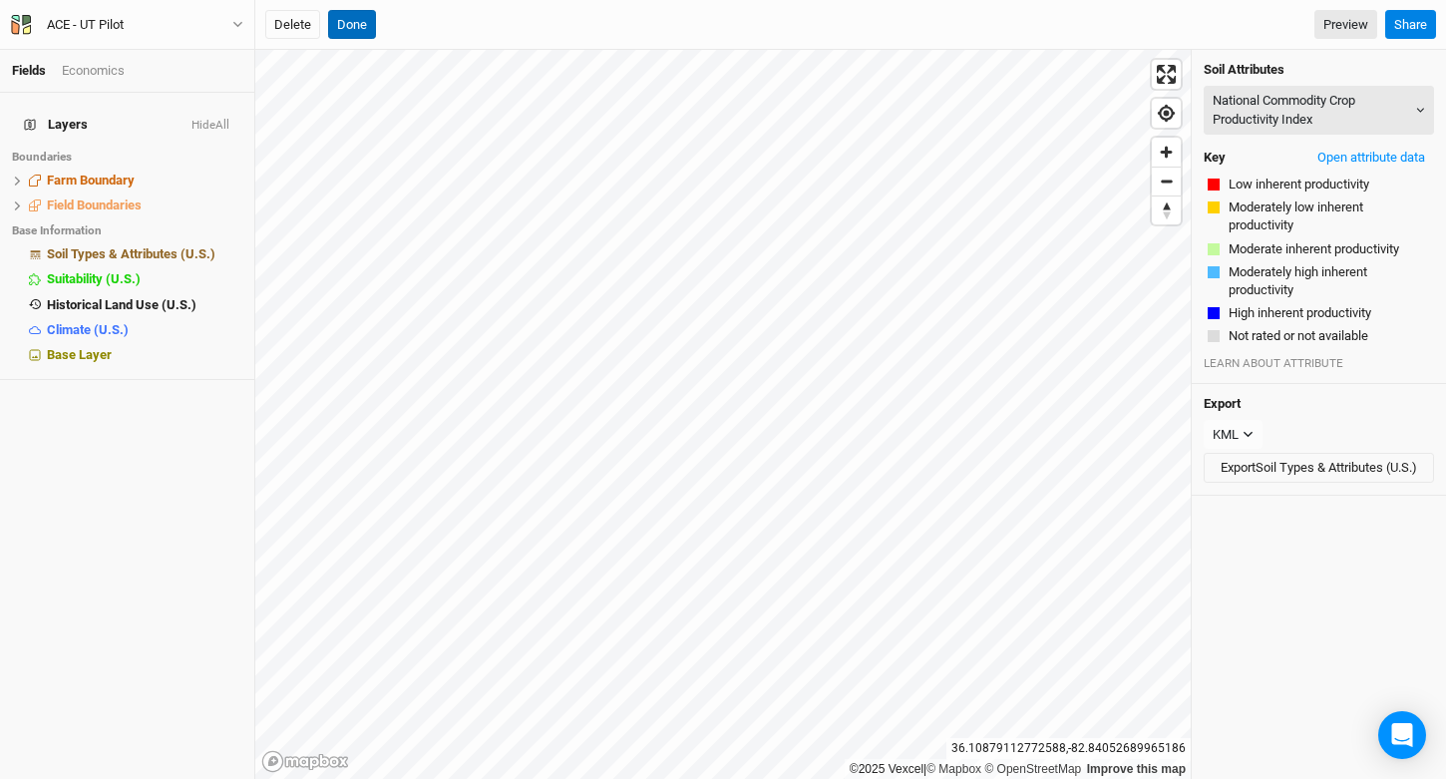
click at [355, 20] on button "Done" at bounding box center [352, 25] width 48 height 30
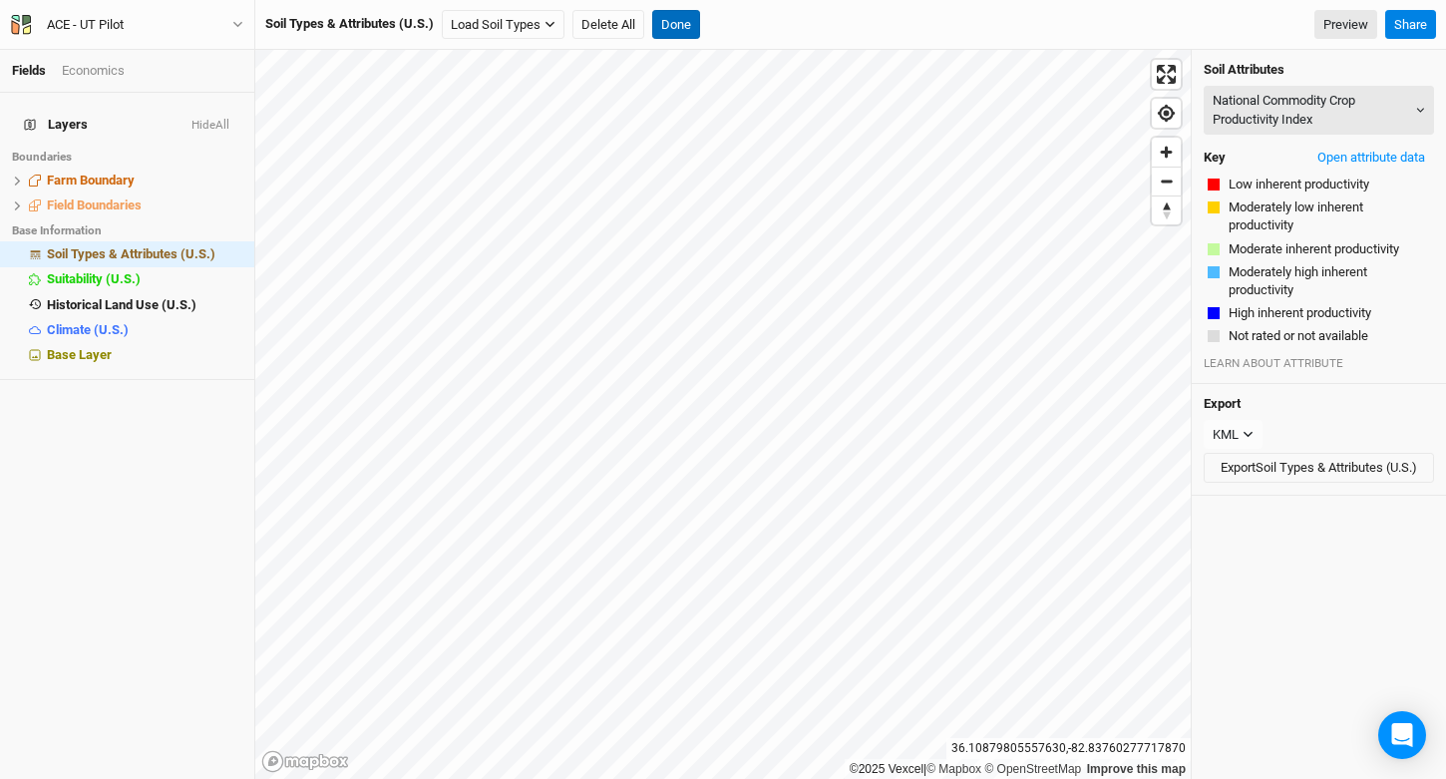
click at [660, 28] on button "Done" at bounding box center [676, 25] width 48 height 30
